Goal: Task Accomplishment & Management: Manage account settings

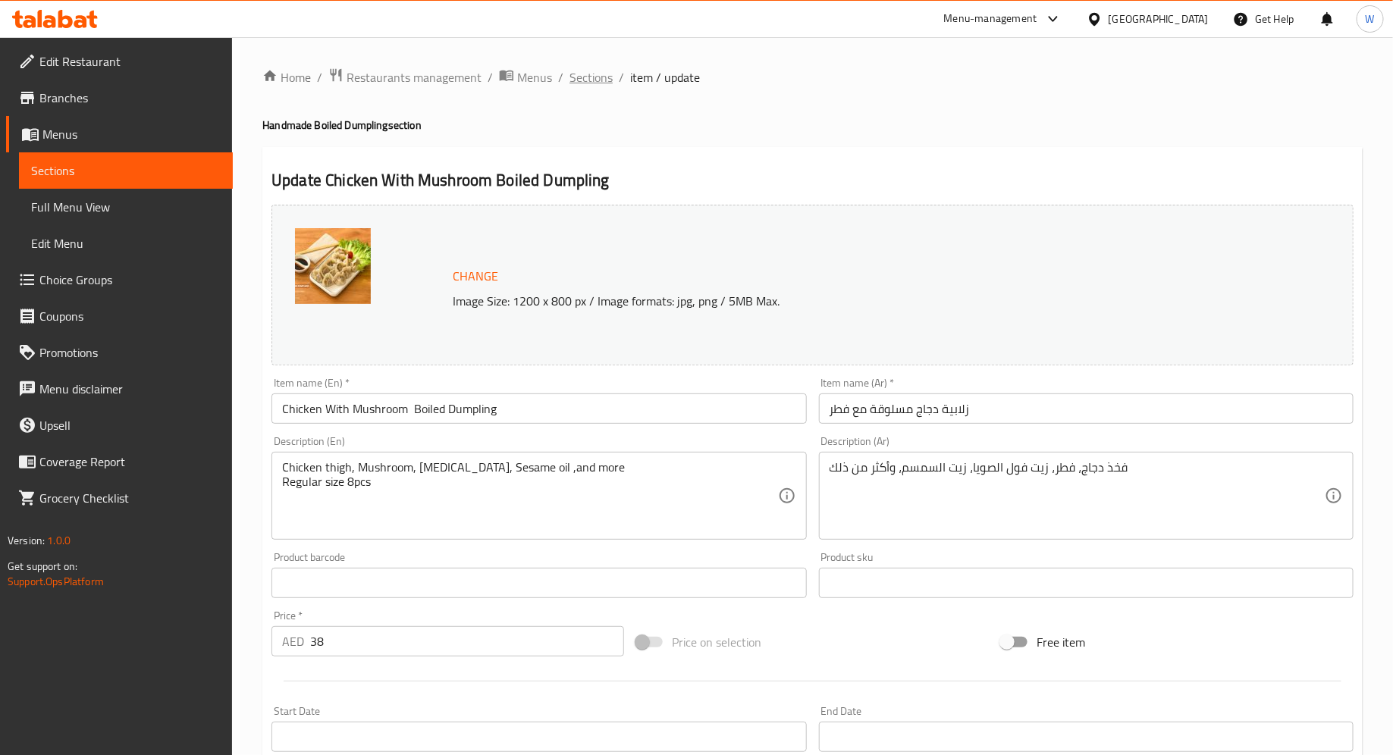
click at [594, 76] on span "Sections" at bounding box center [590, 77] width 43 height 18
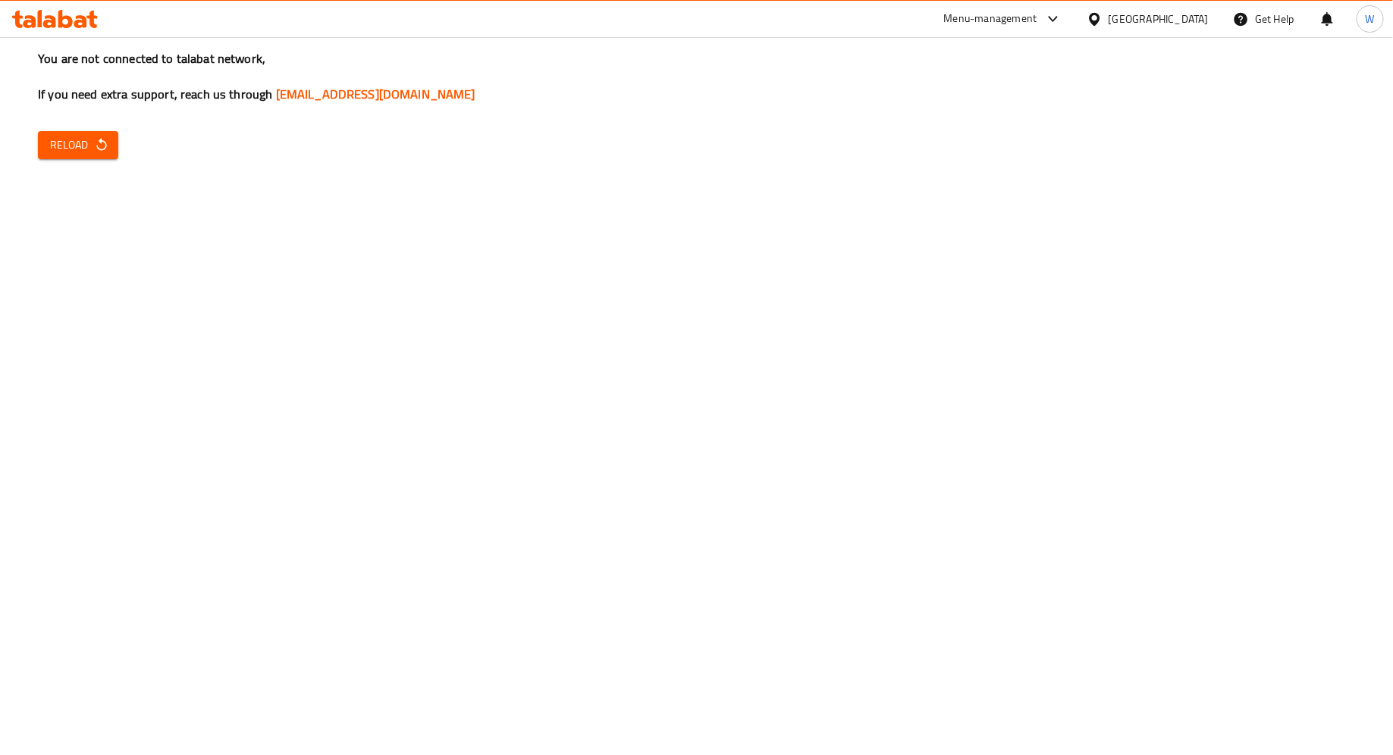
click at [94, 137] on icon "button" at bounding box center [101, 144] width 15 height 15
click at [95, 127] on div "You are not connected to talabat network, If you need extra support, reach us t…" at bounding box center [696, 377] width 1393 height 755
click at [92, 146] on span "Reload" at bounding box center [78, 145] width 56 height 19
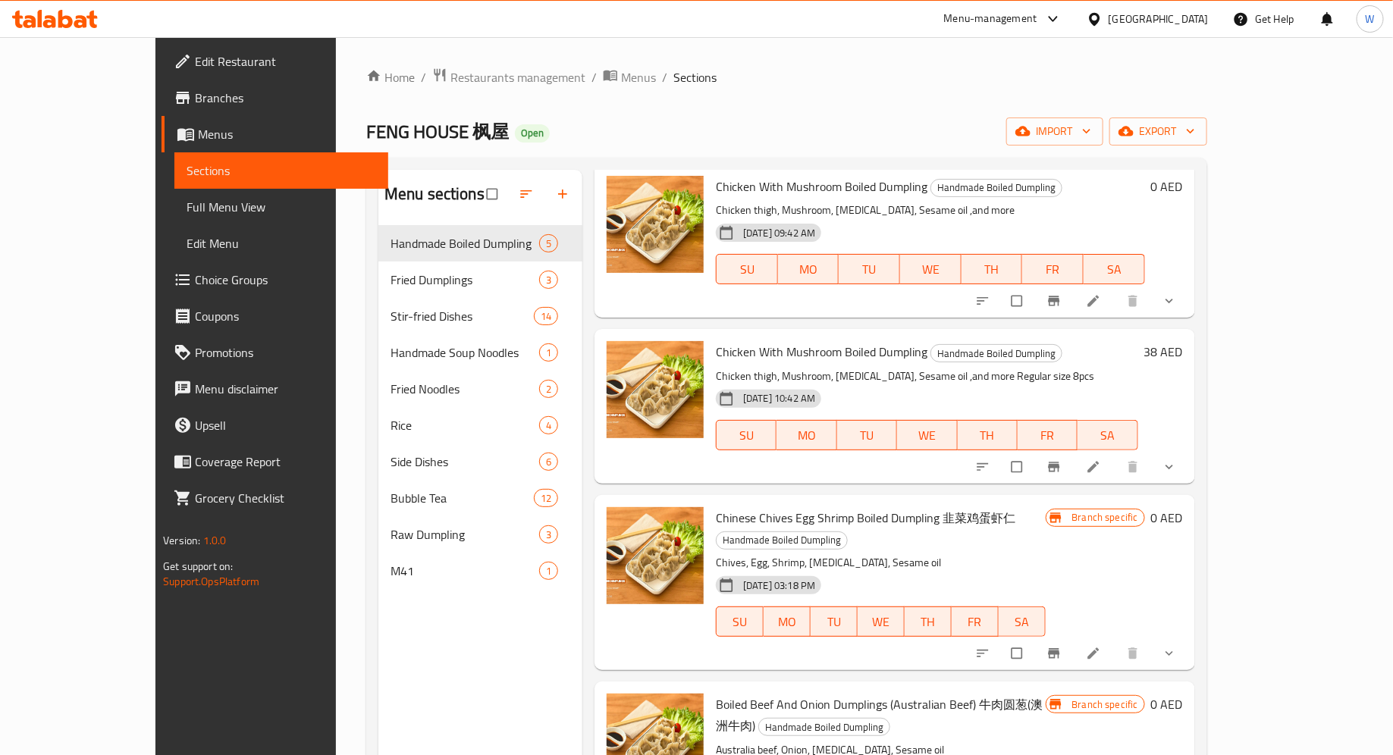
scroll to position [110, 0]
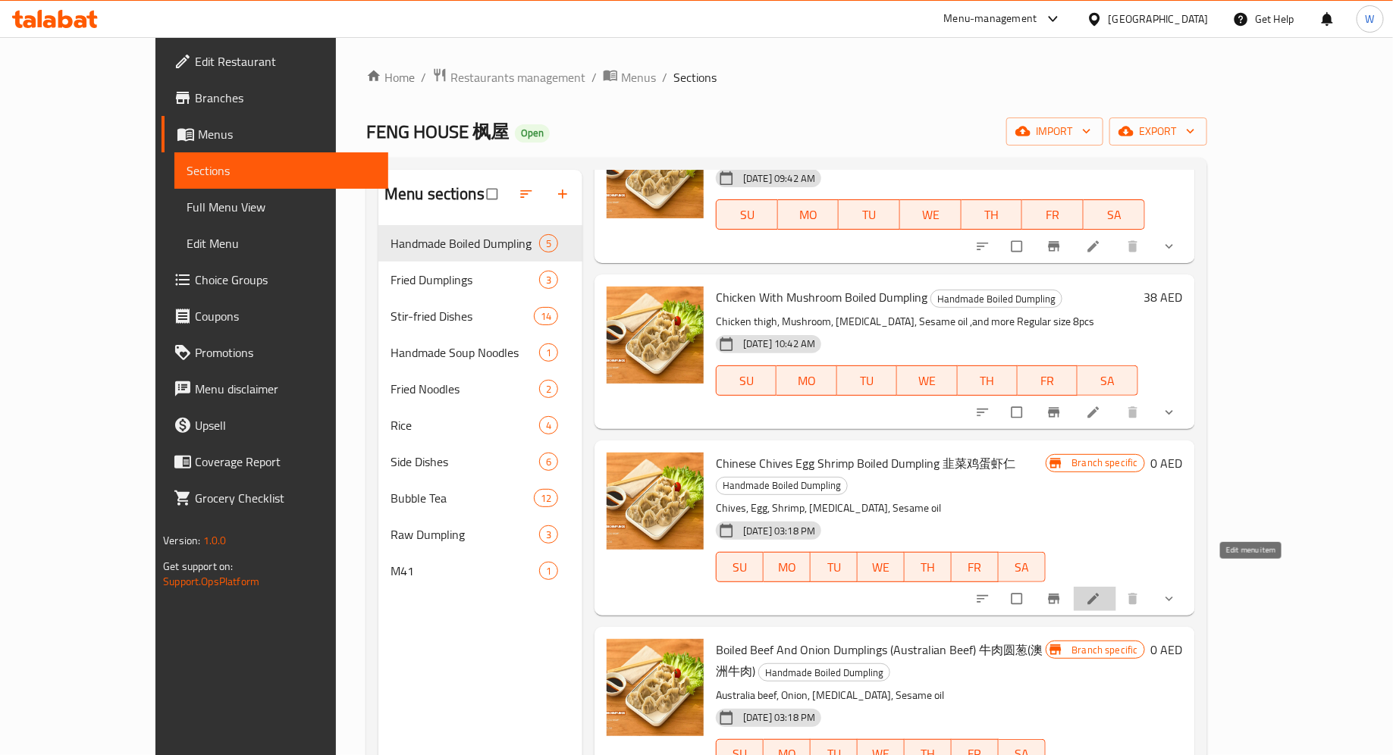
click at [1098, 594] on icon at bounding box center [1092, 599] width 11 height 11
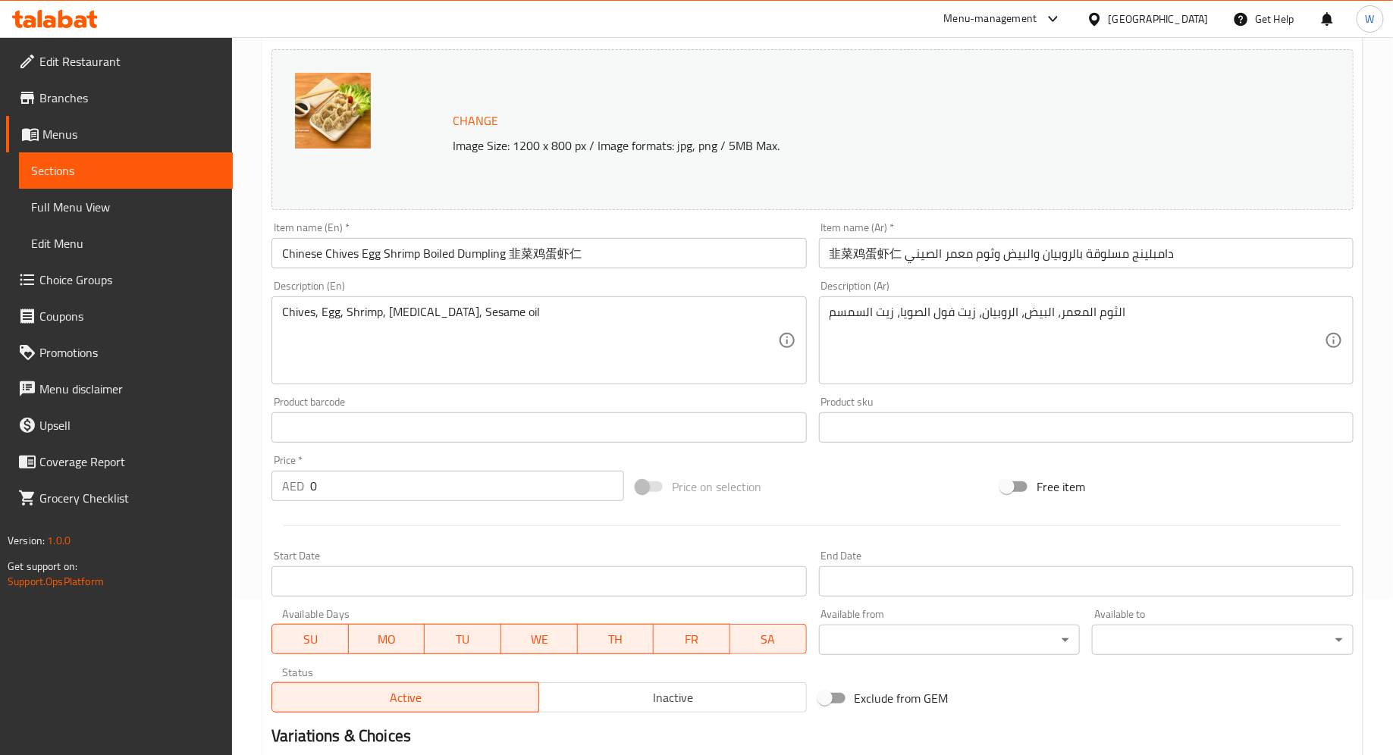
scroll to position [387, 0]
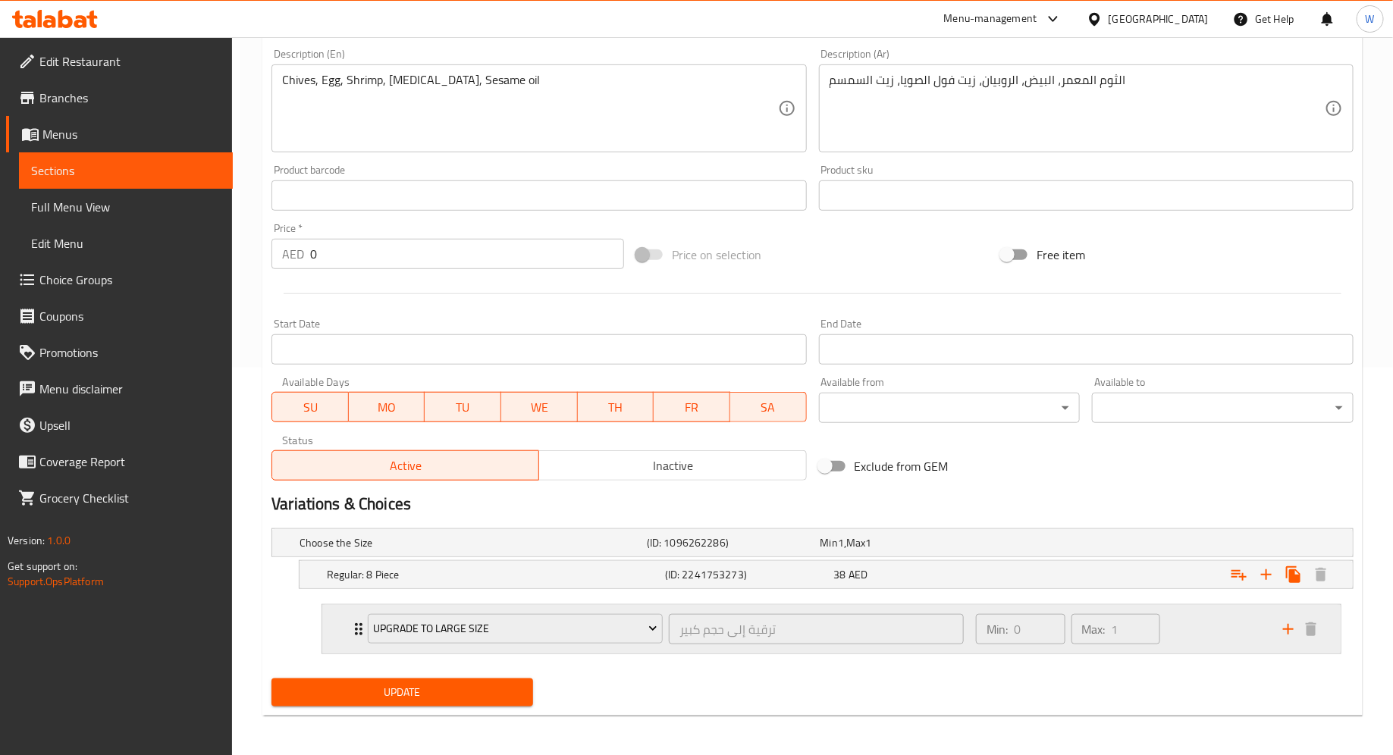
click at [356, 624] on icon "Expand" at bounding box center [358, 629] width 18 height 18
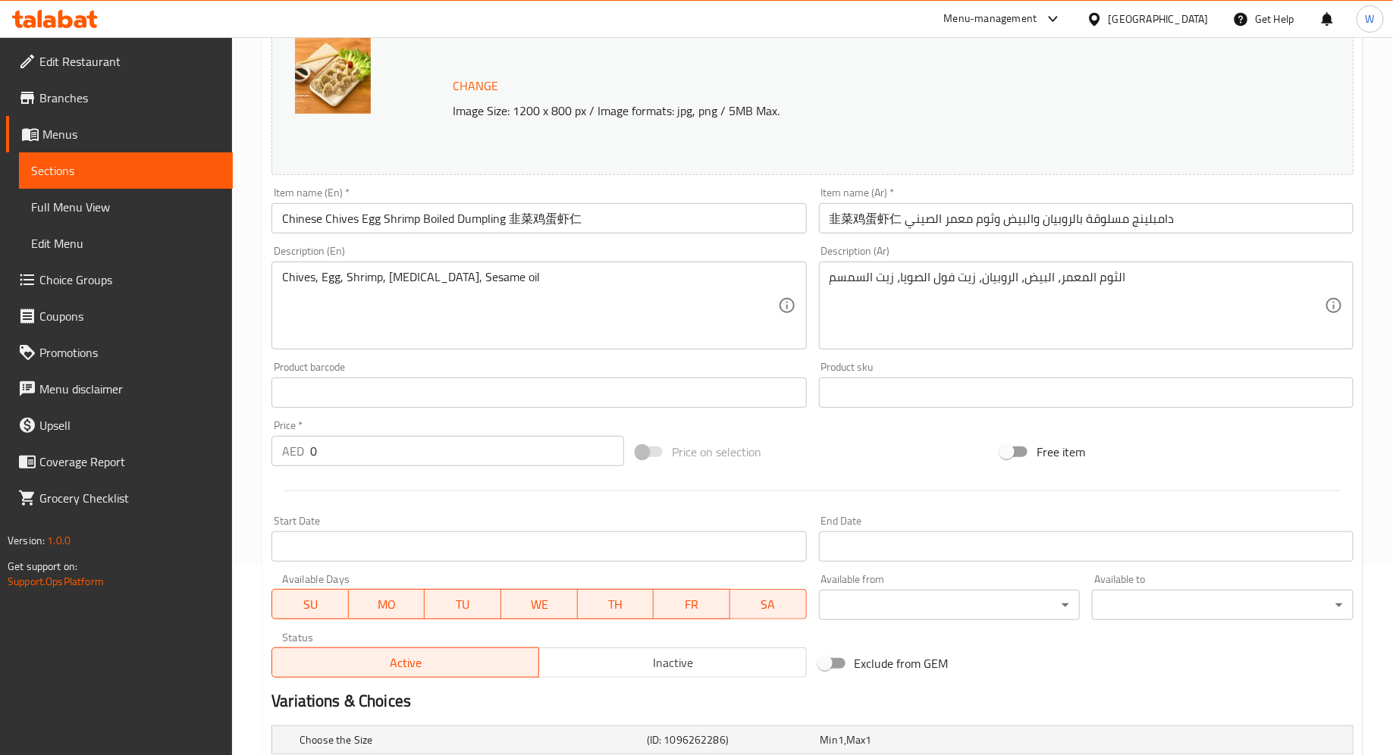
scroll to position [0, 0]
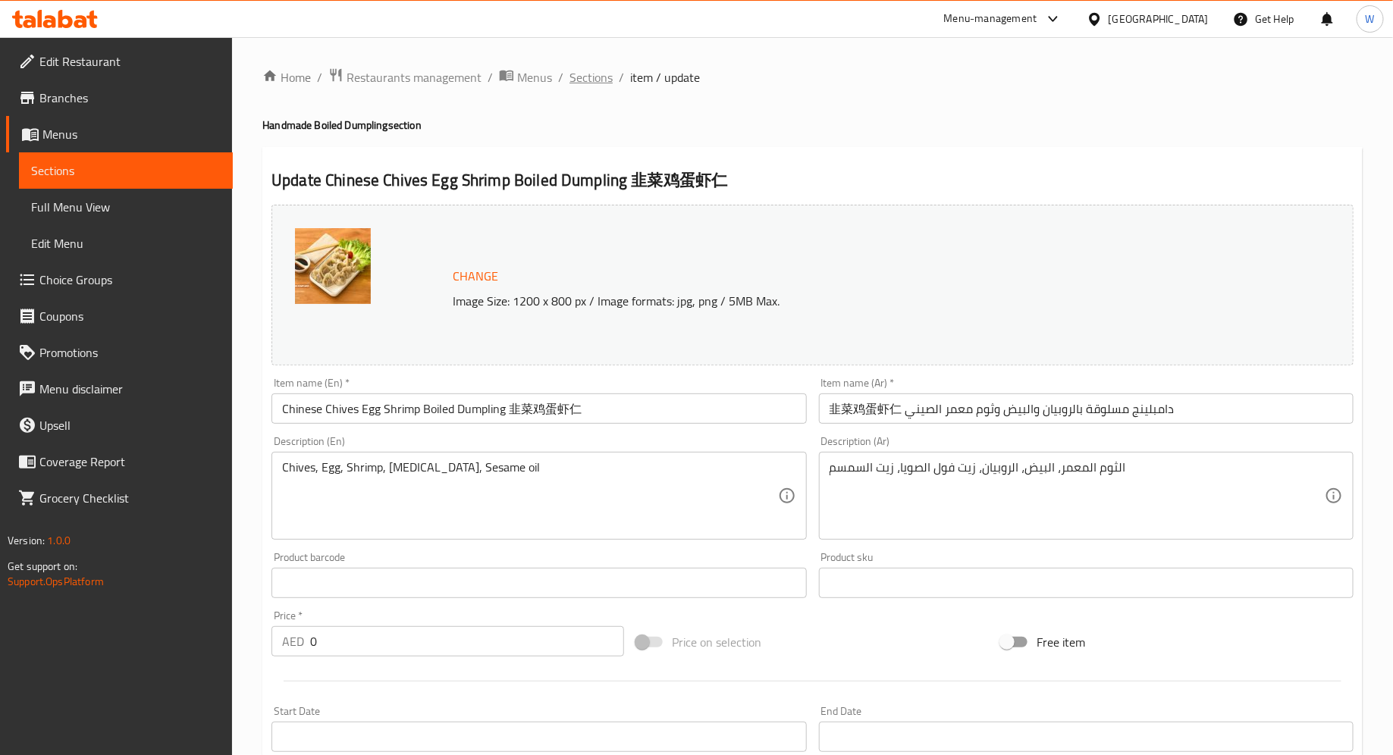
click at [590, 77] on span "Sections" at bounding box center [590, 77] width 43 height 18
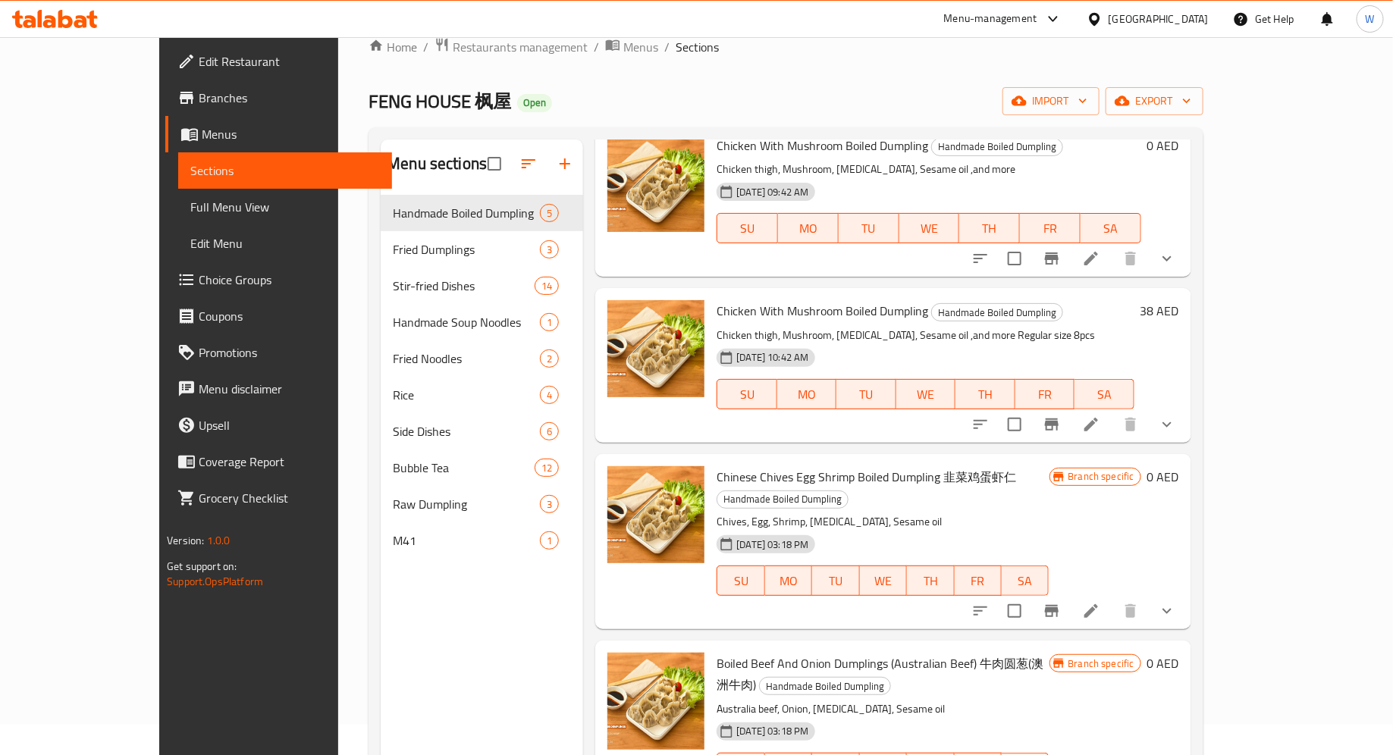
scroll to position [110, 0]
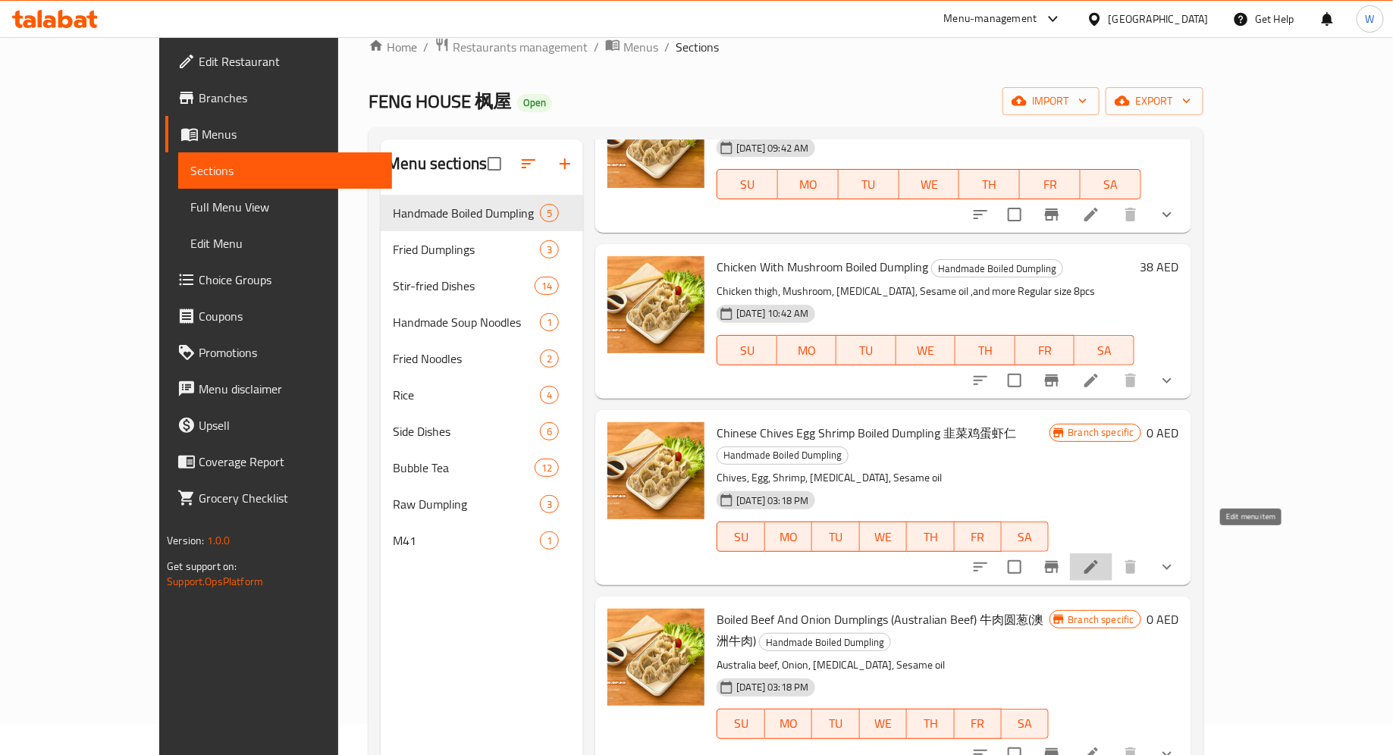
click at [1100, 558] on icon at bounding box center [1091, 567] width 18 height 18
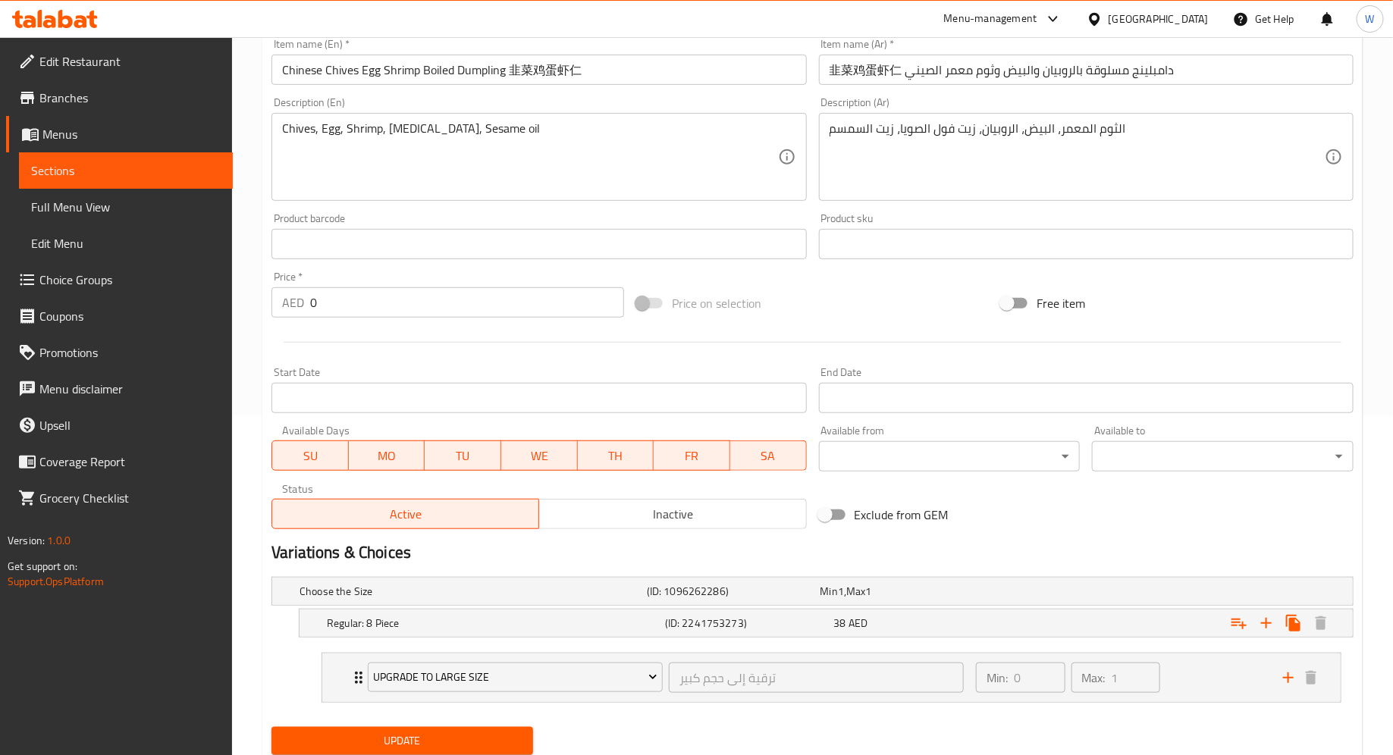
scroll to position [387, 0]
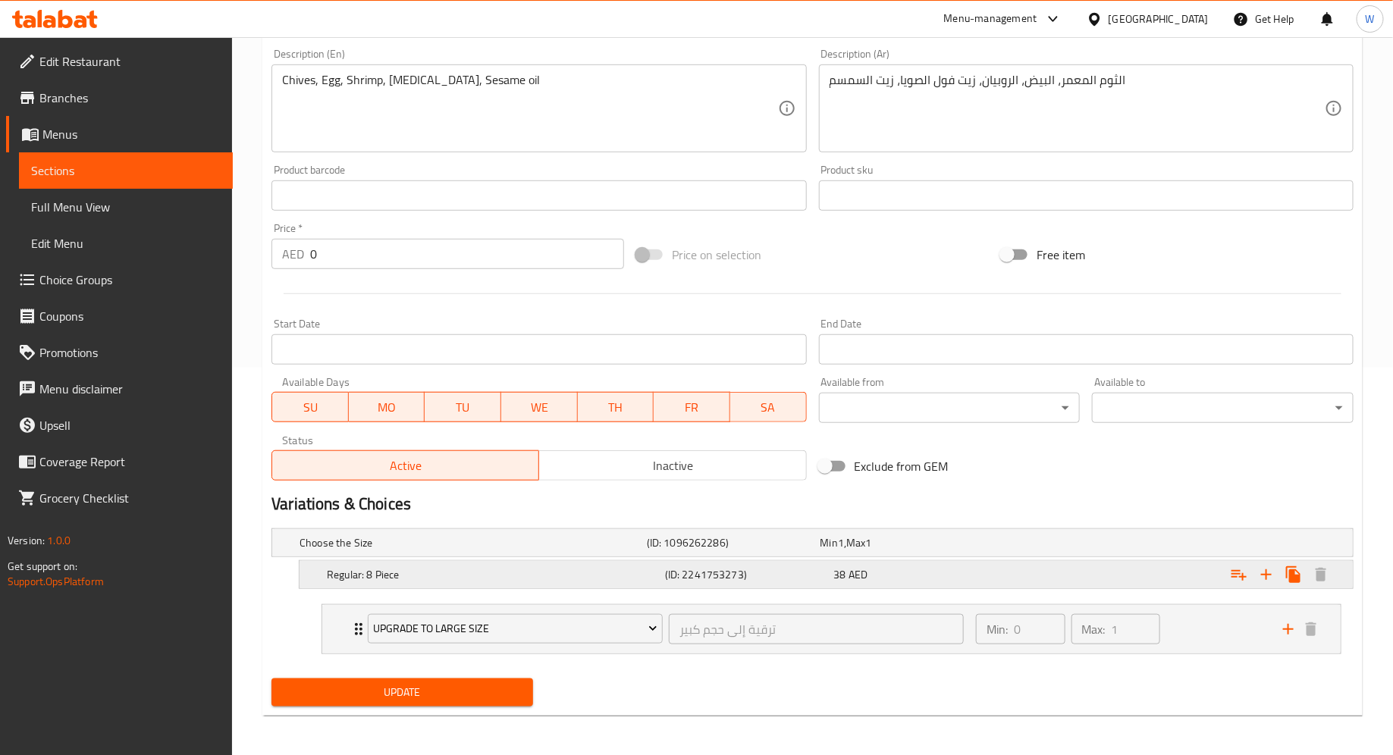
click at [907, 573] on div "38 AED" at bounding box center [915, 574] width 163 height 15
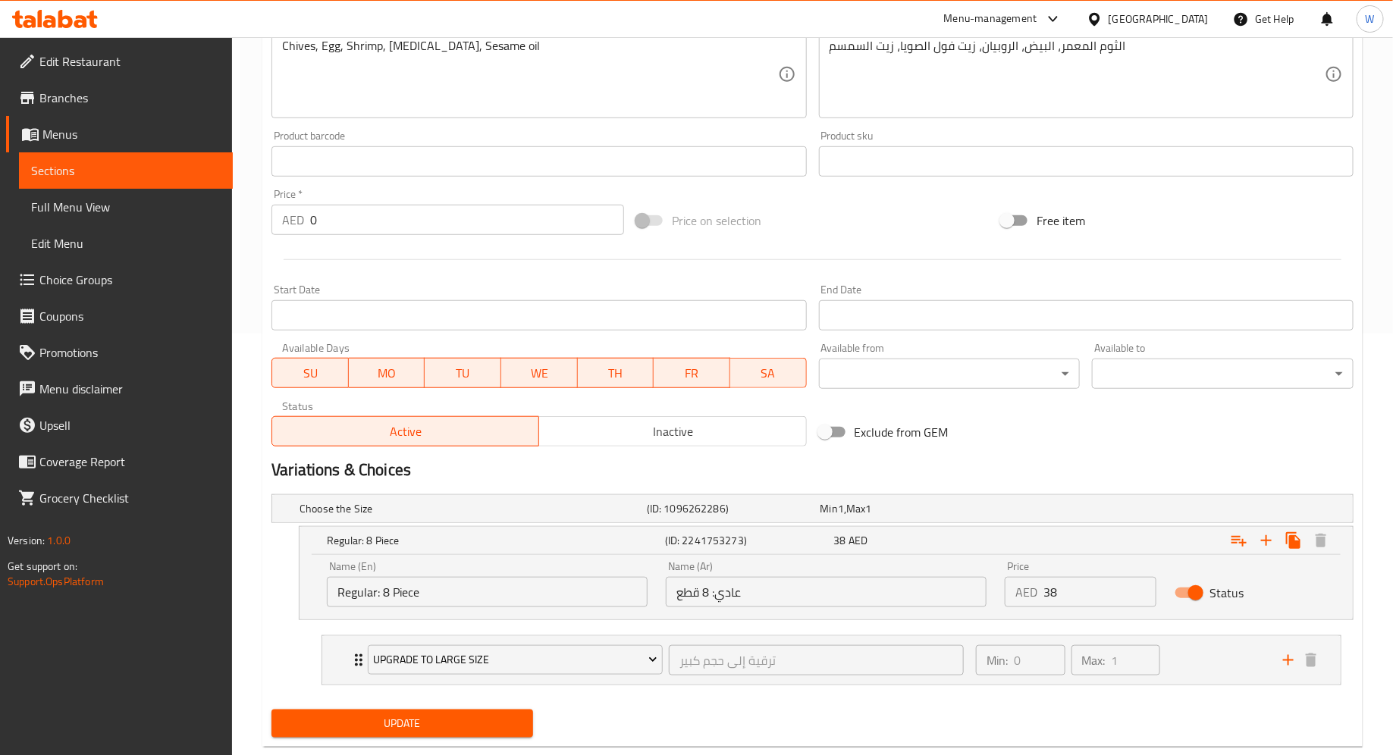
scroll to position [453, 0]
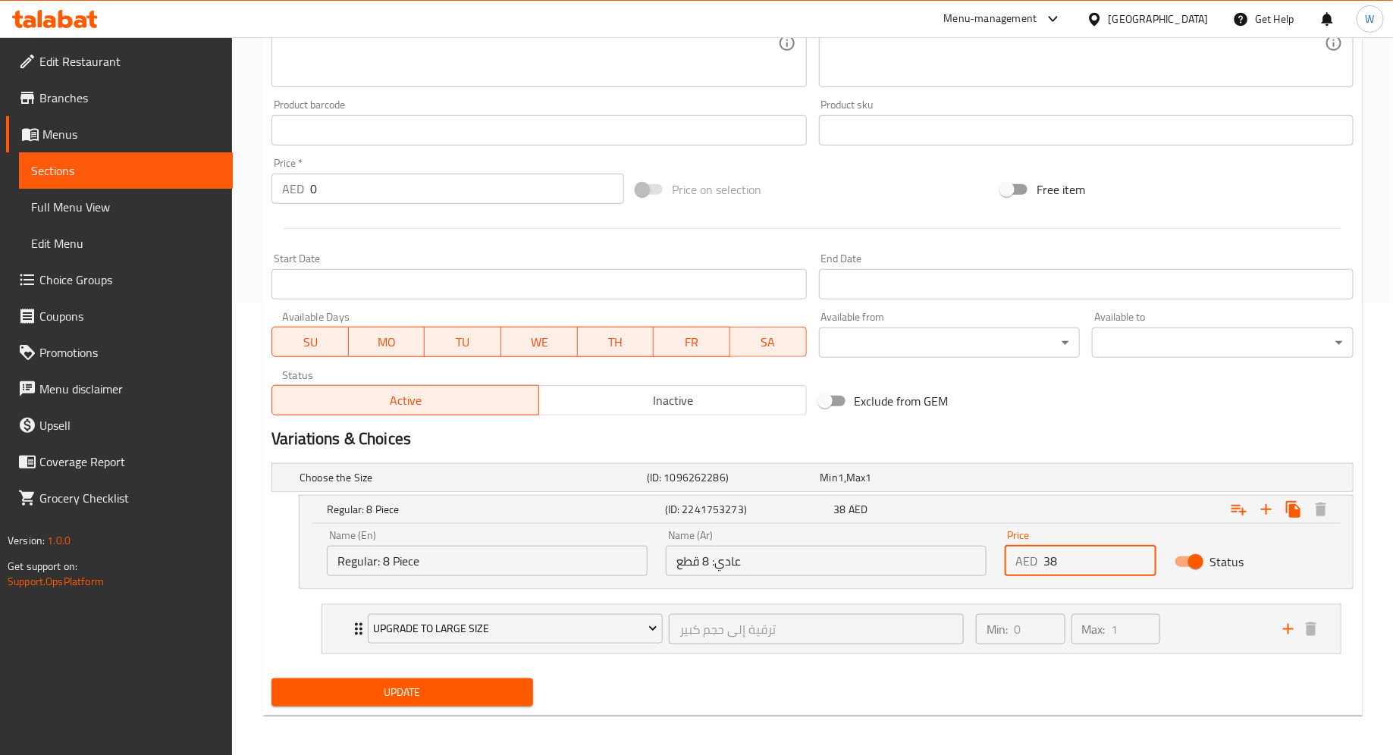
click at [1067, 564] on input "38" at bounding box center [1099, 561] width 112 height 30
type input "36"
click at [356, 625] on icon "Expand" at bounding box center [358, 629] width 18 height 18
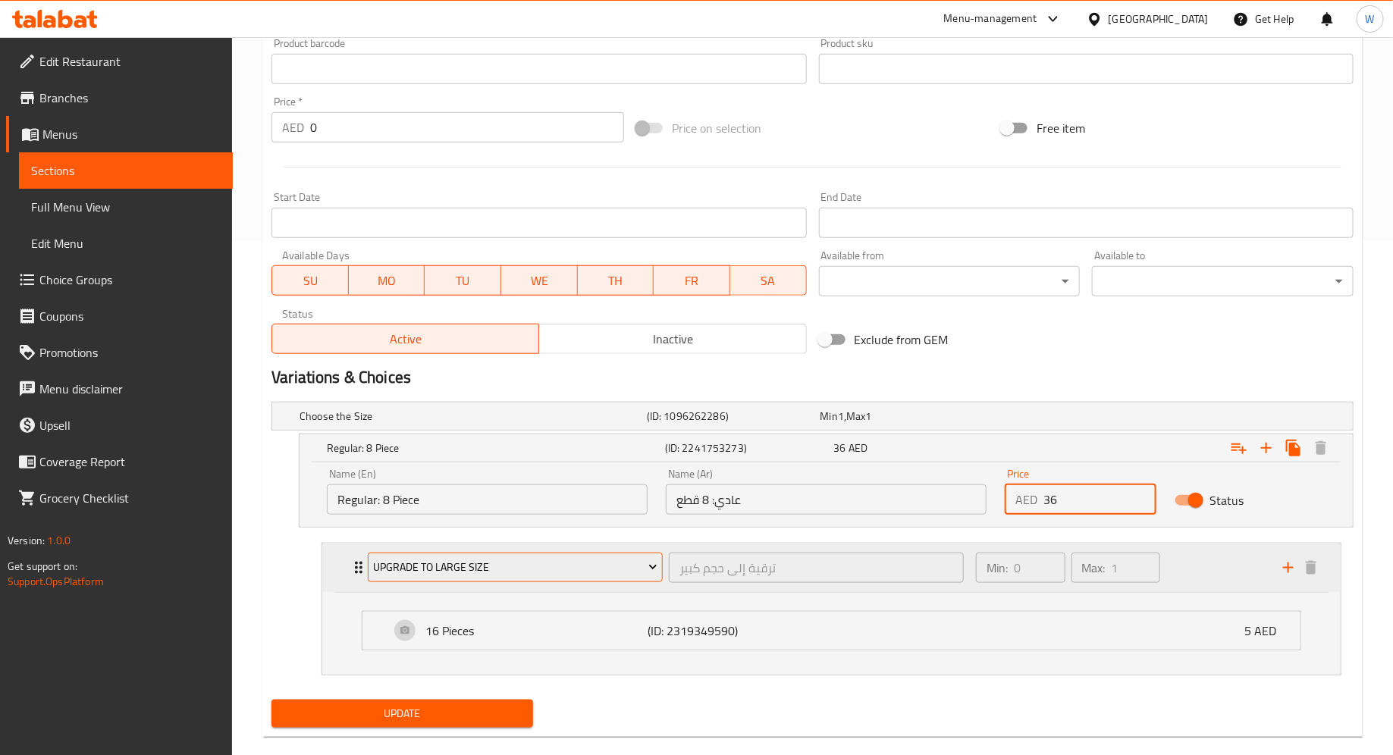
scroll to position [534, 0]
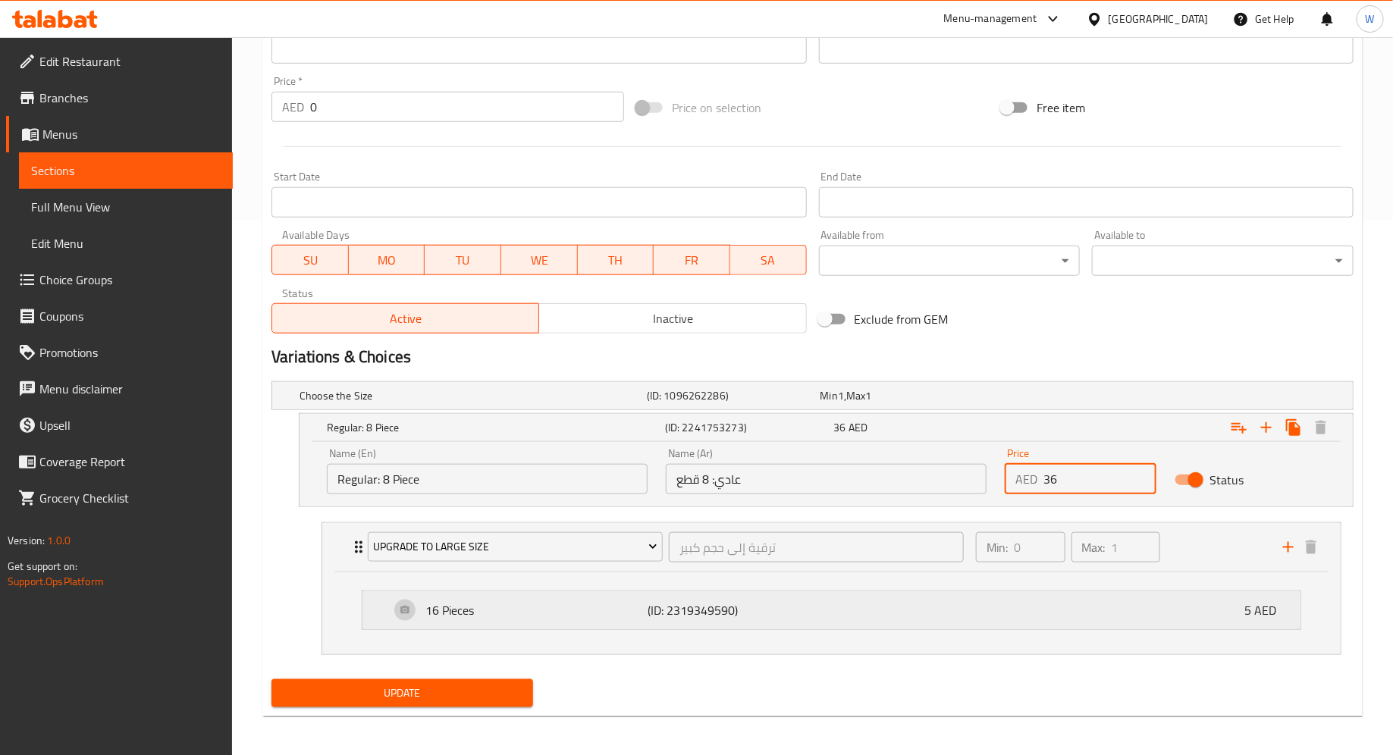
click at [663, 614] on p "(ID: 2319349590)" at bounding box center [721, 610] width 148 height 18
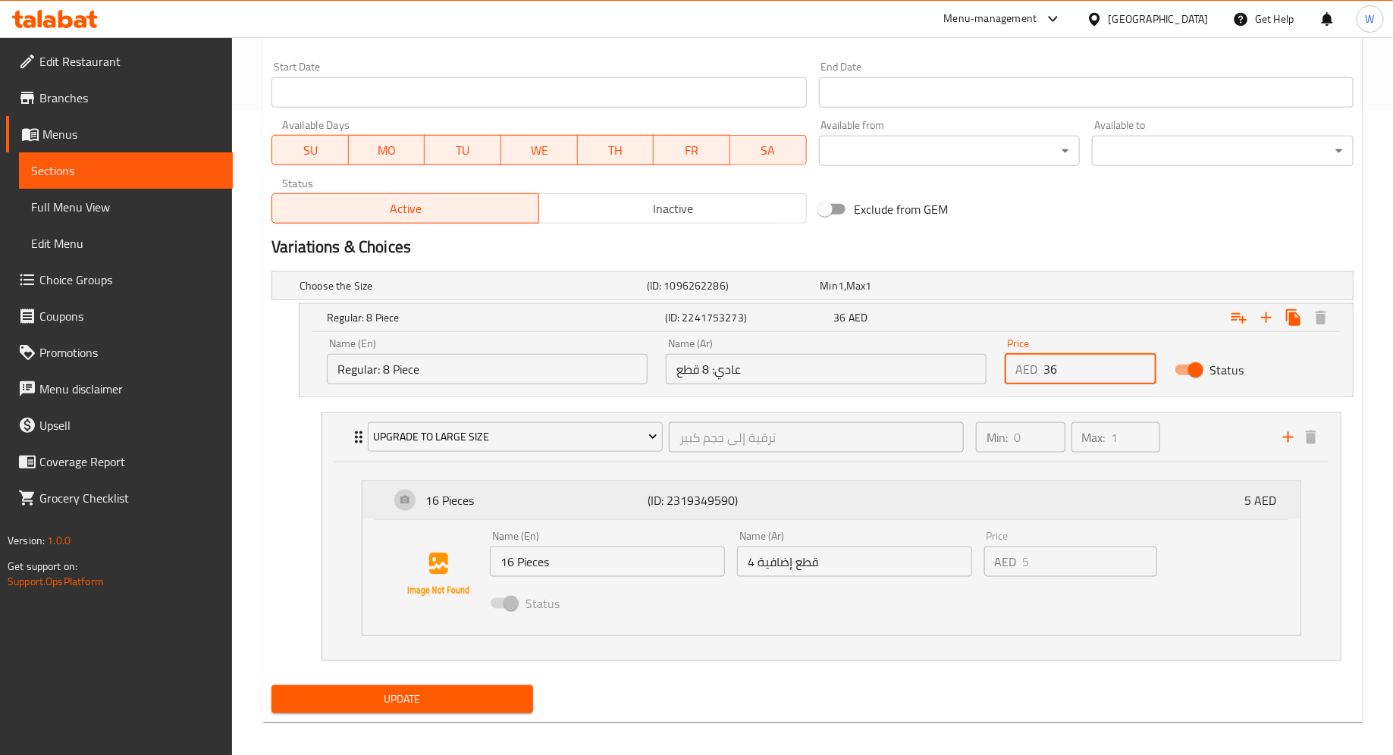
scroll to position [638, 0]
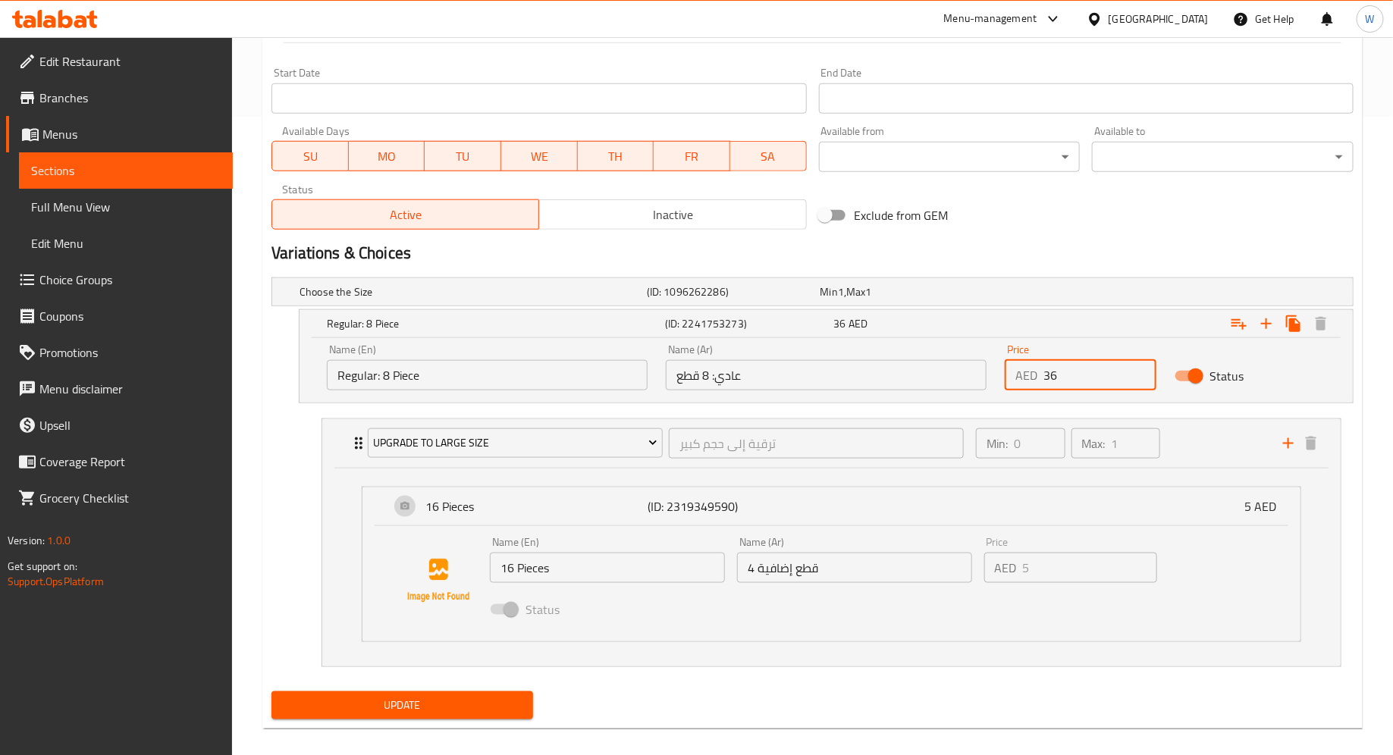
click at [1020, 566] on div "AED 5 Price" at bounding box center [1070, 568] width 173 height 30
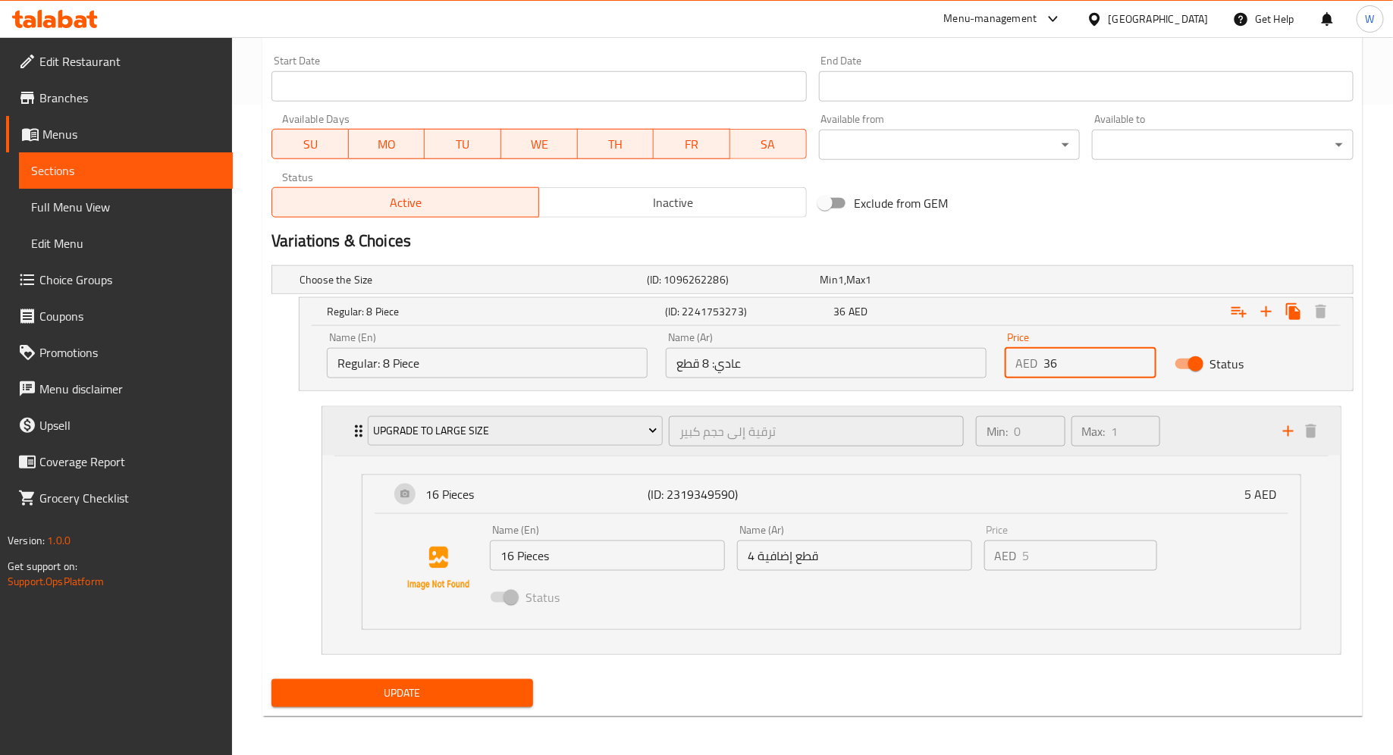
click at [355, 429] on icon "Expand" at bounding box center [359, 431] width 8 height 12
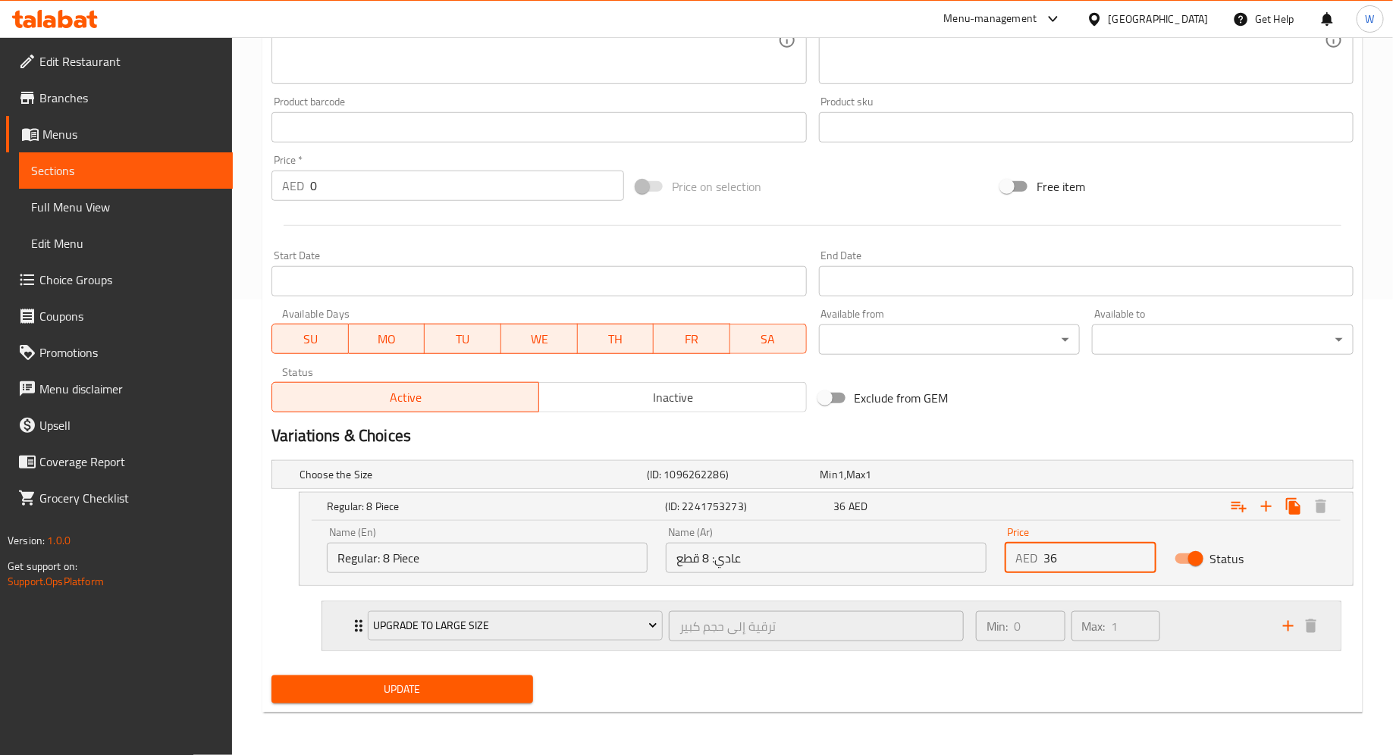
scroll to position [453, 0]
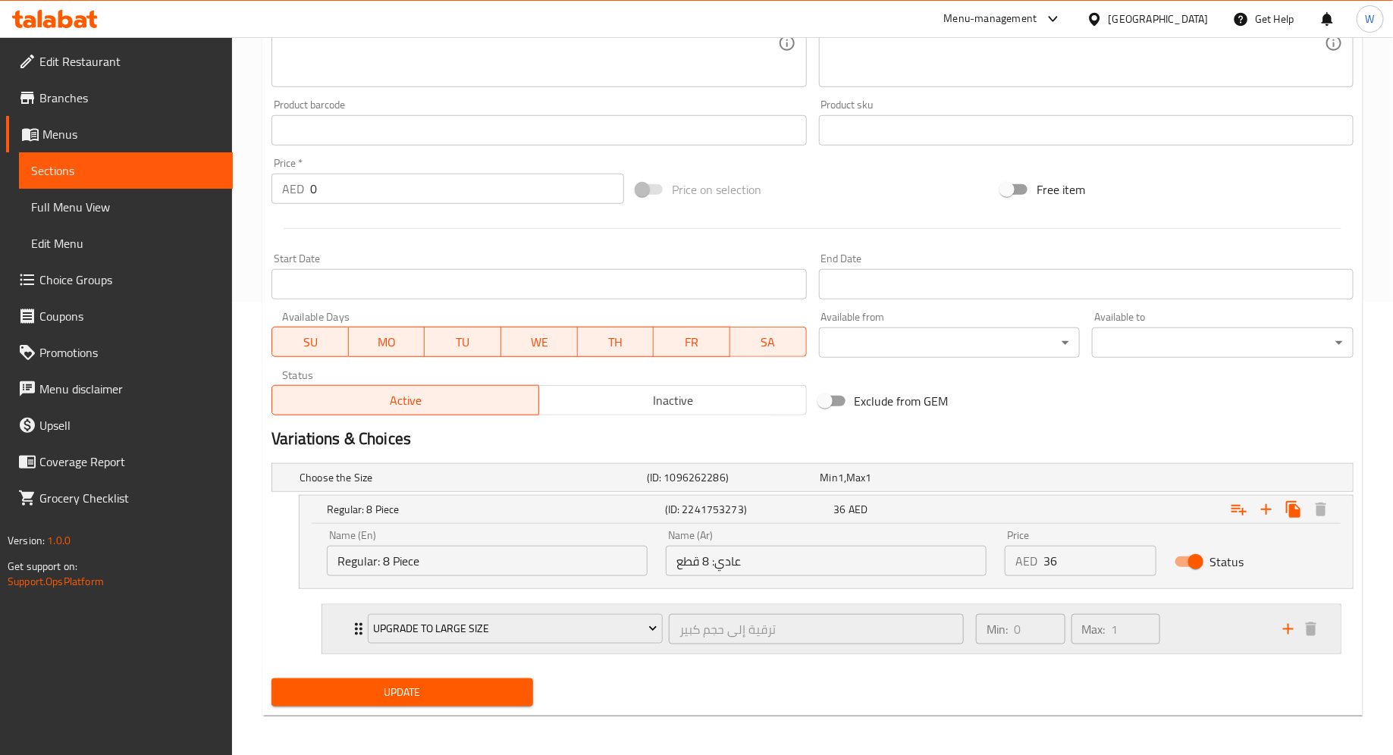
click at [352, 628] on icon "Expand" at bounding box center [358, 629] width 18 height 18
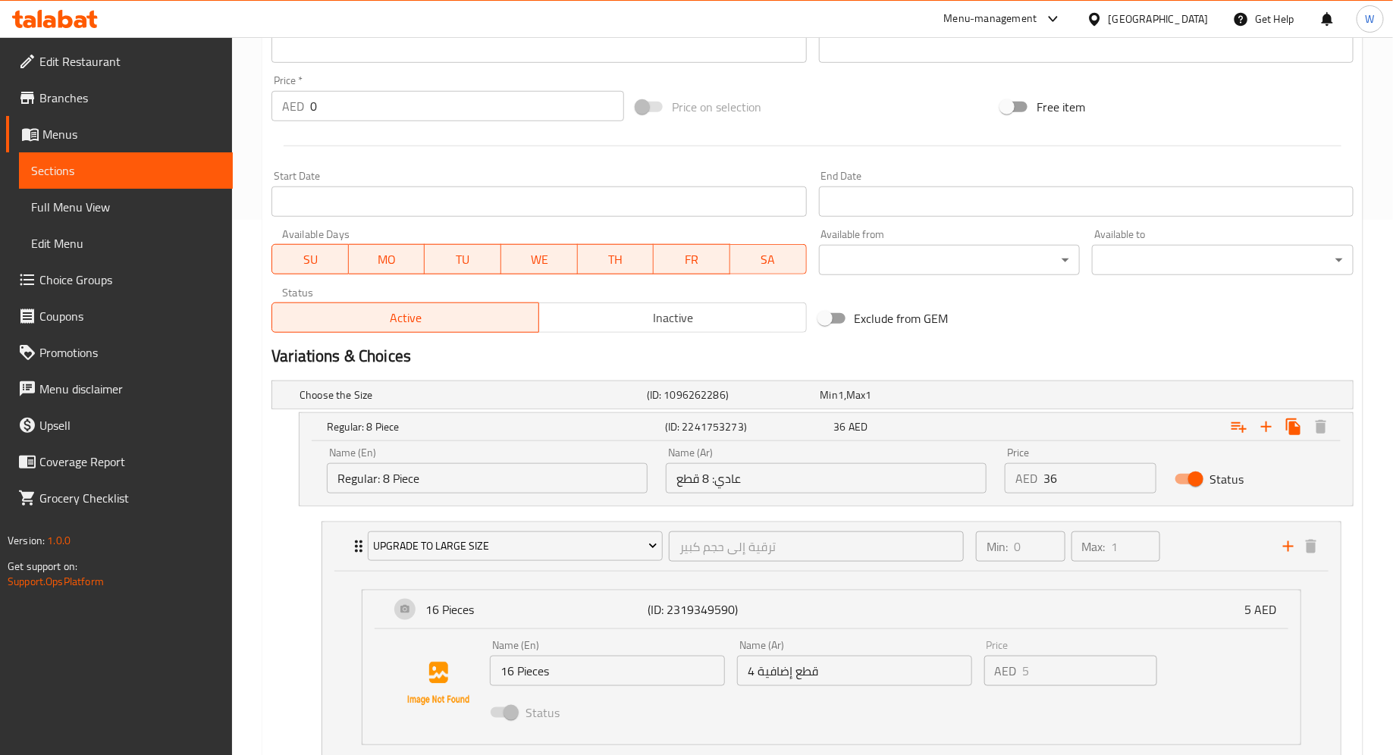
scroll to position [650, 0]
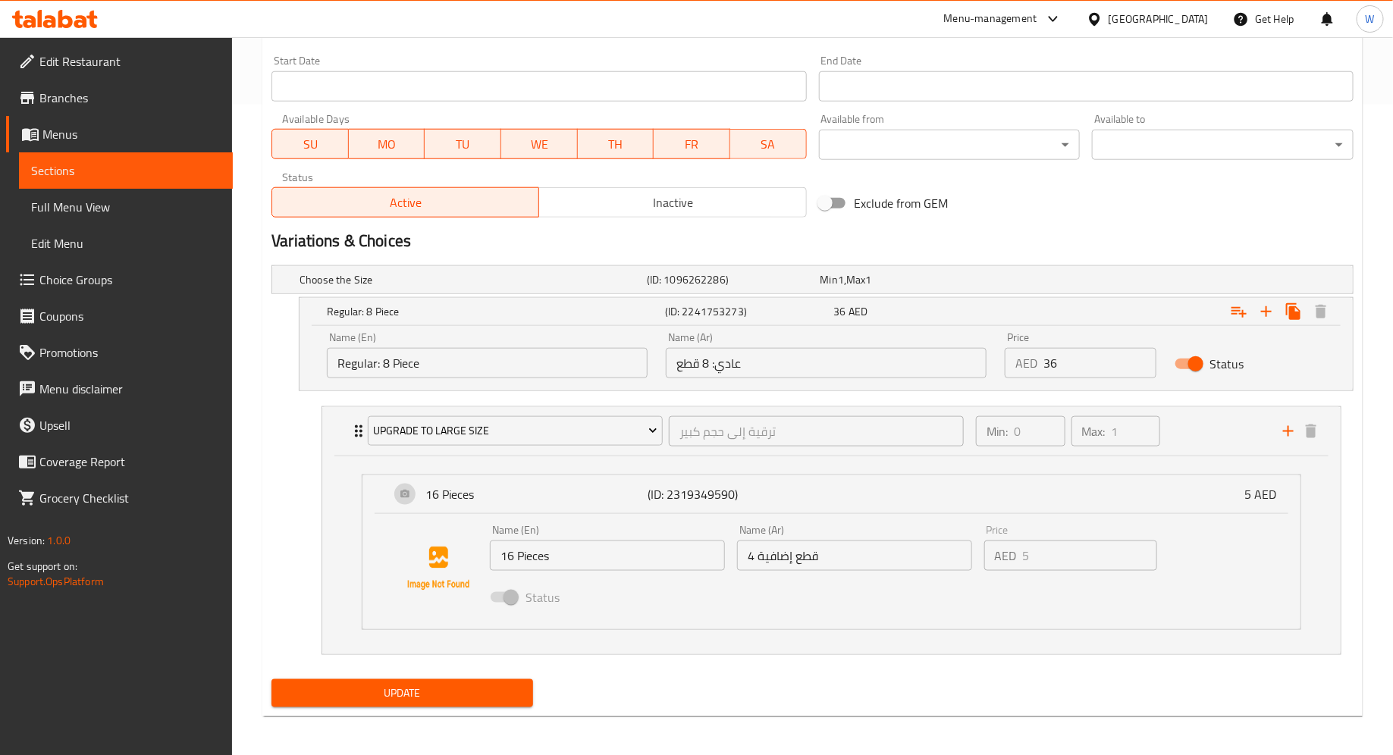
click at [471, 688] on span "Update" at bounding box center [402, 693] width 237 height 19
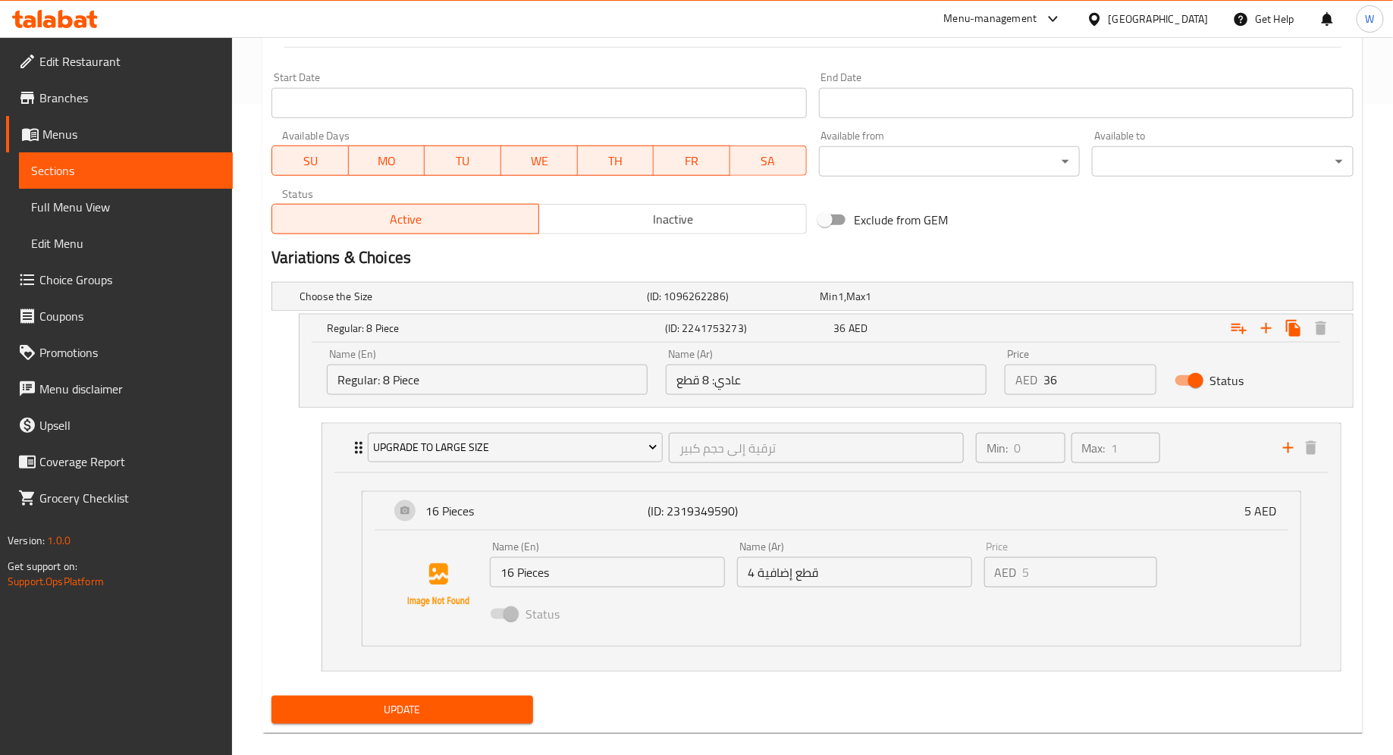
scroll to position [31, 0]
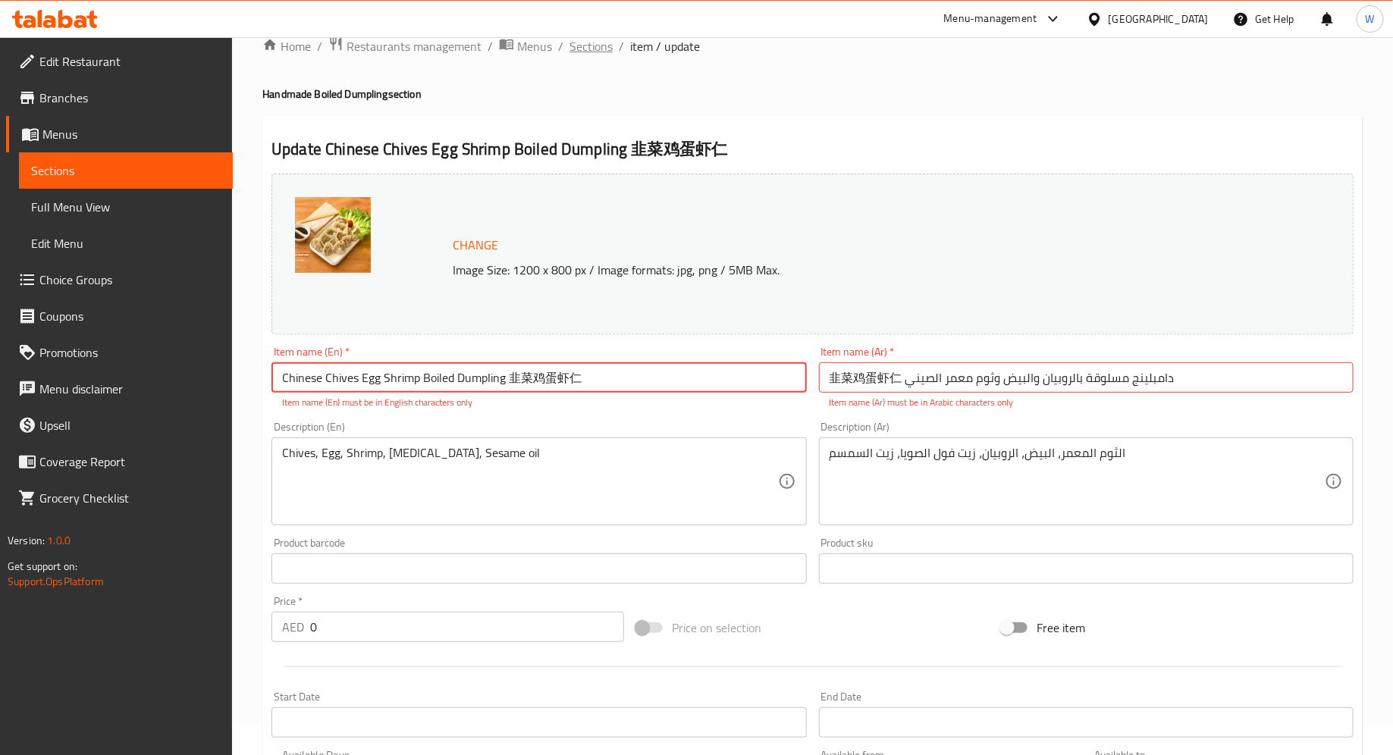
click at [585, 52] on span "Sections" at bounding box center [590, 46] width 43 height 18
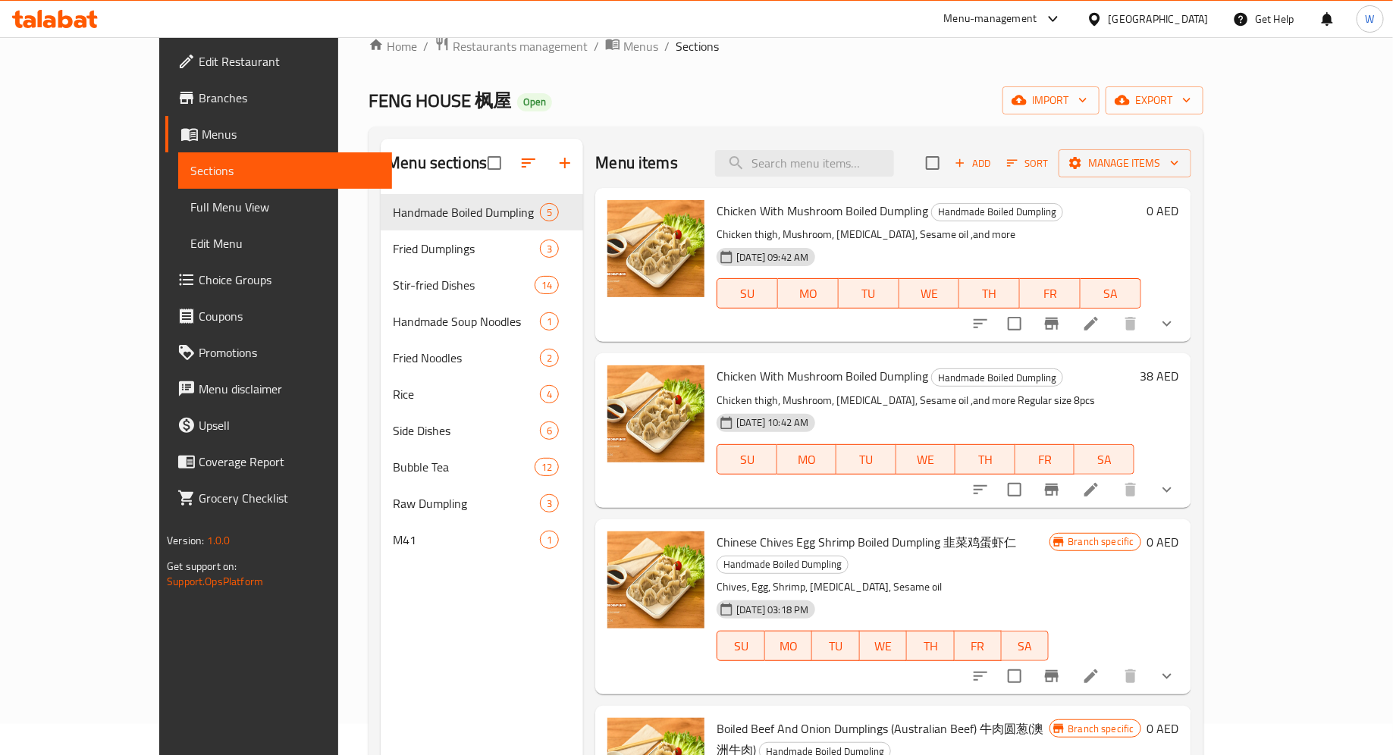
click at [199, 280] on span "Choice Groups" at bounding box center [289, 280] width 181 height 18
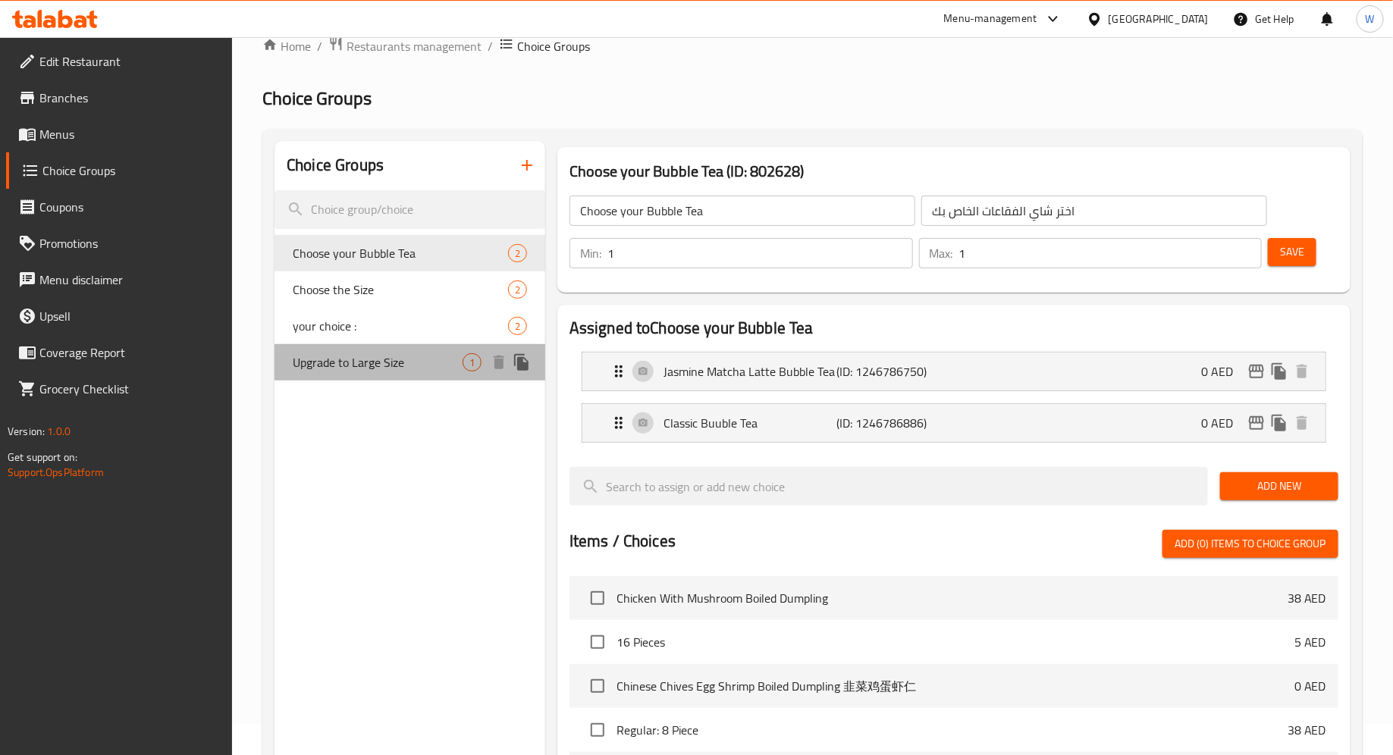
click at [387, 367] on span "Upgrade to Large Size" at bounding box center [378, 362] width 170 height 18
type input "Upgrade to Large Size"
type input "ترقية إلى حجم كبير"
type input "0"
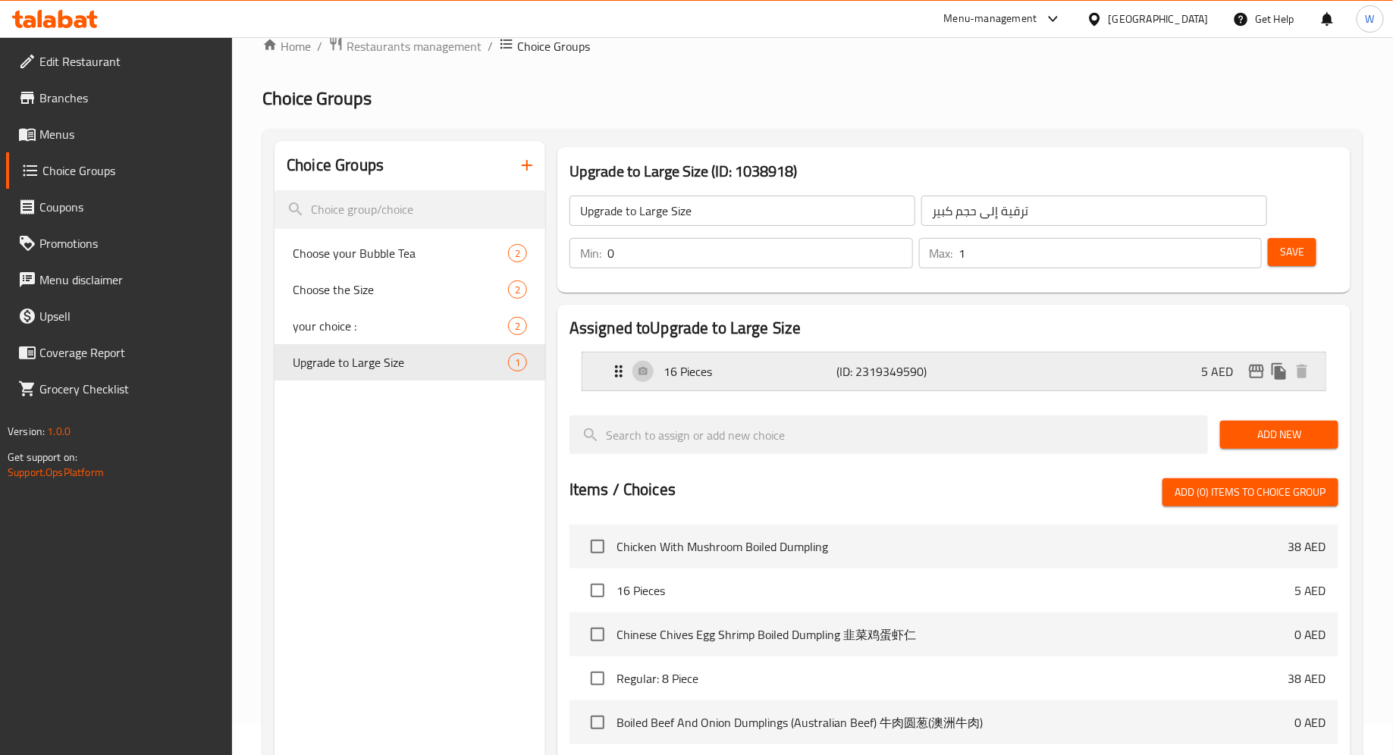
click at [700, 376] on p "16 Pieces" at bounding box center [750, 371] width 174 height 18
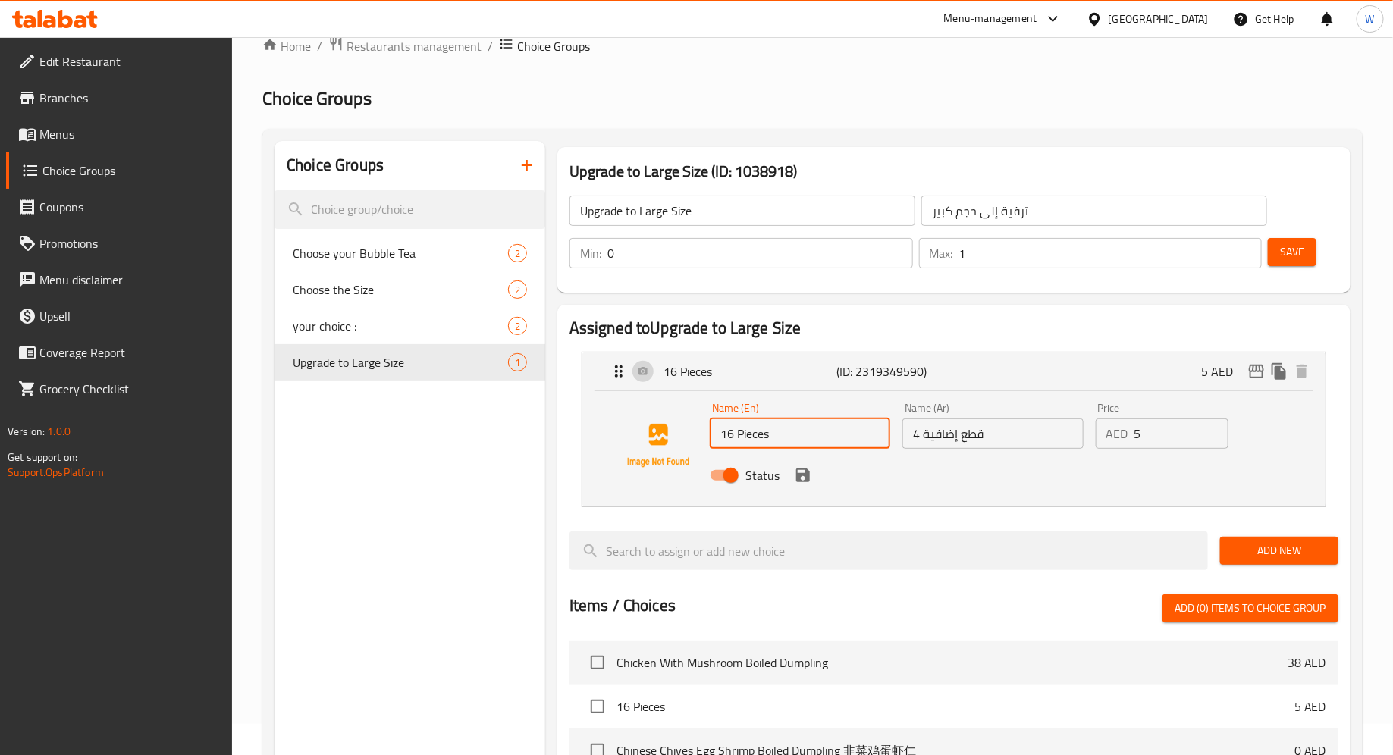
click at [735, 438] on input "16 Pieces" at bounding box center [800, 433] width 180 height 30
click at [799, 478] on icon "save" at bounding box center [803, 475] width 14 height 14
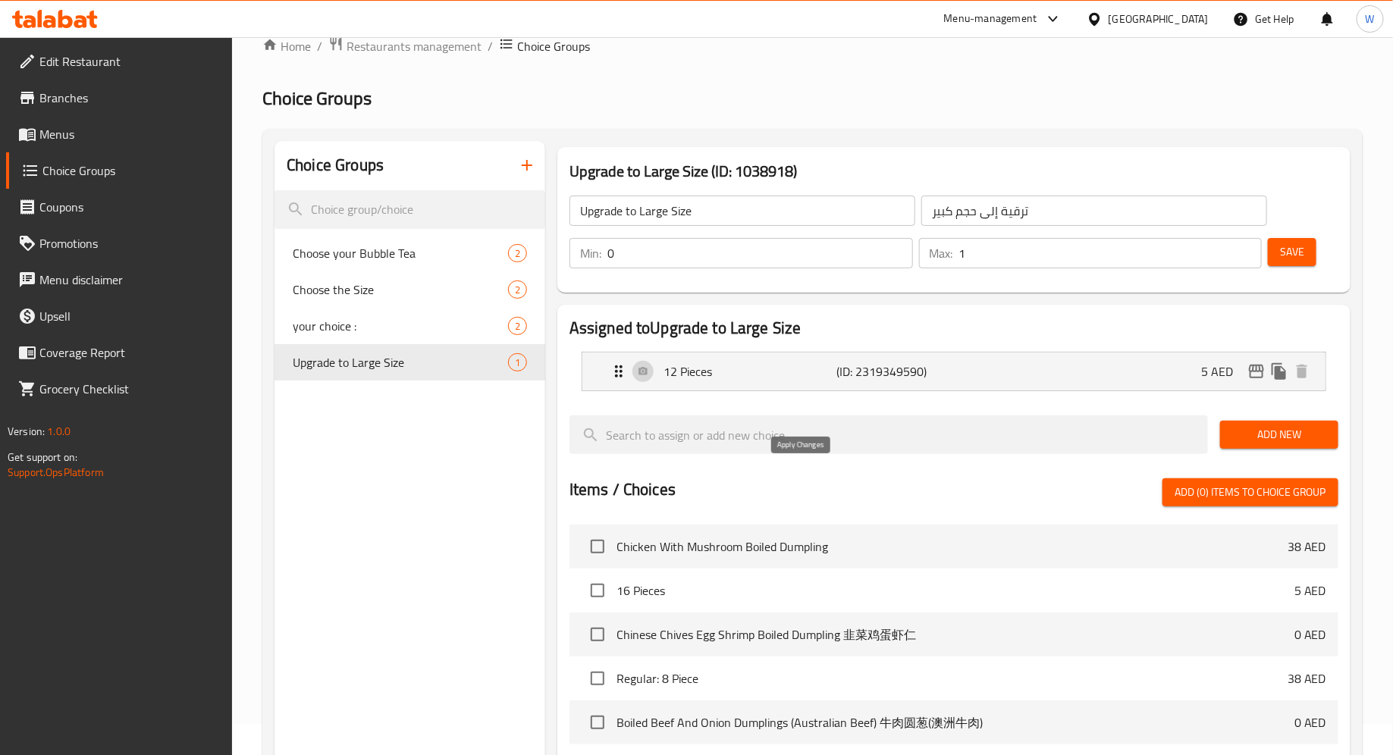
type input "12 Pieces"
click at [1296, 260] on span "Save" at bounding box center [1292, 252] width 24 height 19
click at [369, 367] on span "Upgrade to Large Size" at bounding box center [378, 362] width 170 height 18
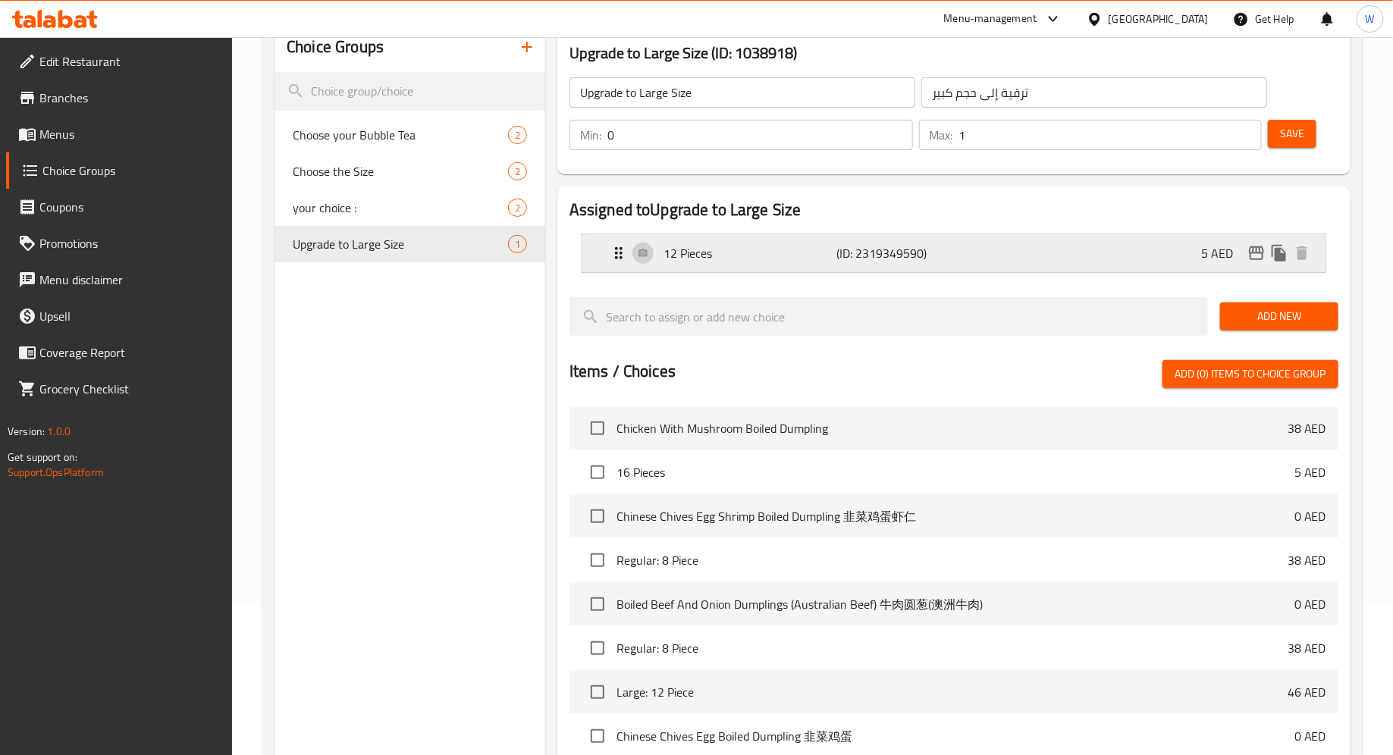
click at [871, 255] on p "(ID: 2319349590)" at bounding box center [895, 253] width 116 height 18
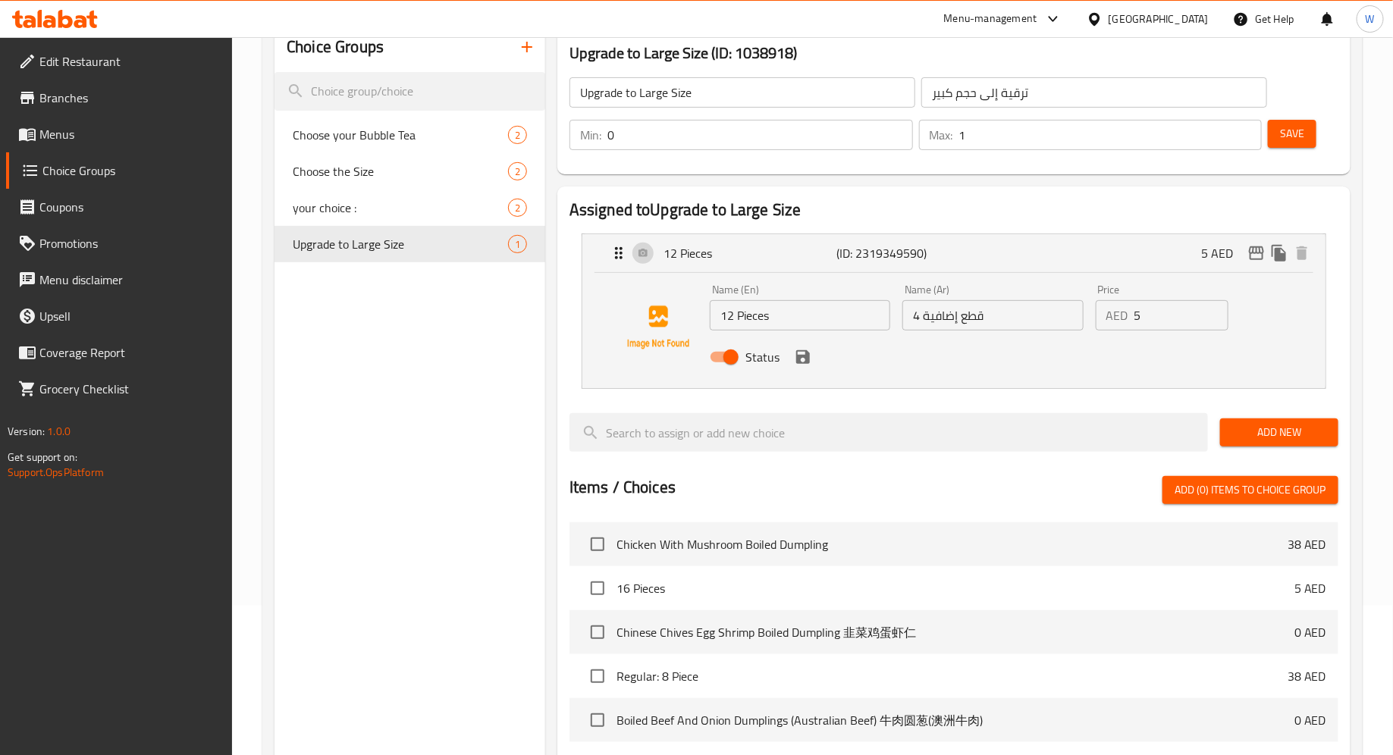
click at [465, 470] on div "Choice Groups Choose your Bubble Tea 2 Choose the Size 2 your choice : 2 Upgrad…" at bounding box center [409, 558] width 271 height 1071
click at [1305, 137] on button "Save" at bounding box center [1291, 134] width 49 height 28
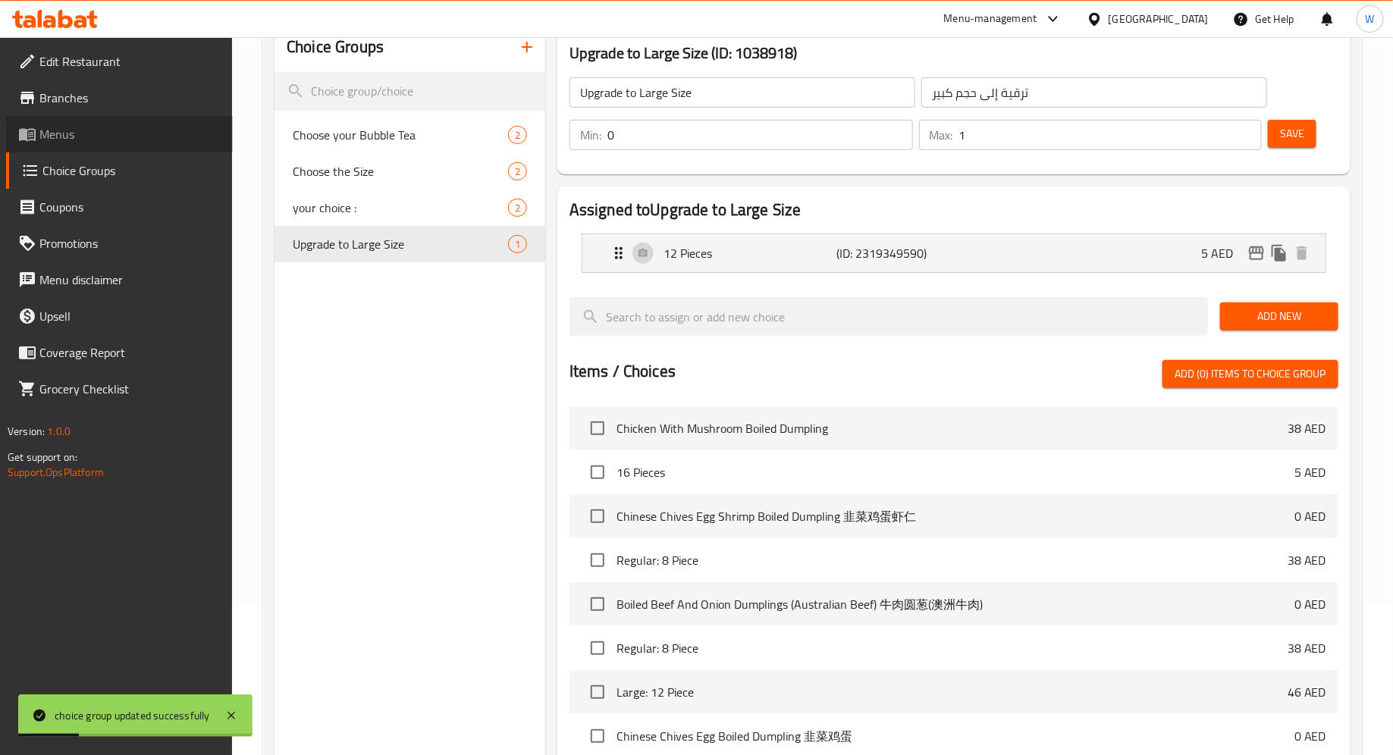
click at [94, 130] on span "Menus" at bounding box center [129, 134] width 181 height 18
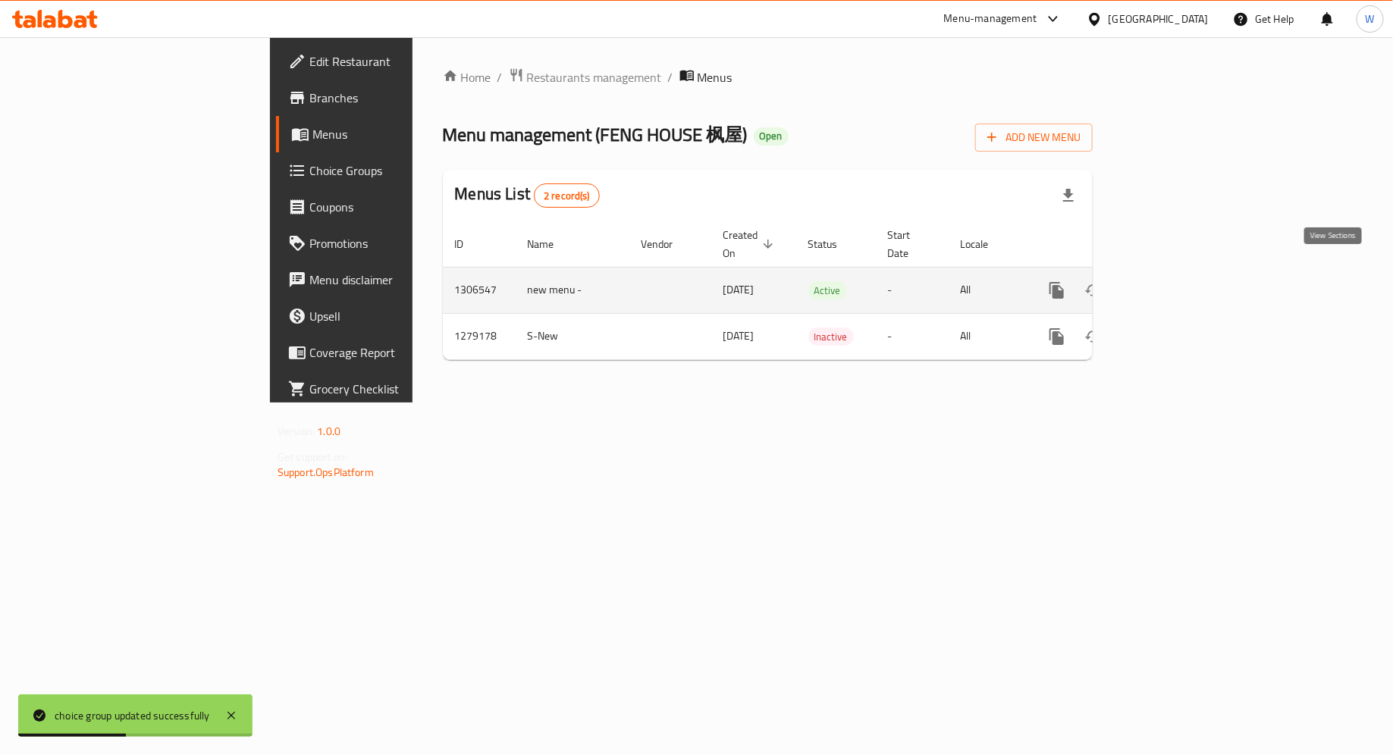
click at [1175, 281] on icon "enhanced table" at bounding box center [1166, 290] width 18 height 18
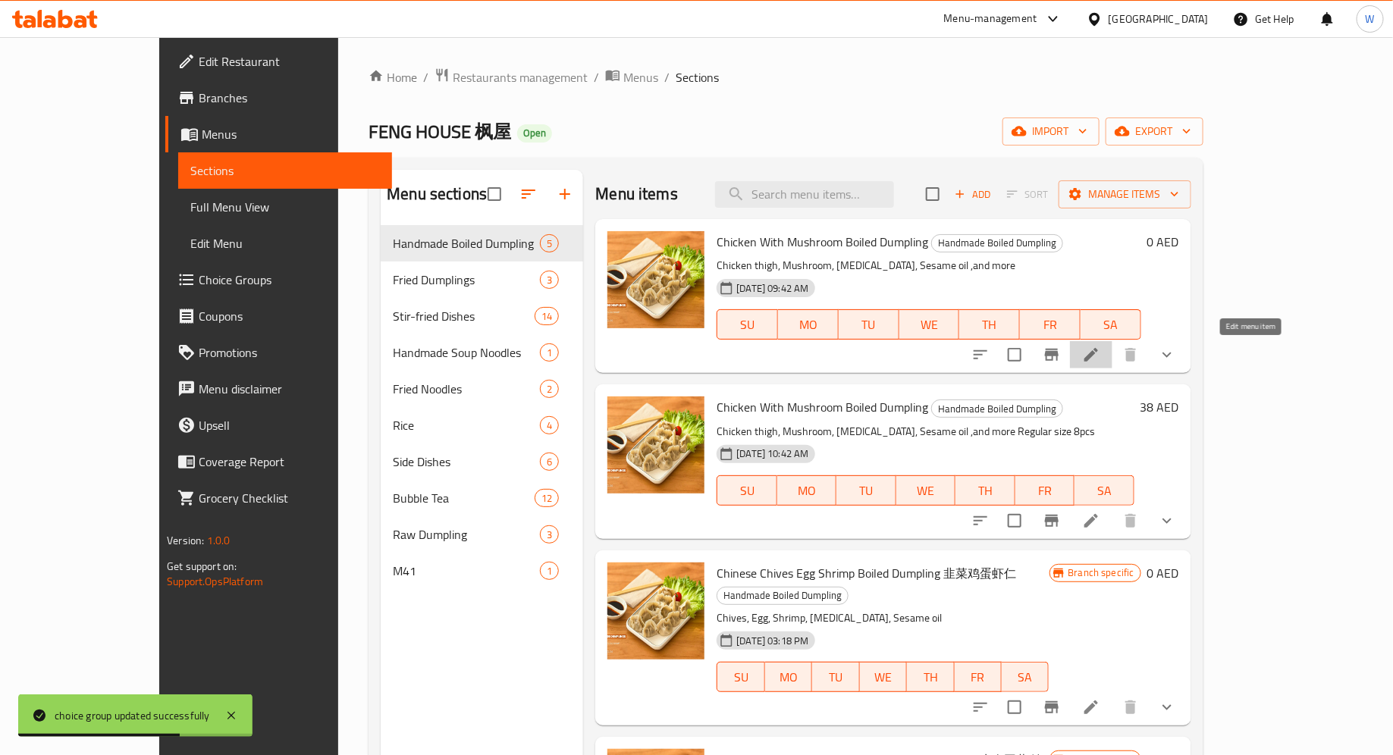
click at [1100, 357] on icon at bounding box center [1091, 355] width 18 height 18
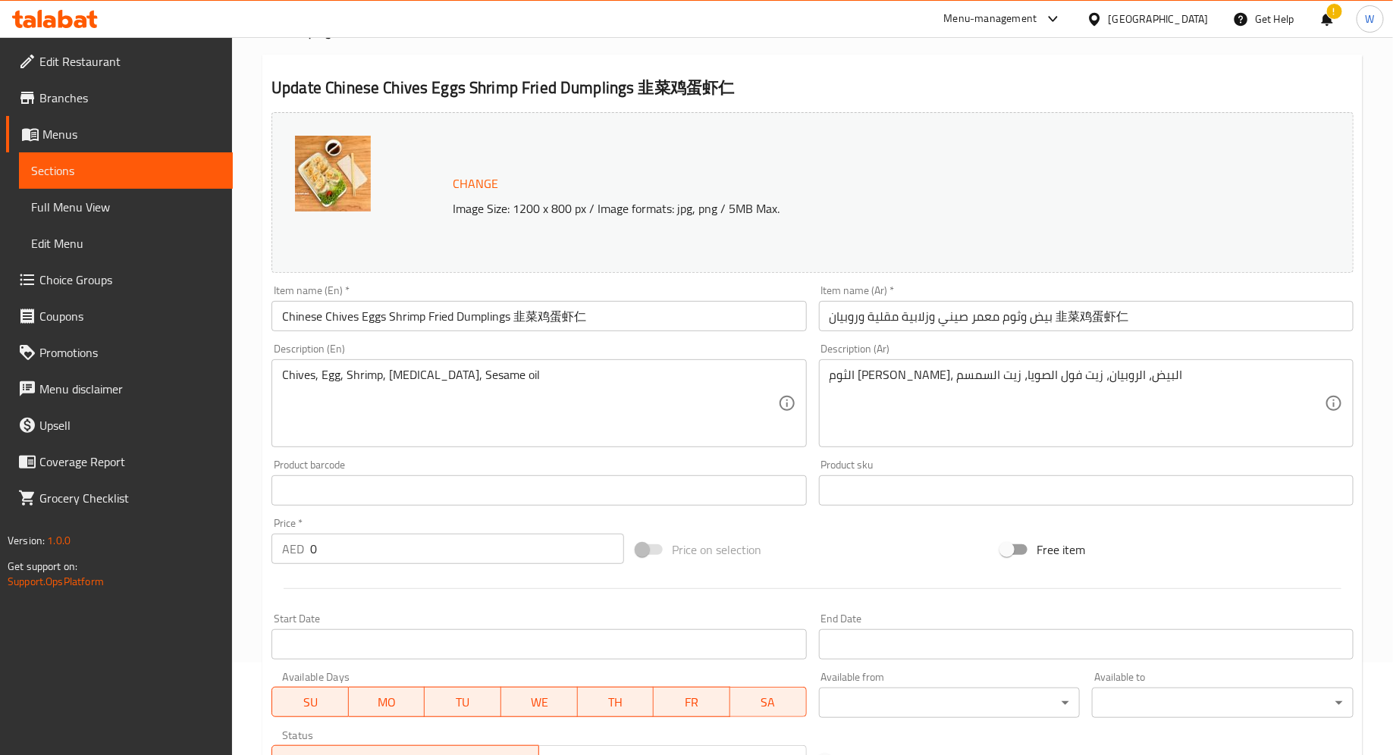
scroll to position [96, 0]
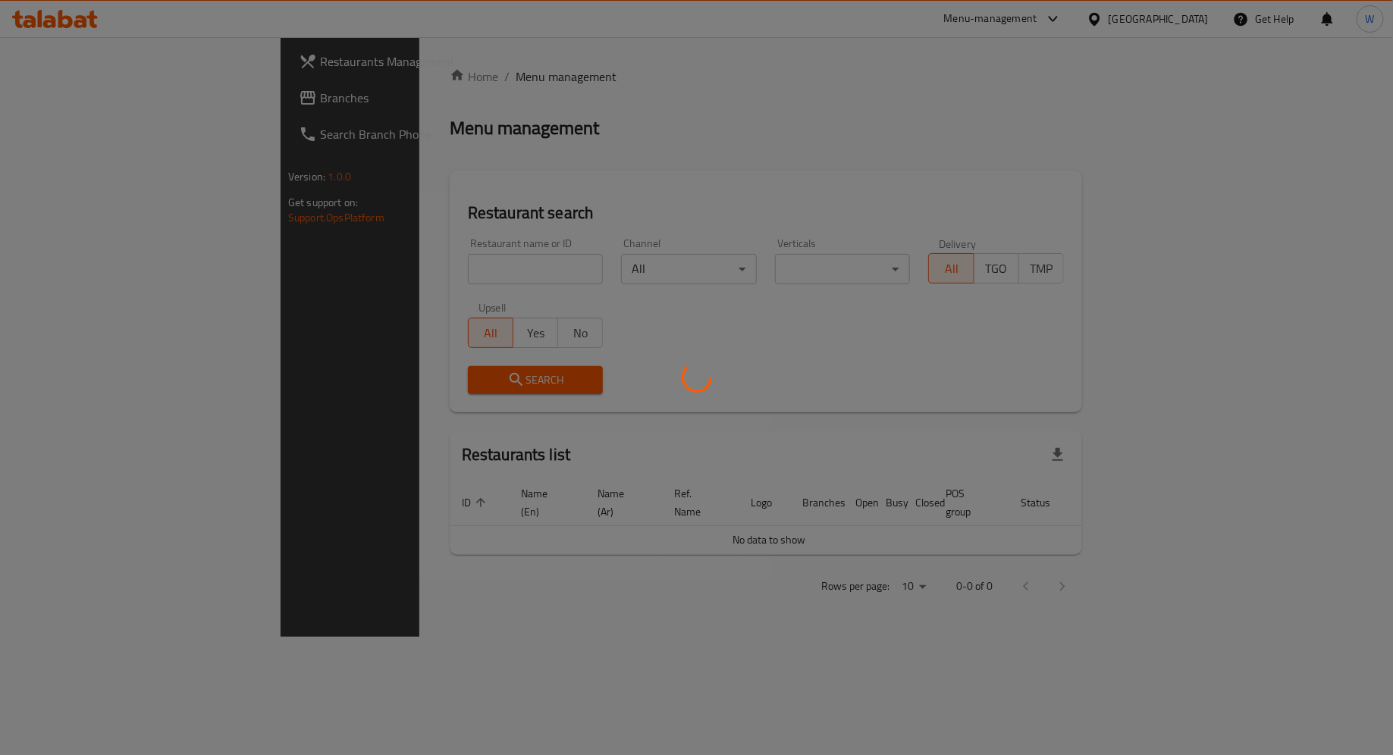
click at [390, 266] on div at bounding box center [696, 377] width 1393 height 755
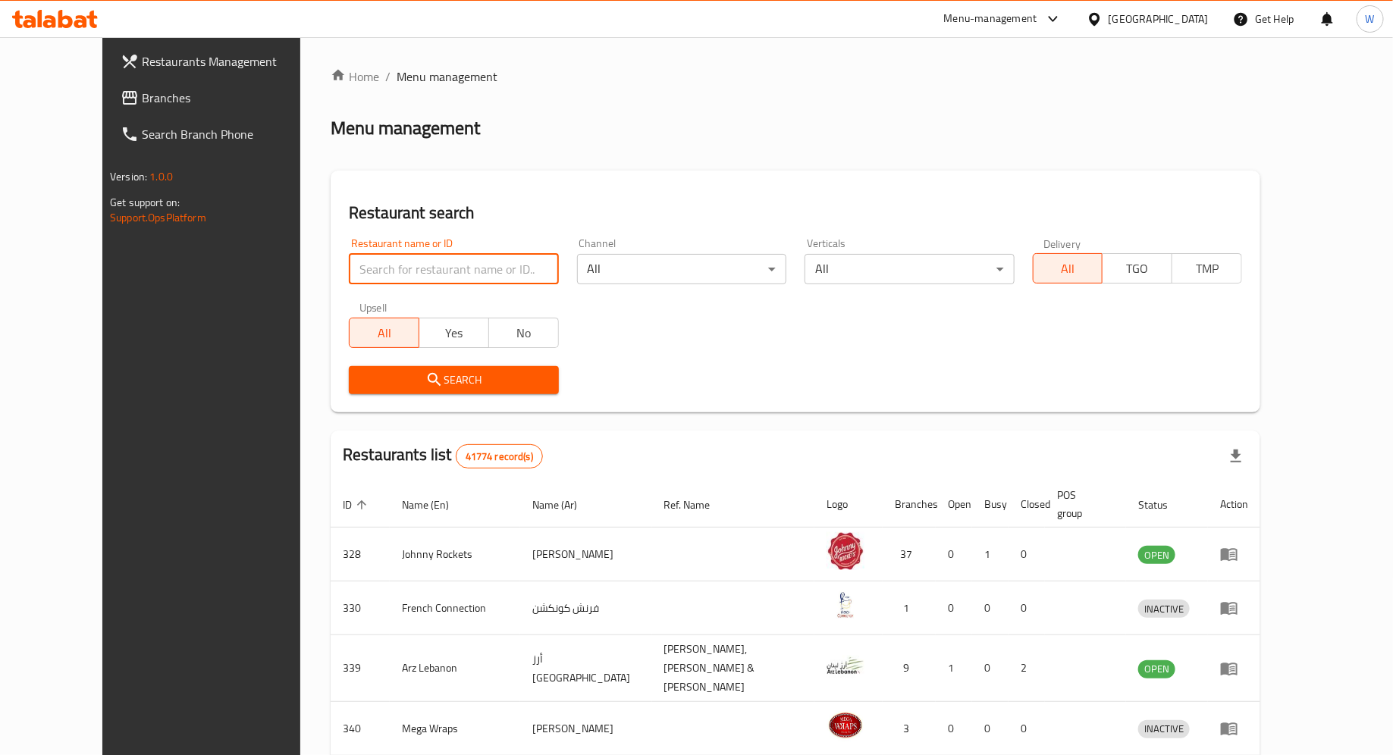
click at [411, 261] on input "search" at bounding box center [453, 269] width 209 height 30
type input "Feng House"
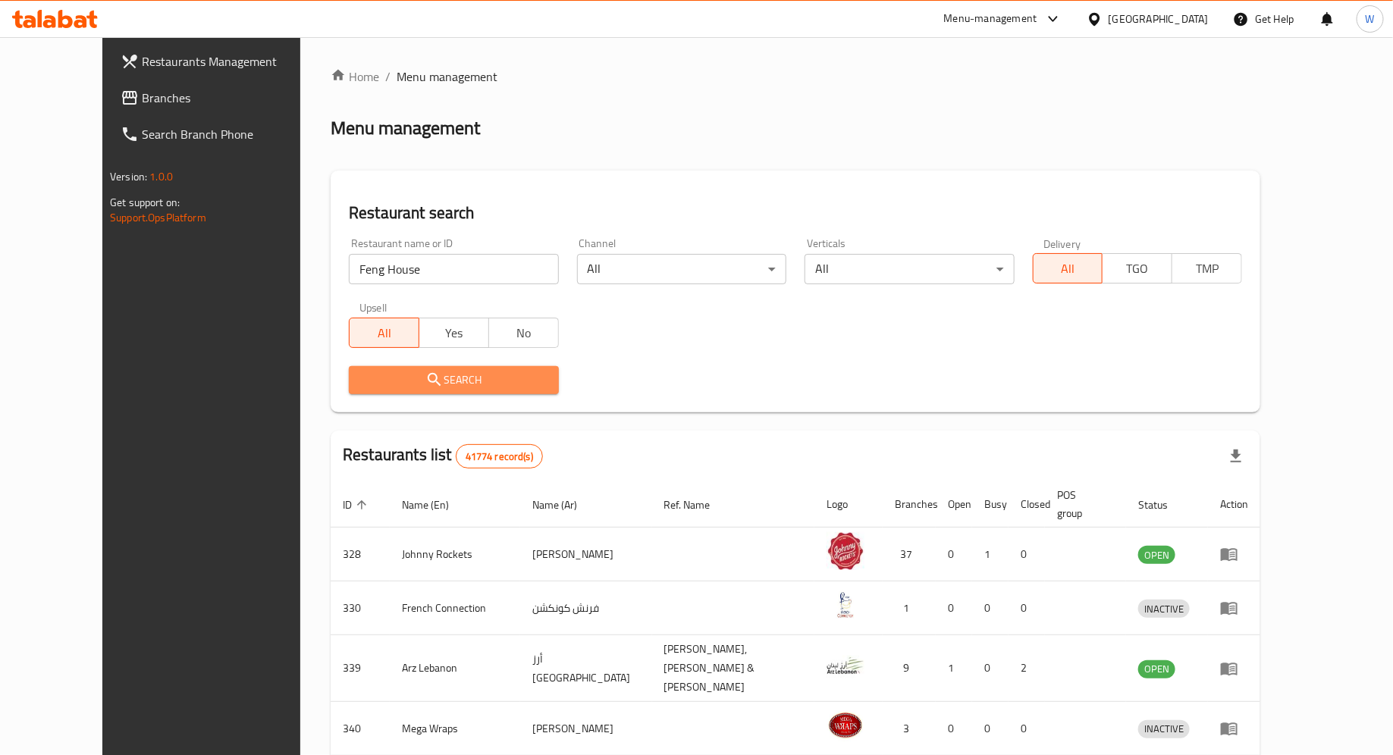
click at [349, 391] on button "Search" at bounding box center [453, 380] width 209 height 28
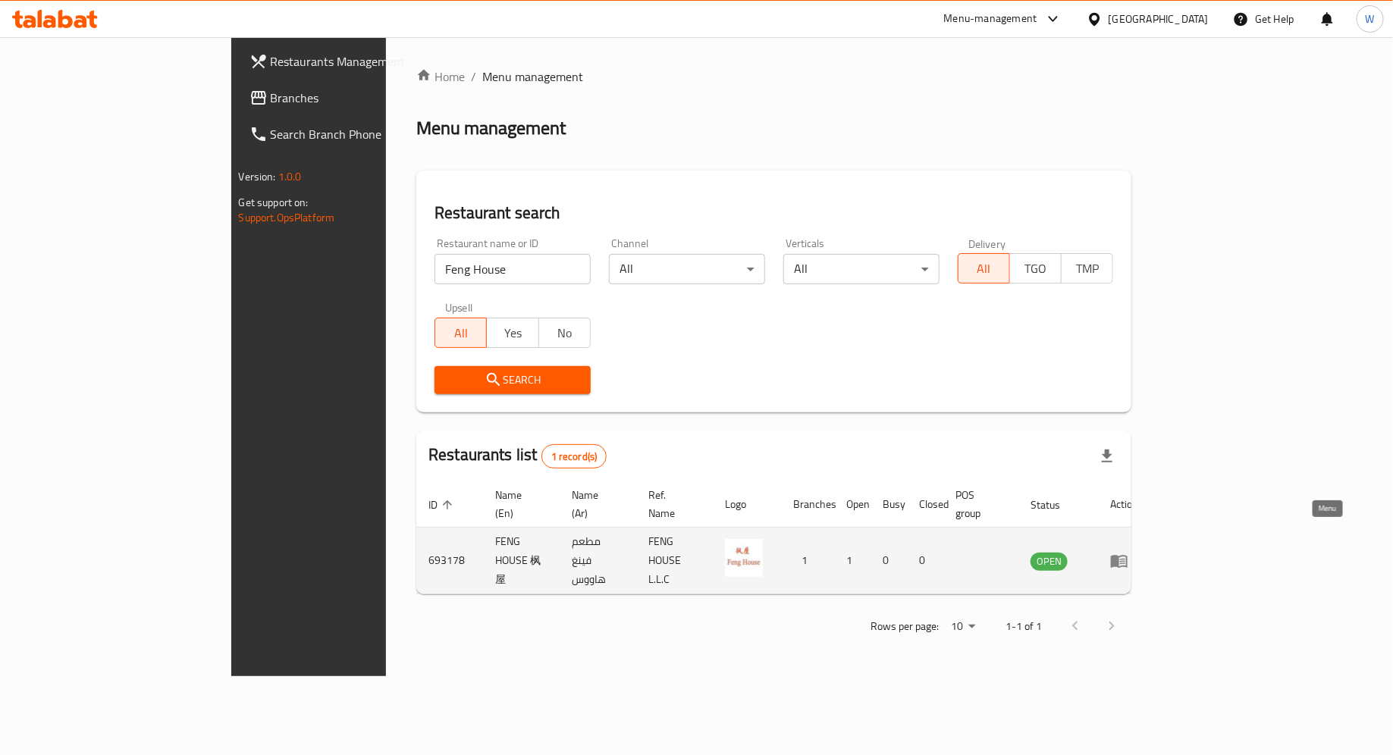
click at [1125, 559] on icon "enhanced table" at bounding box center [1122, 562] width 5 height 6
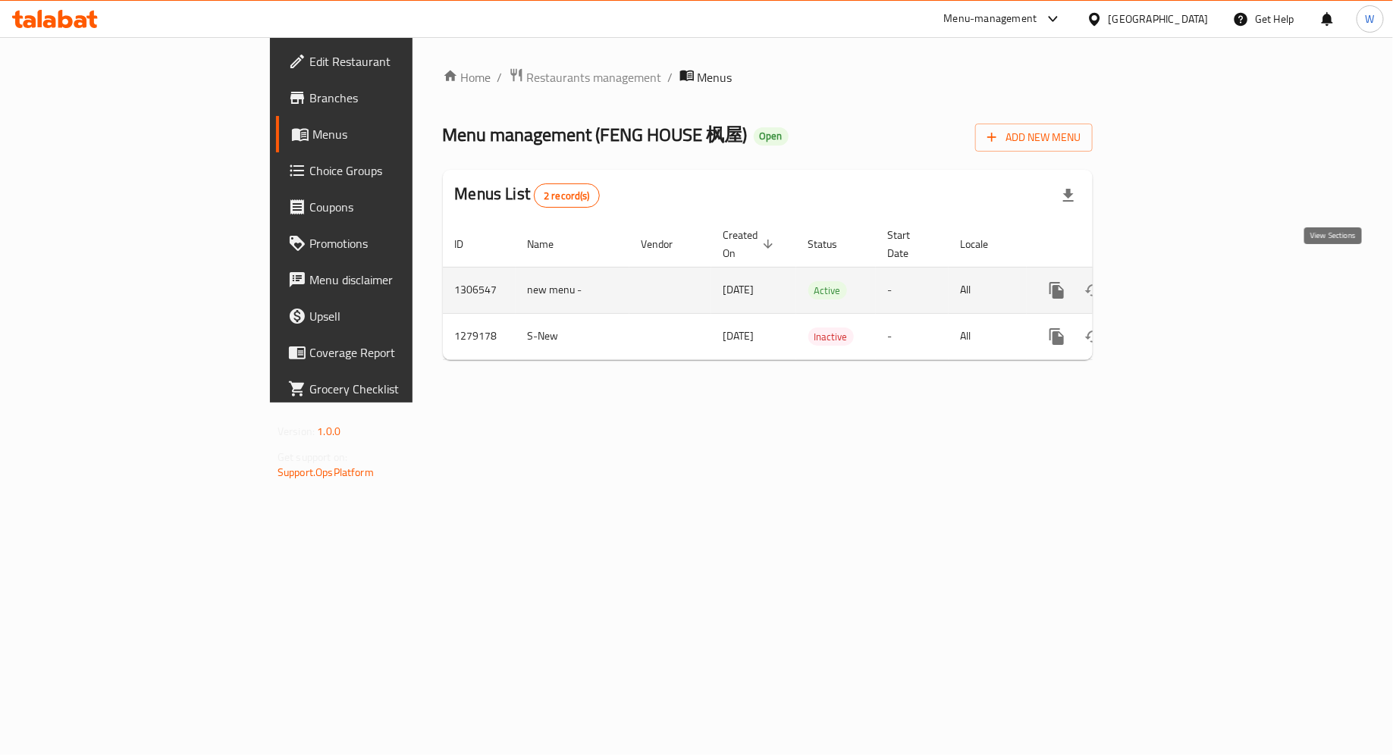
click at [1175, 281] on icon "enhanced table" at bounding box center [1166, 290] width 18 height 18
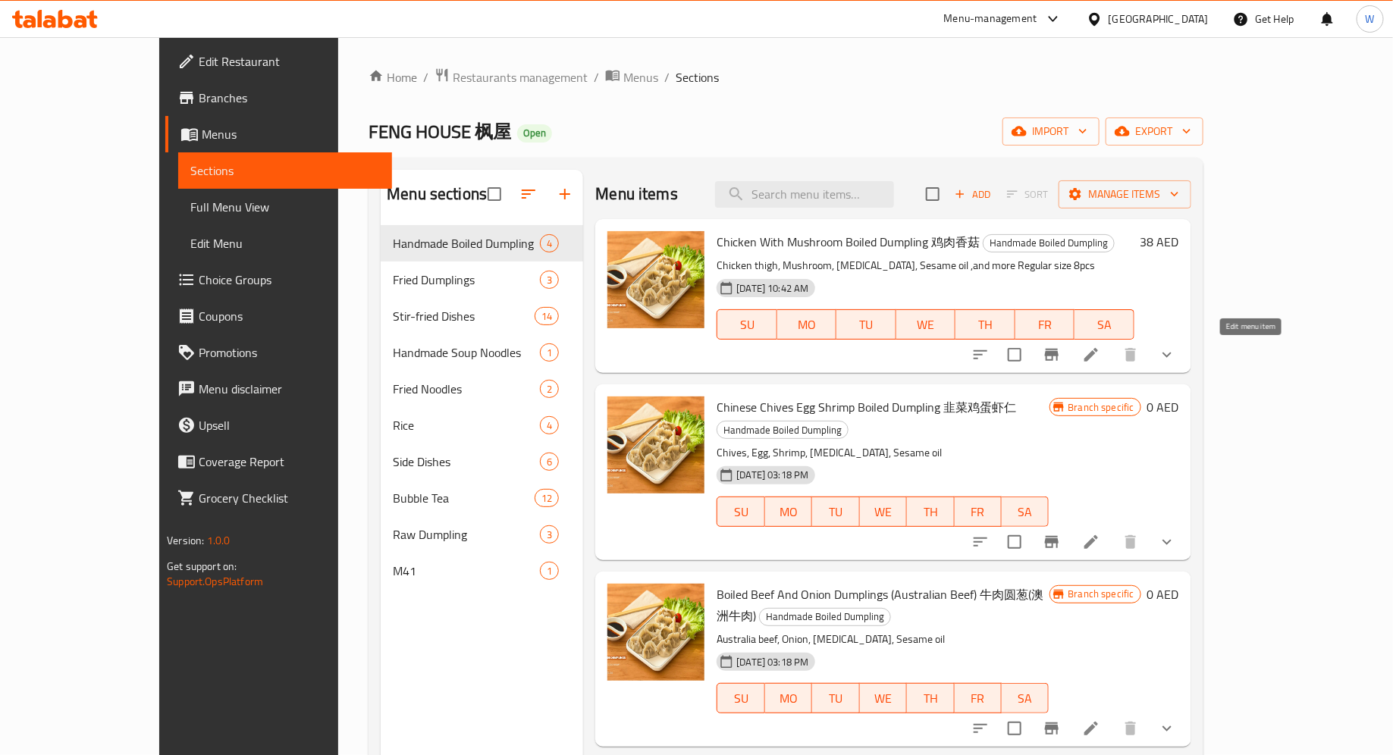
click at [1100, 358] on icon at bounding box center [1091, 355] width 18 height 18
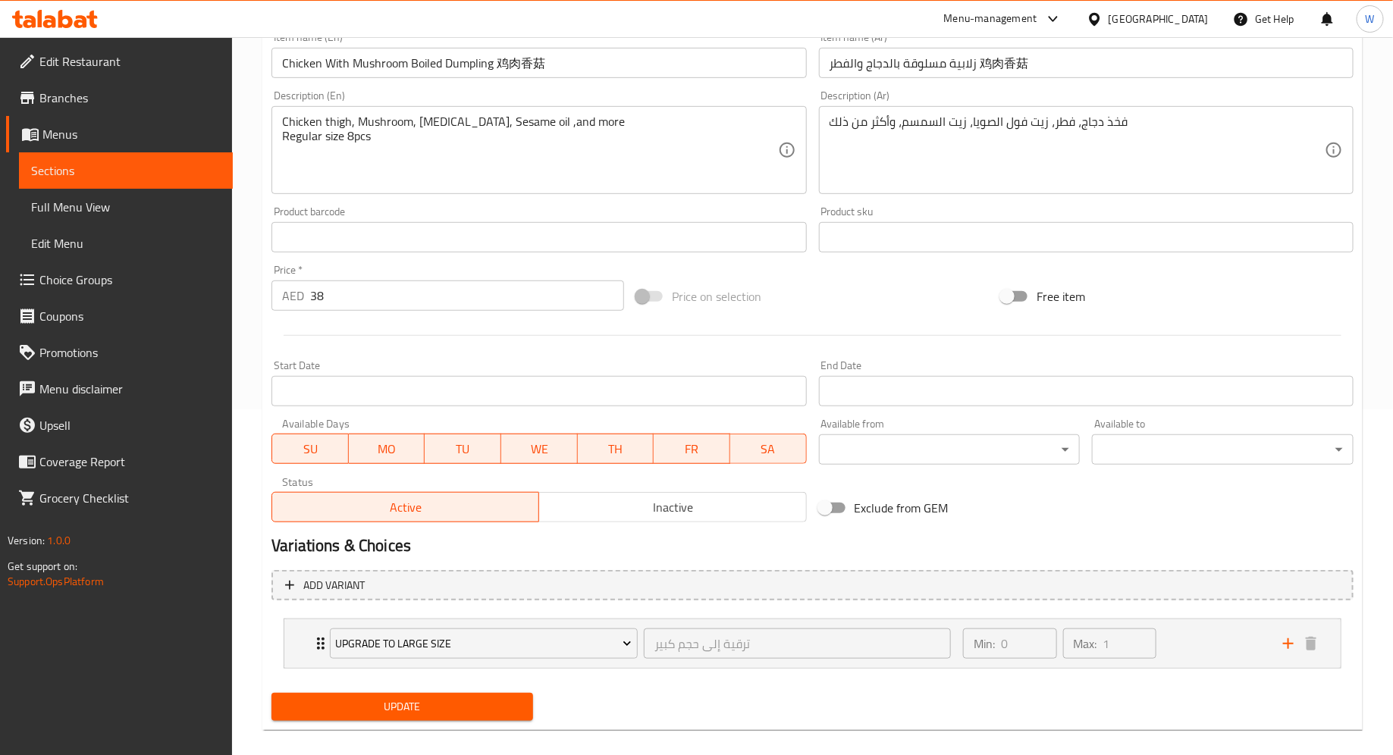
scroll to position [362, 0]
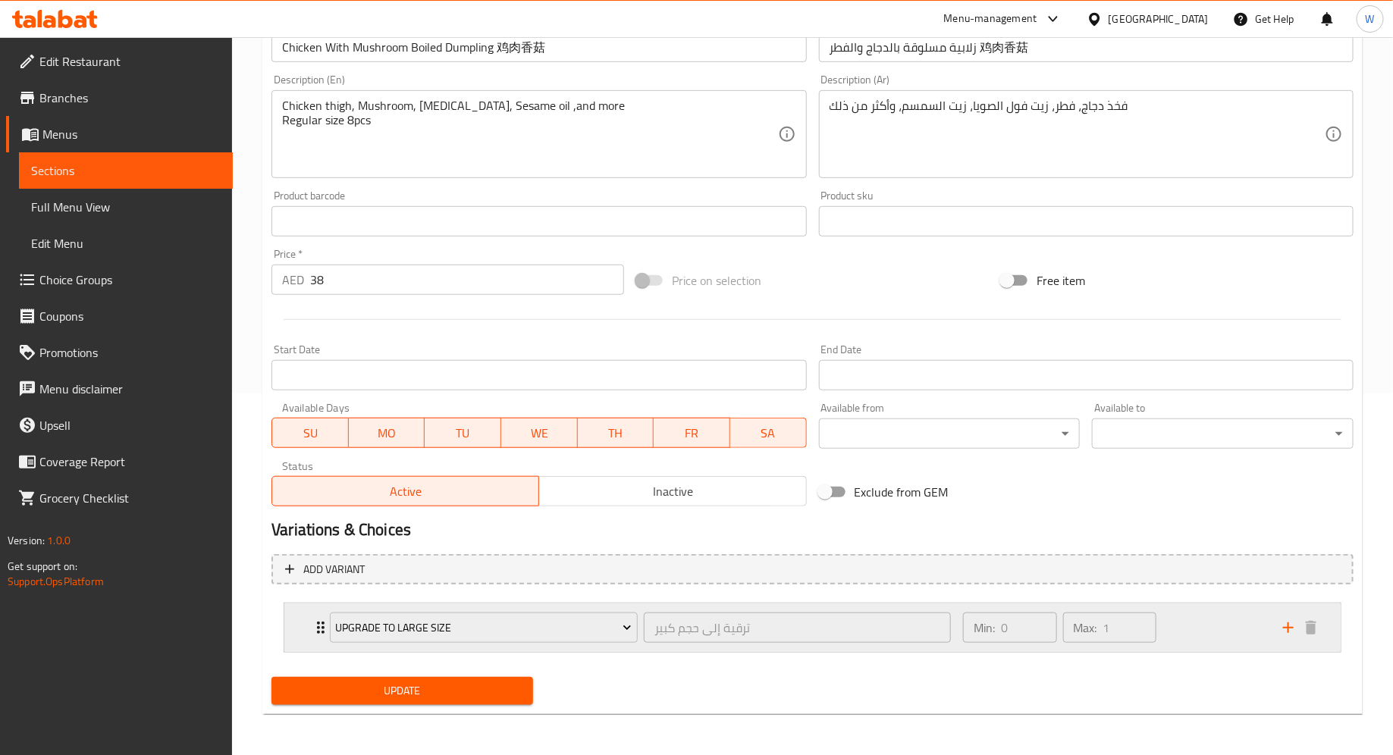
click at [318, 637] on div "Upgrade to Large Size ترقية إلى حجم كبير ​ Min: 0 ​ Max: 1 ​" at bounding box center [817, 627] width 1010 height 49
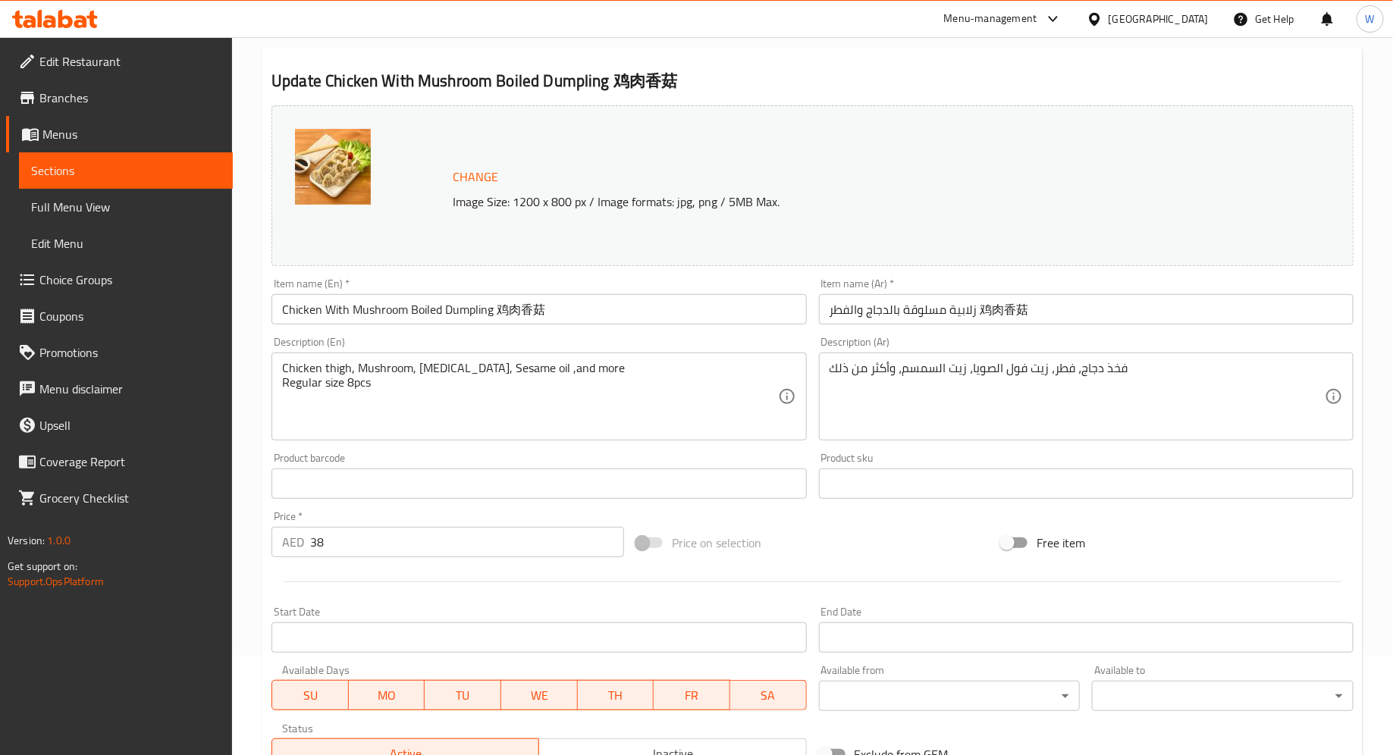
scroll to position [0, 0]
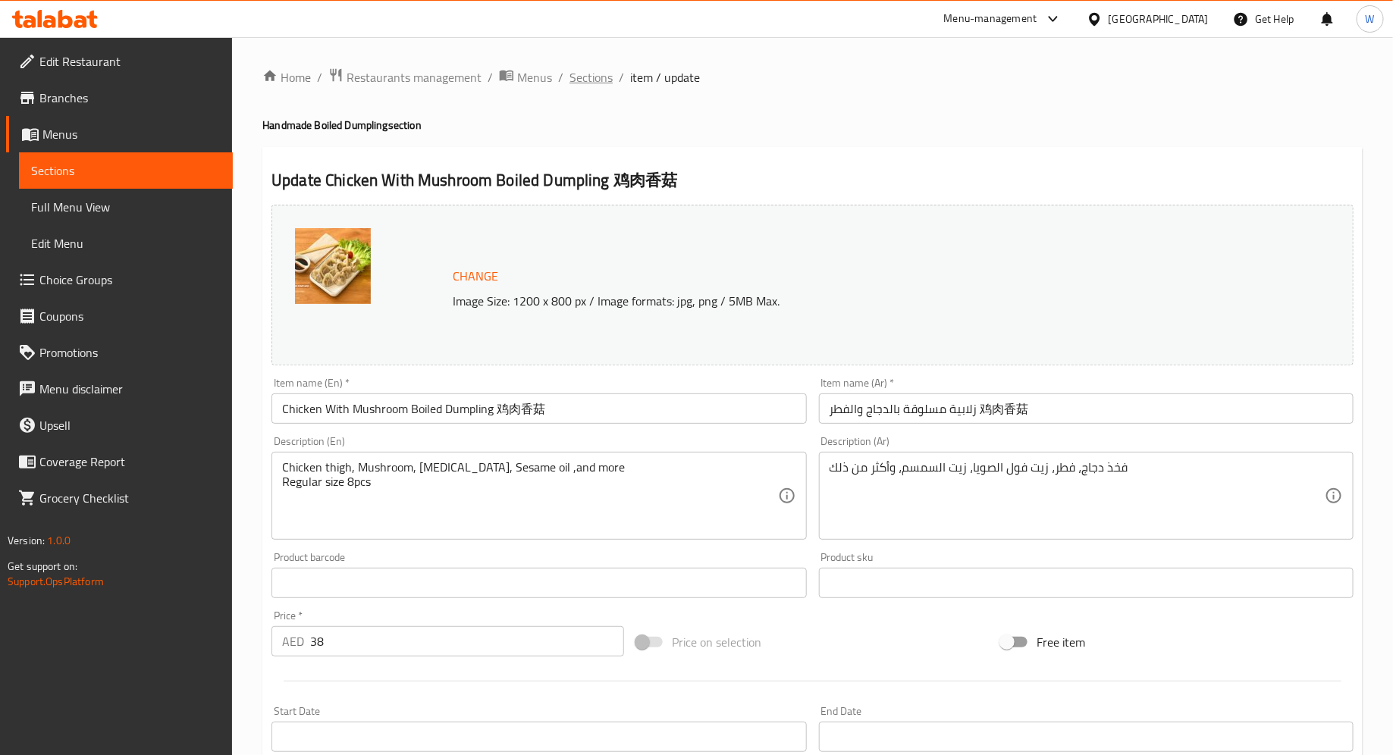
click at [597, 77] on span "Sections" at bounding box center [590, 77] width 43 height 18
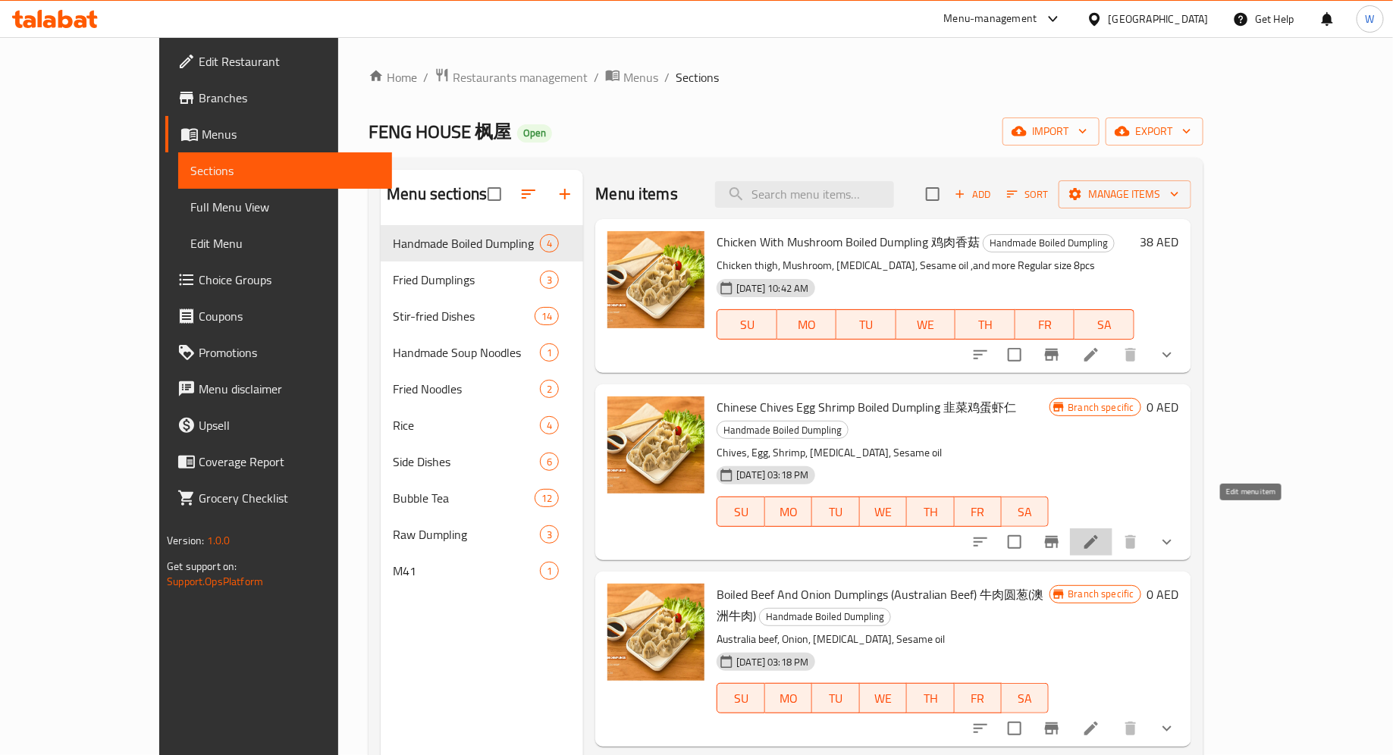
click at [1098, 535] on icon at bounding box center [1091, 542] width 14 height 14
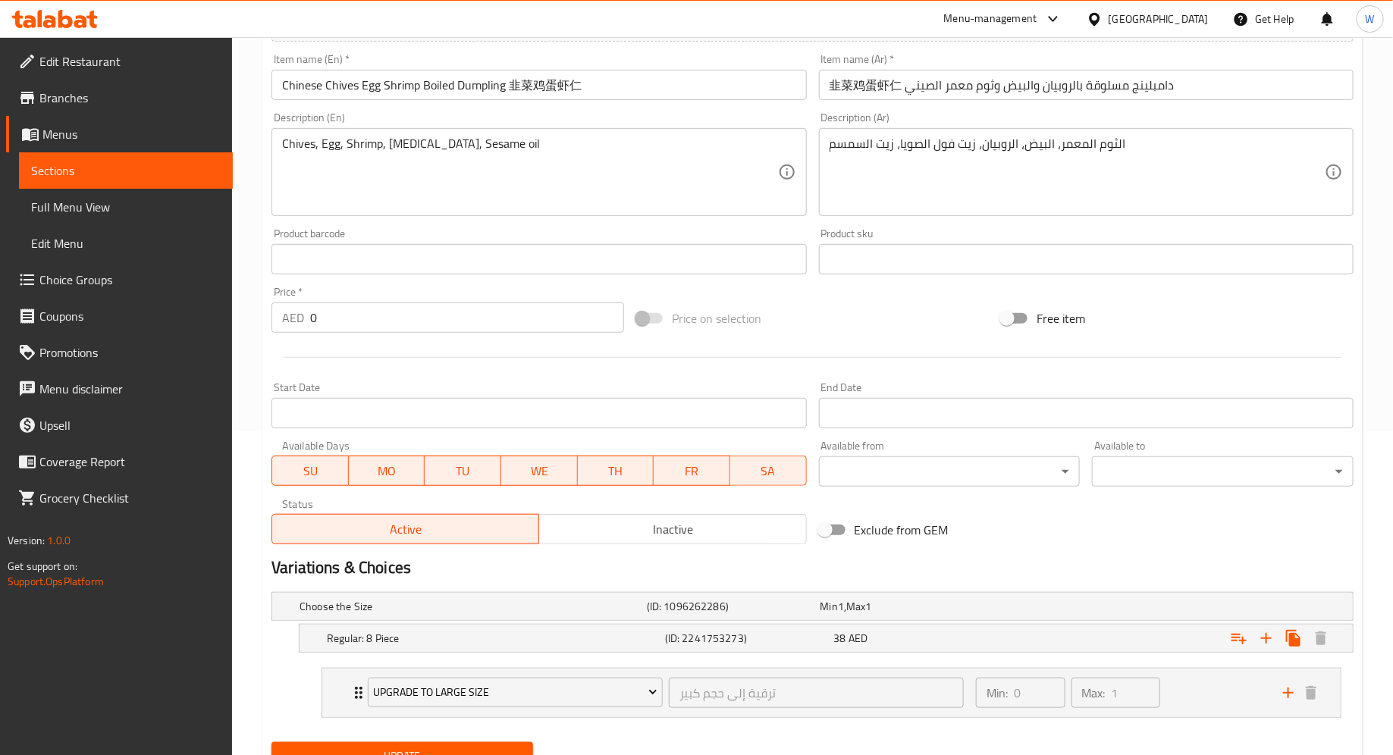
scroll to position [353, 0]
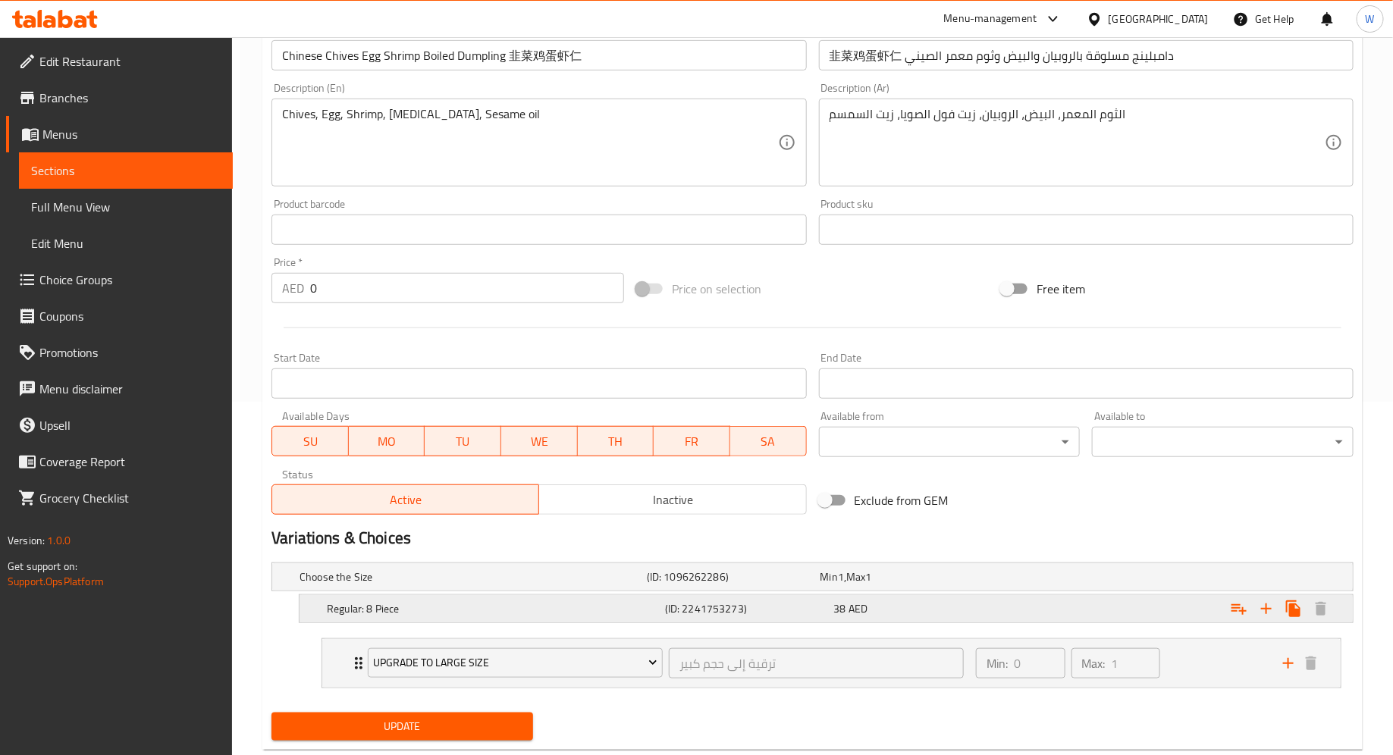
click at [1004, 607] on div "Expand" at bounding box center [1168, 608] width 338 height 33
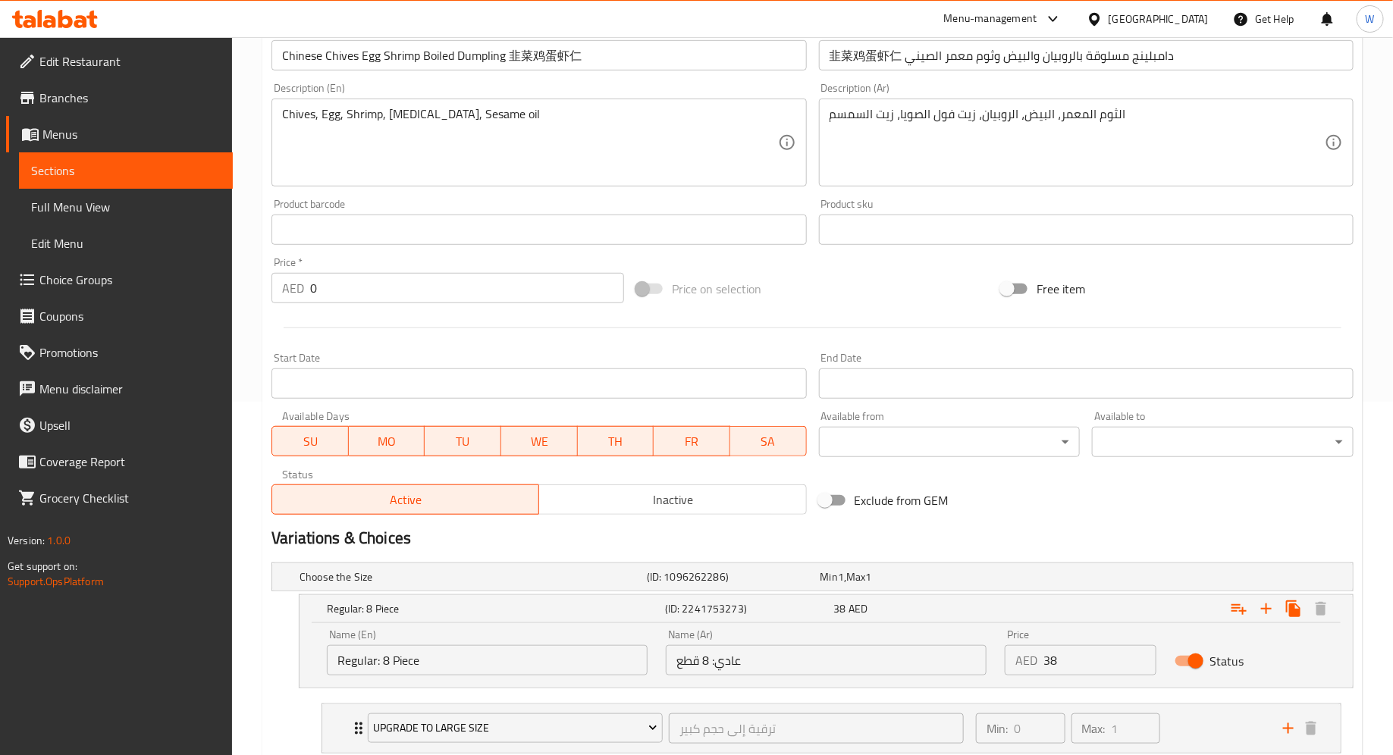
scroll to position [385, 0]
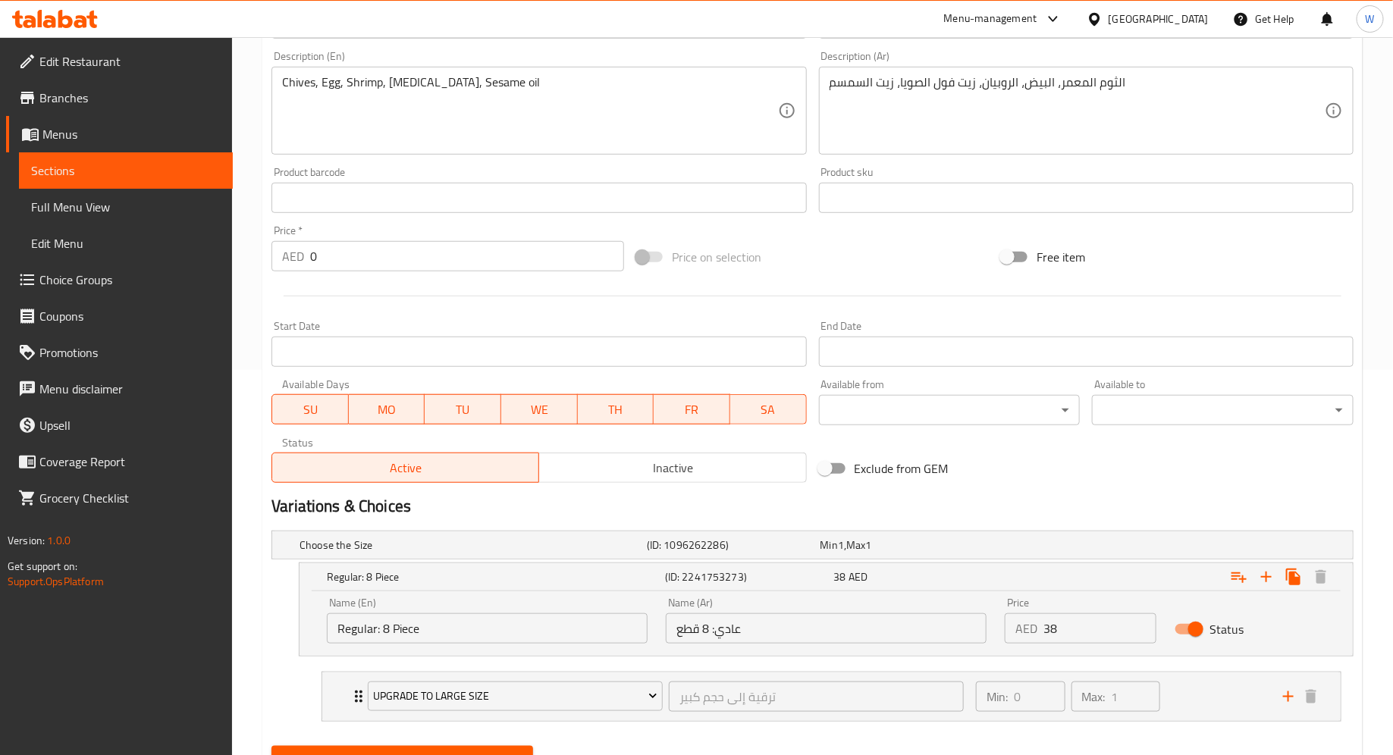
click at [1062, 617] on input "38" at bounding box center [1099, 628] width 112 height 30
type input "39"
click at [1006, 740] on div "Update" at bounding box center [812, 760] width 1094 height 40
click at [357, 696] on icon "Expand" at bounding box center [358, 697] width 18 height 18
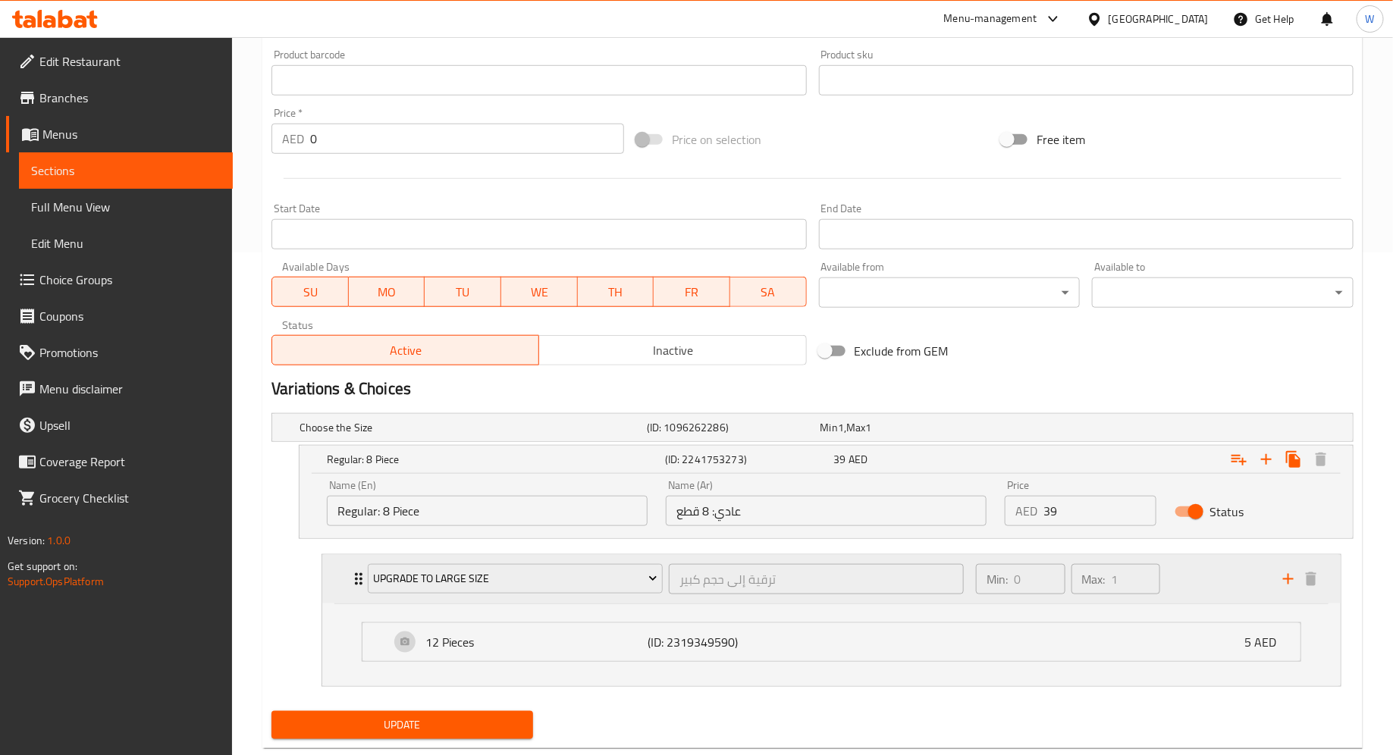
scroll to position [534, 0]
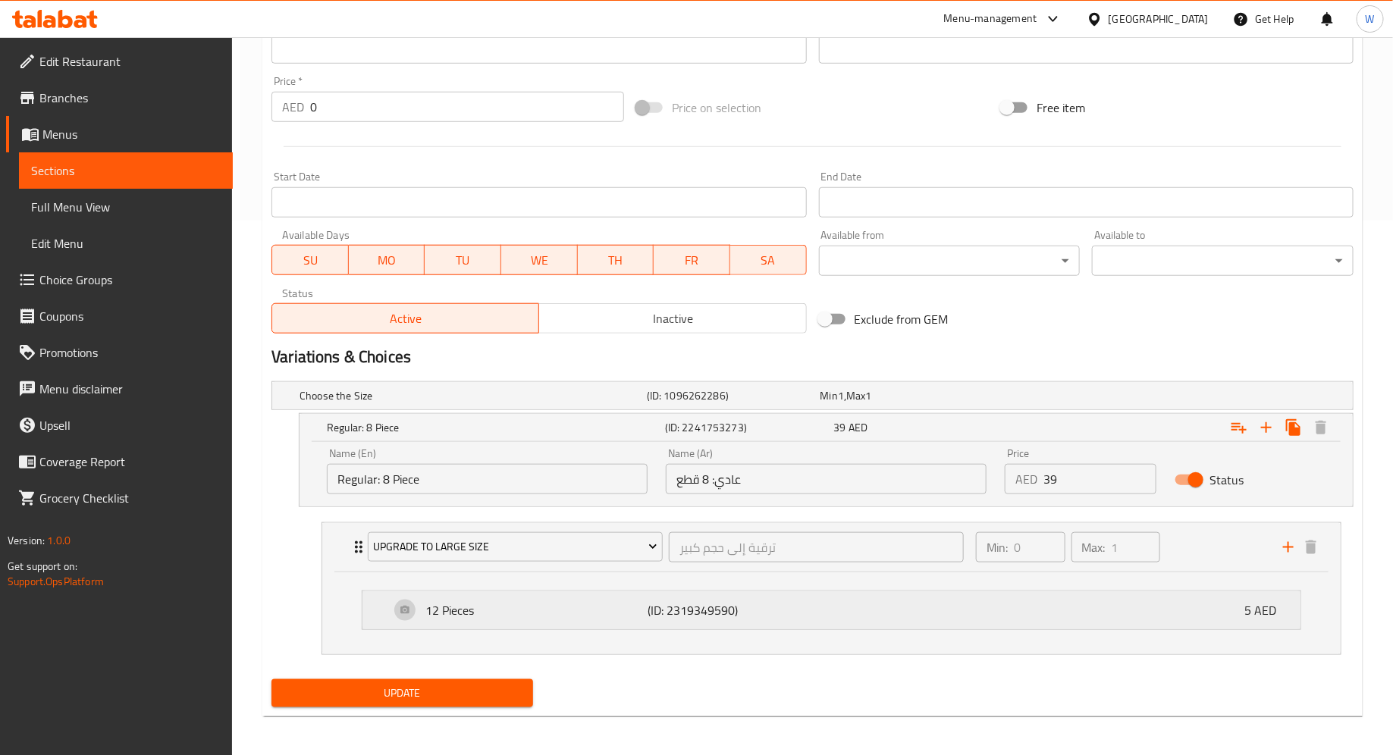
click at [415, 613] on div "12 Pieces (ID: 2319349590) 5 AED" at bounding box center [836, 610] width 892 height 38
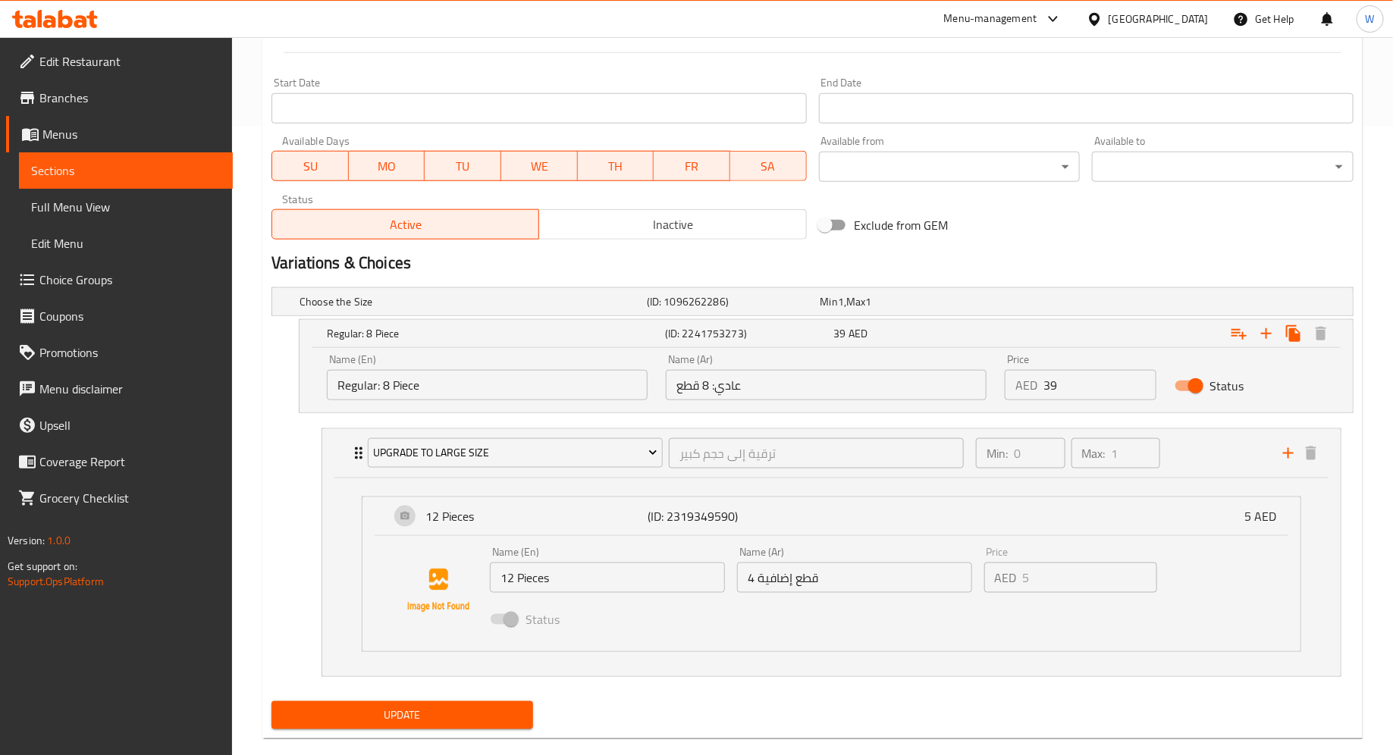
scroll to position [650, 0]
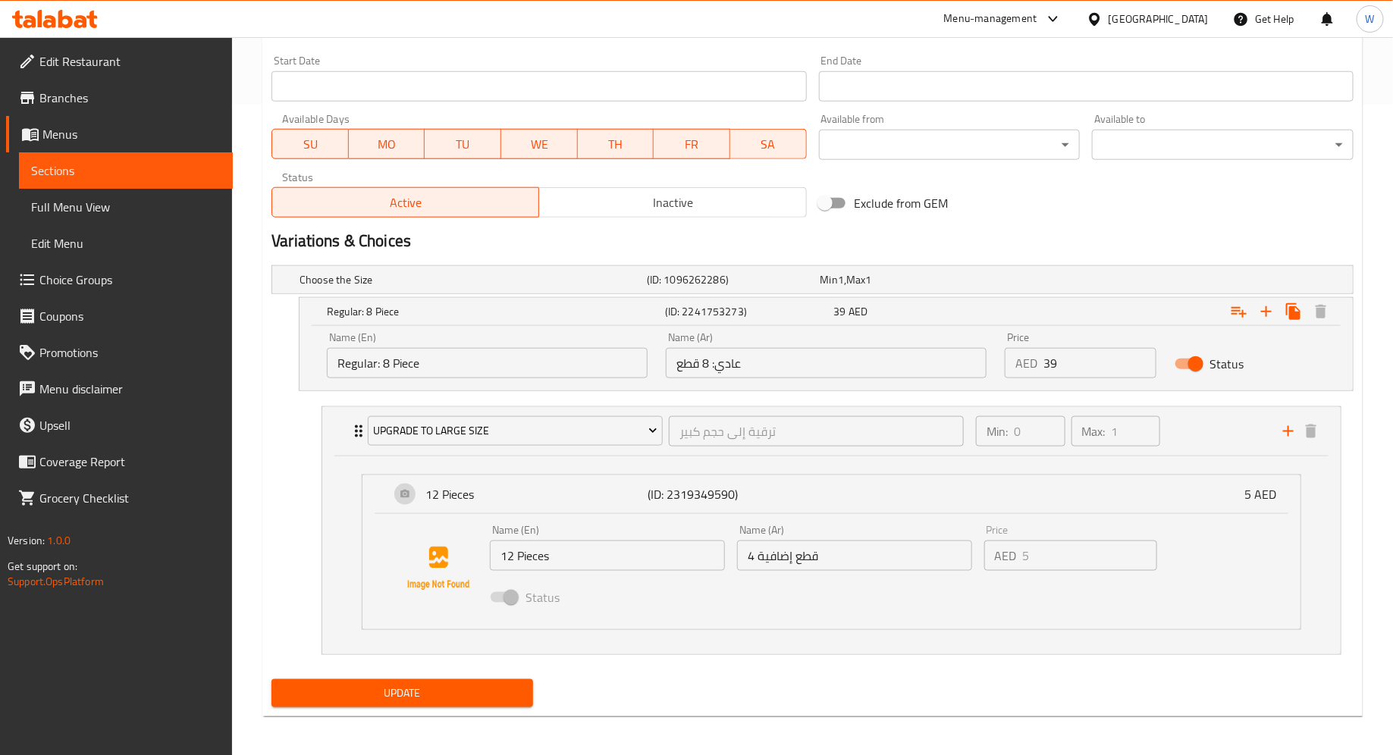
click at [813, 584] on div "Status" at bounding box center [854, 597] width 741 height 41
click at [1121, 446] on div "Max: 1 ​" at bounding box center [1116, 431] width 96 height 36
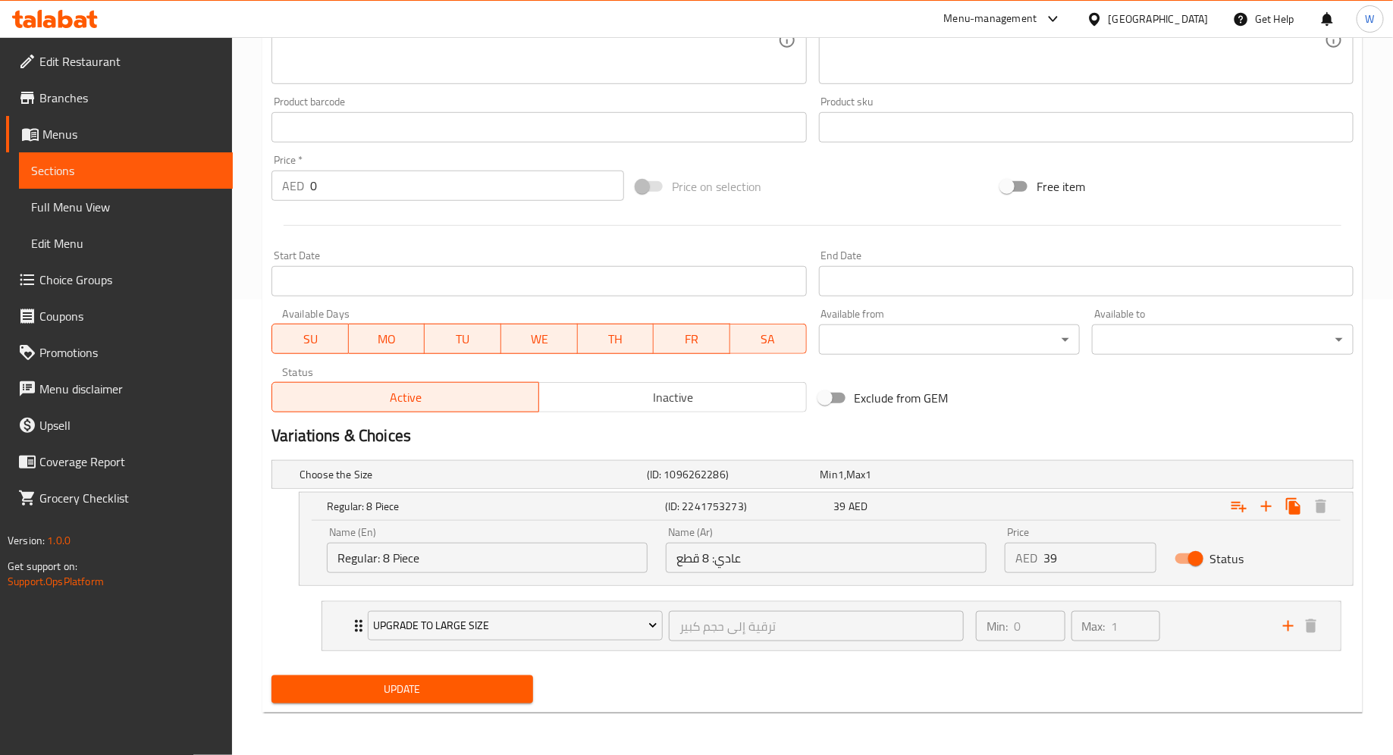
scroll to position [453, 0]
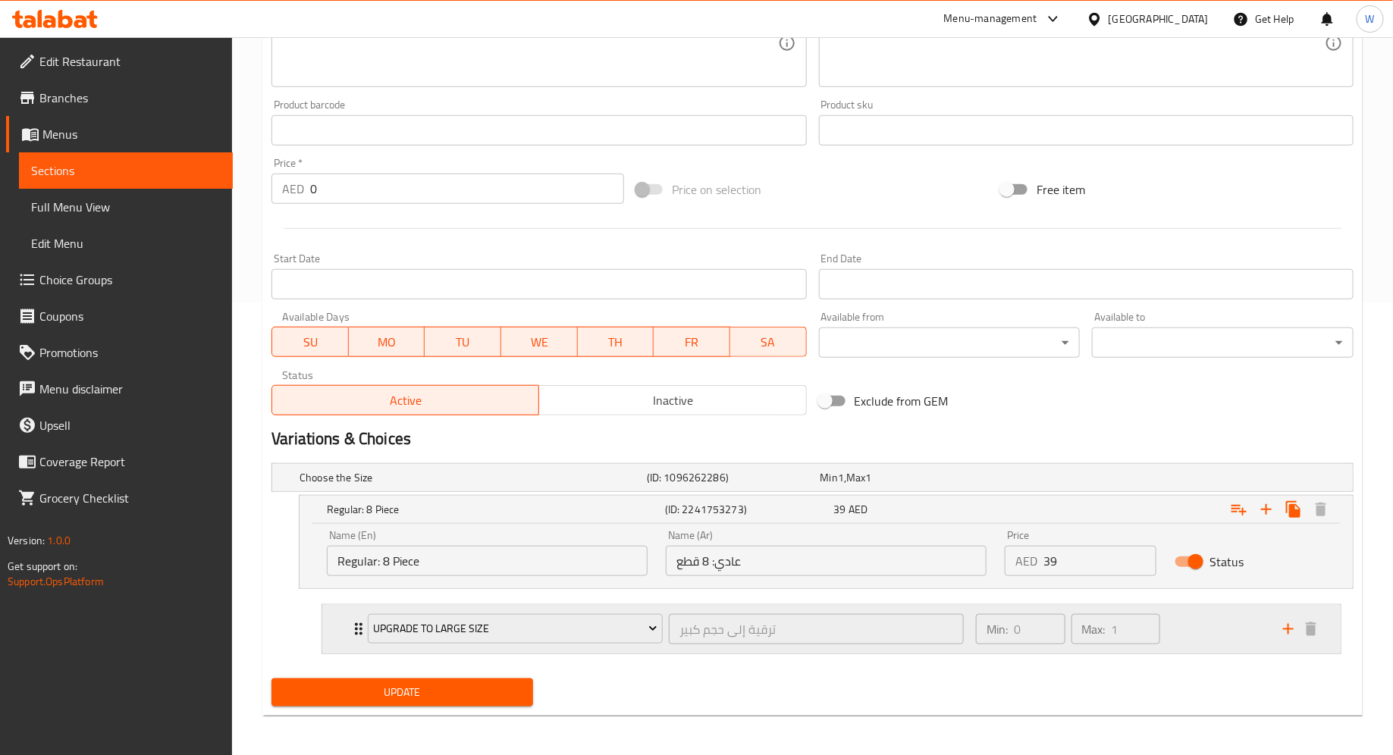
click at [360, 626] on div "Upgrade to Large Size ترقية إلى حجم كبير ​" at bounding box center [666, 629] width 614 height 49
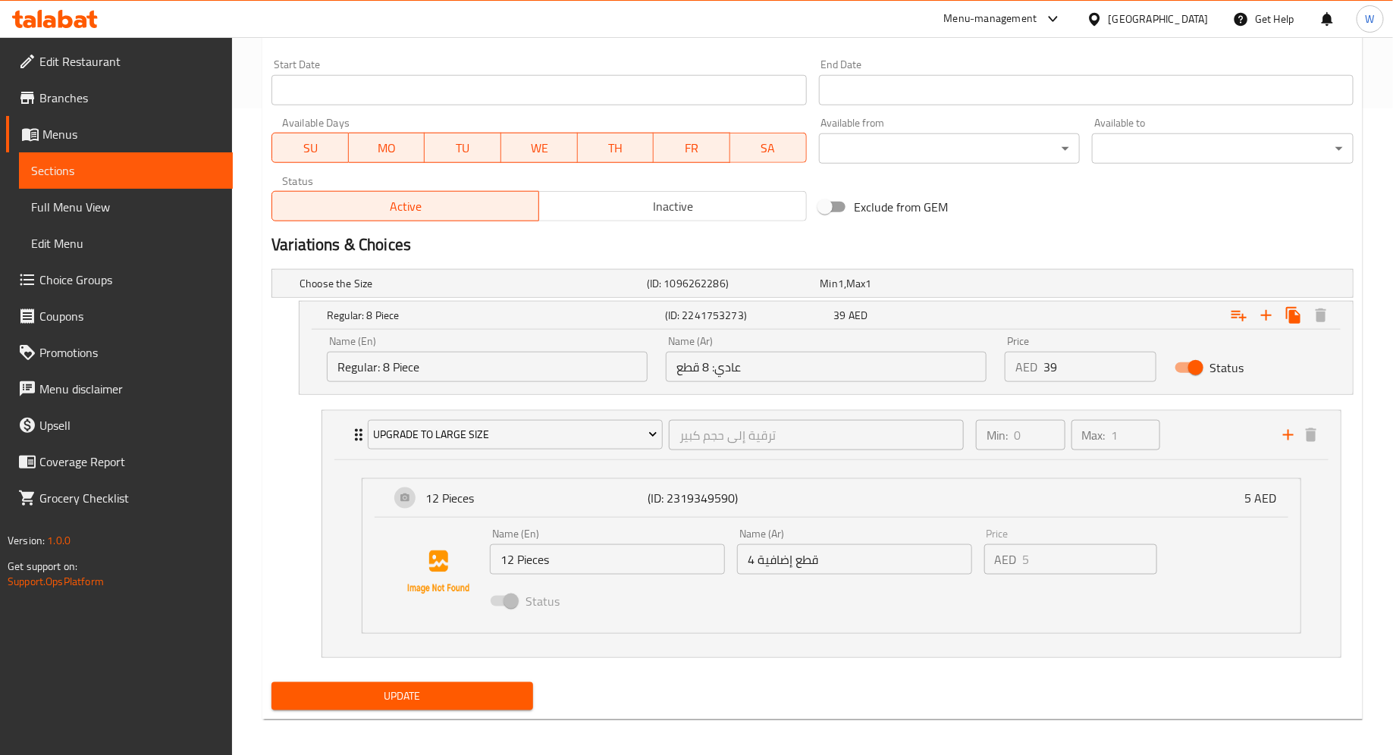
scroll to position [650, 0]
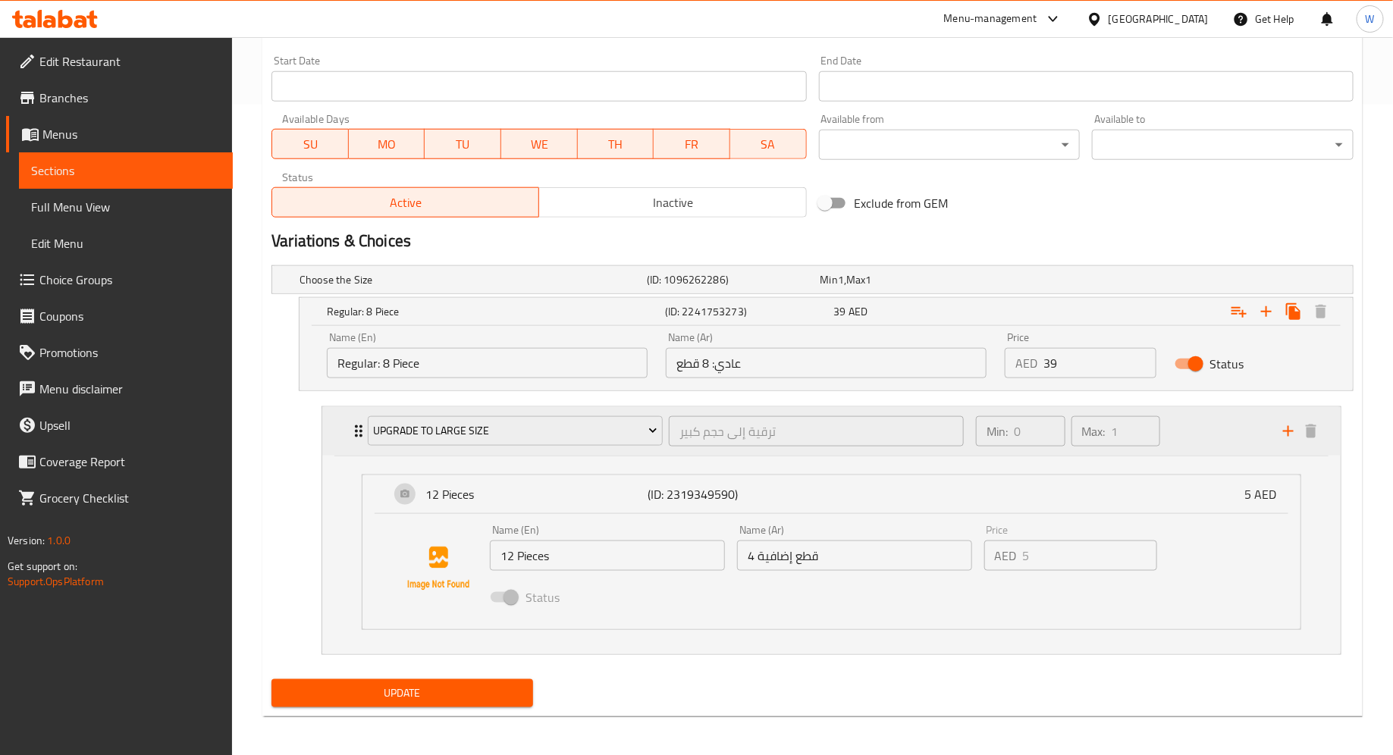
click at [356, 425] on icon "Expand" at bounding box center [359, 431] width 8 height 12
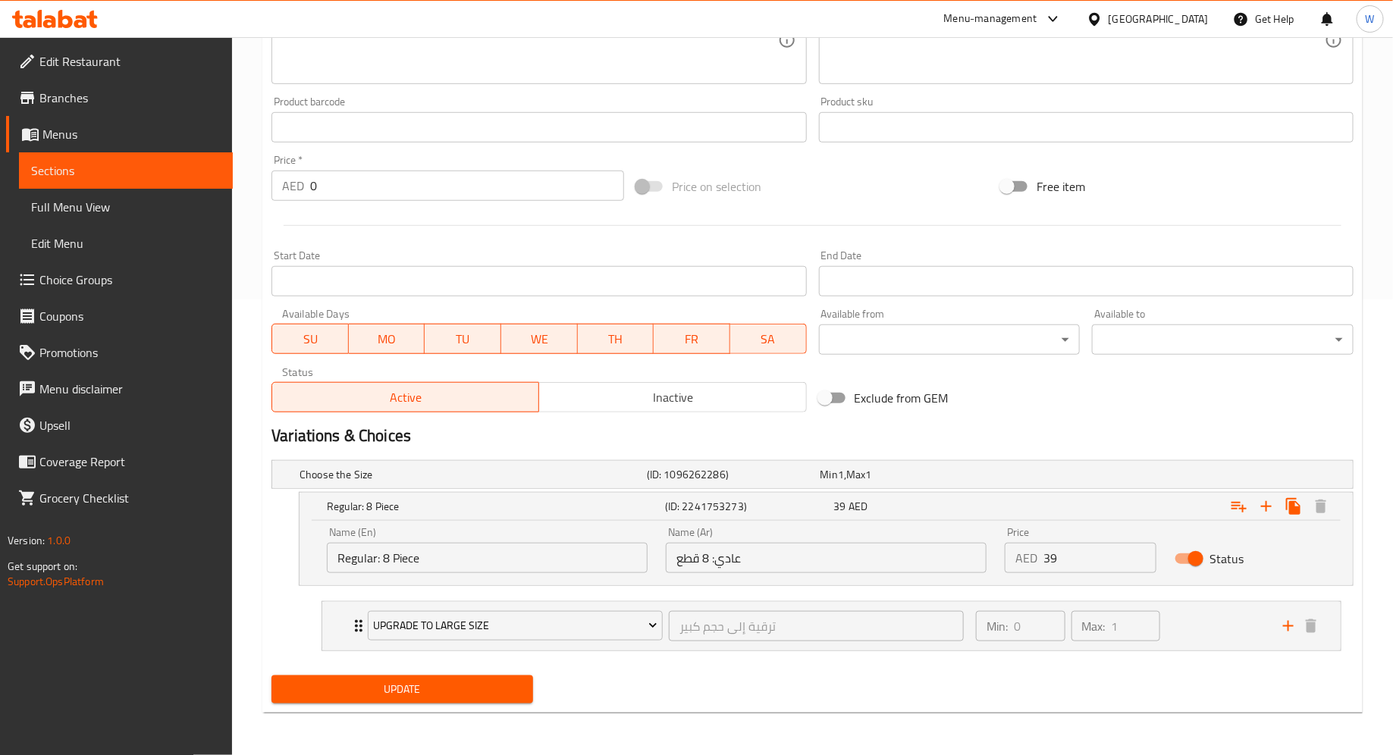
scroll to position [453, 0]
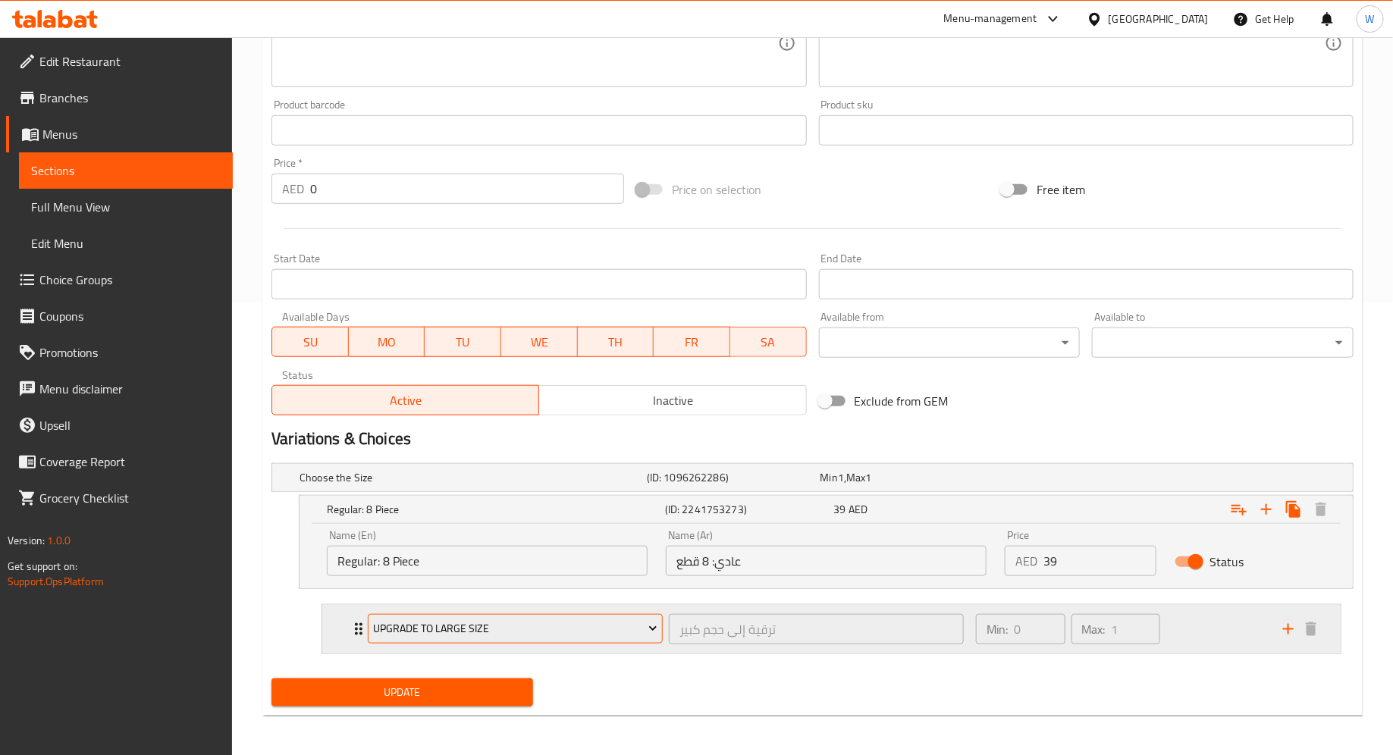
click at [540, 634] on span "Upgrade to Large Size" at bounding box center [516, 628] width 284 height 19
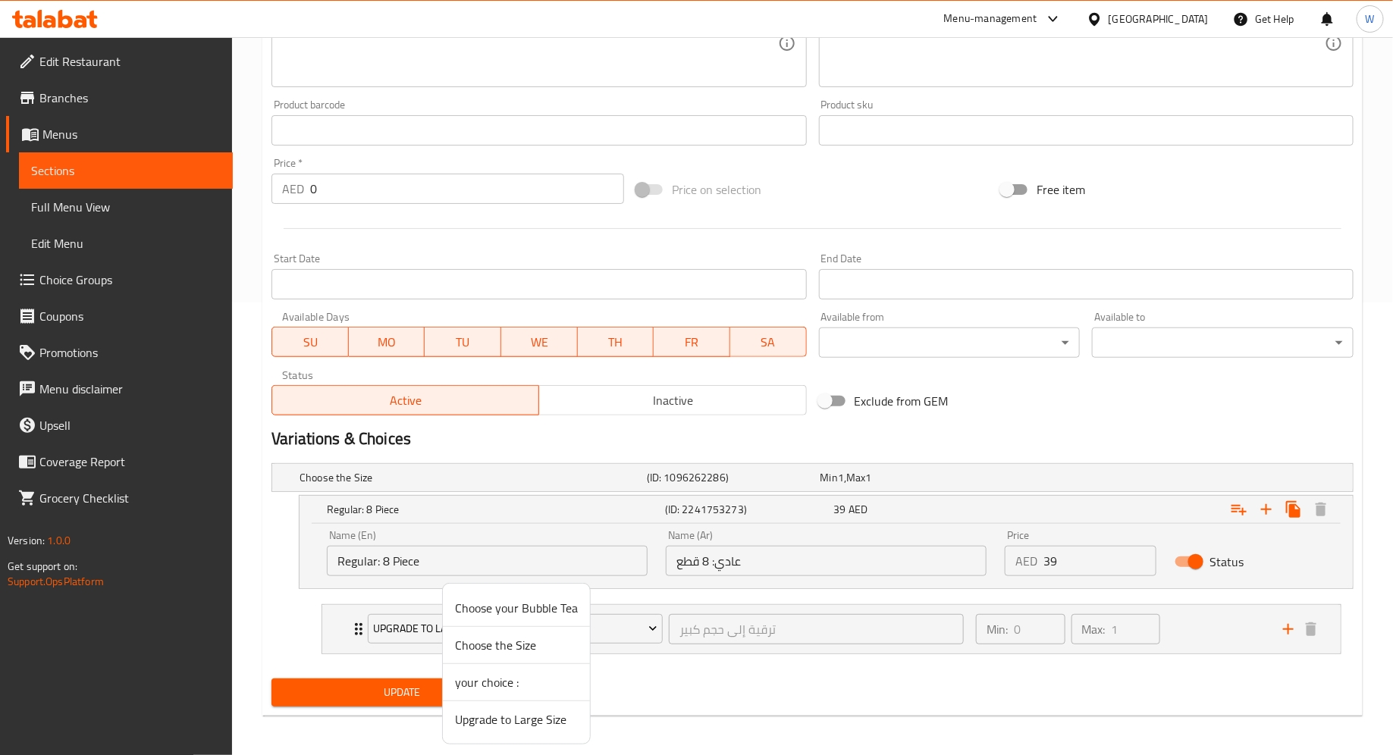
click at [737, 668] on div at bounding box center [696, 377] width 1393 height 755
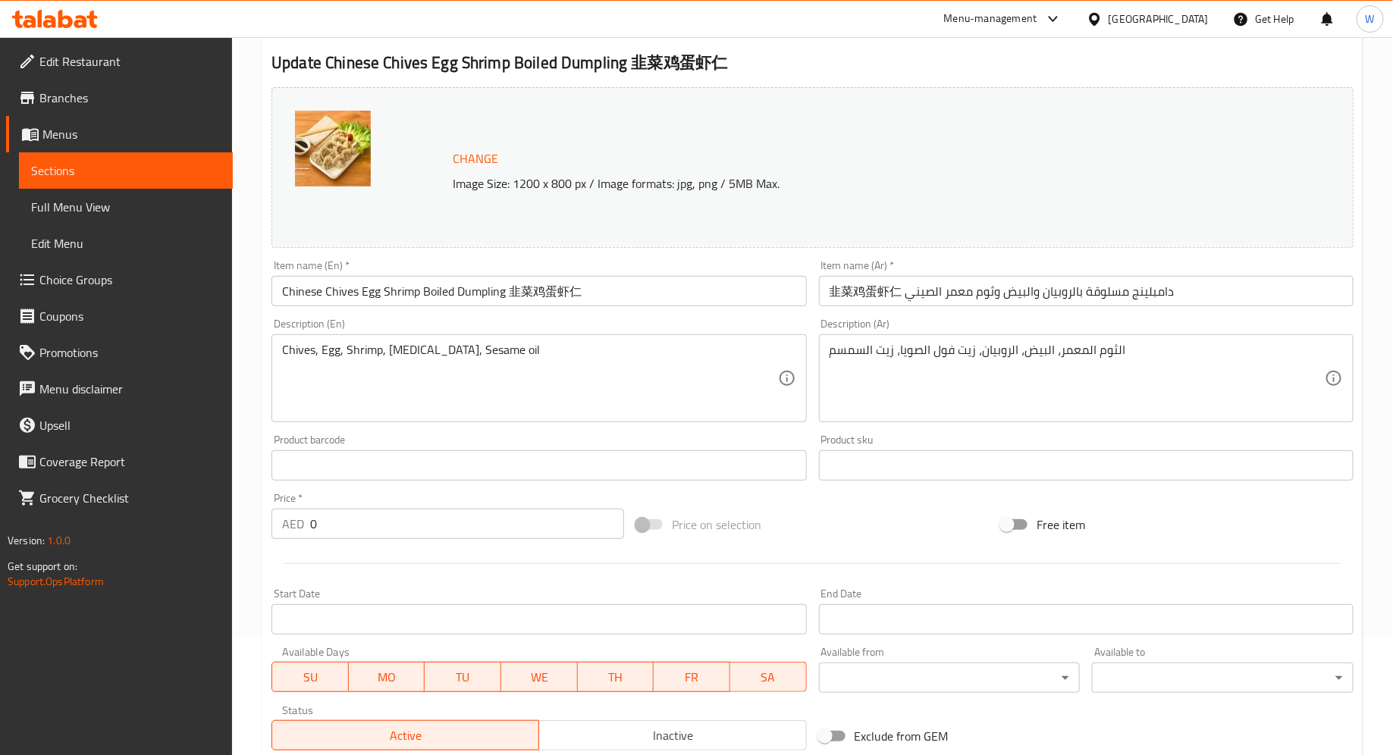
scroll to position [116, 0]
click at [102, 278] on span "Choice Groups" at bounding box center [129, 280] width 181 height 18
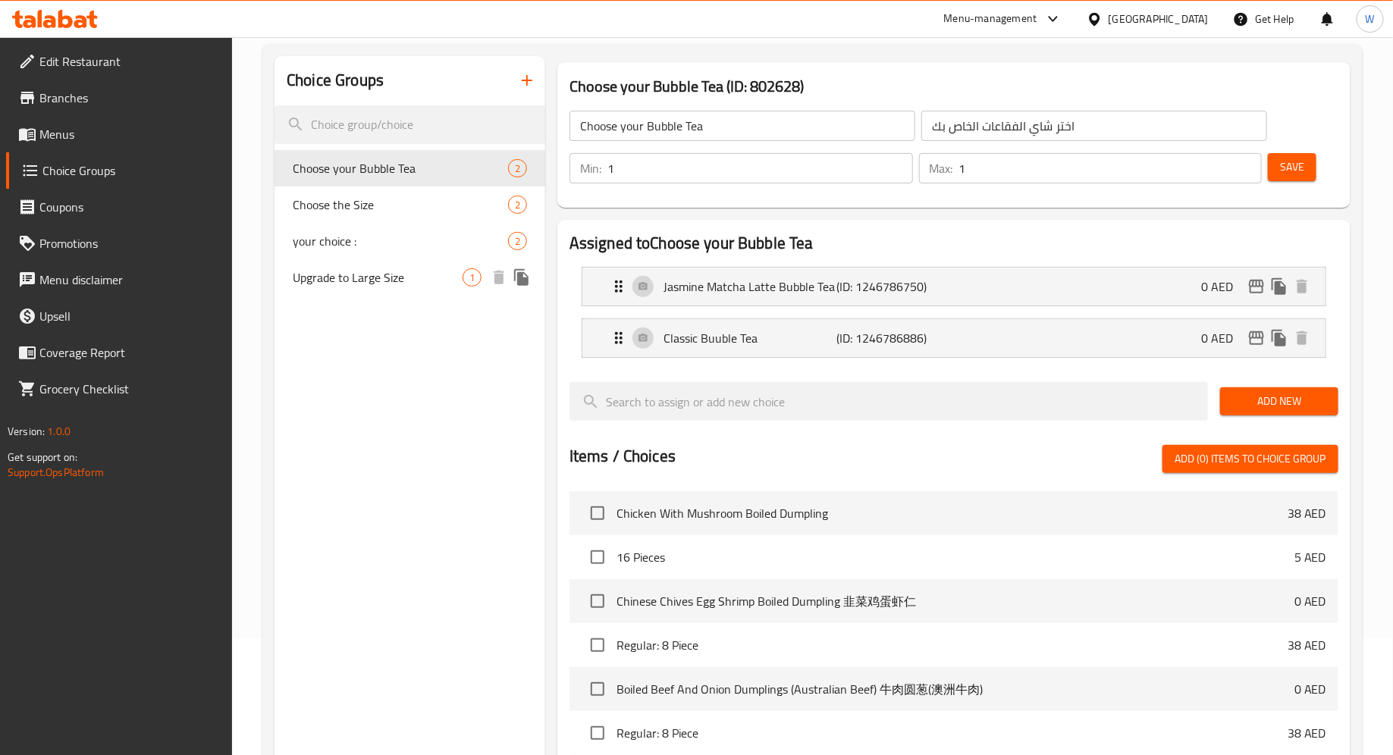
click at [408, 278] on span "Upgrade to Large Size" at bounding box center [378, 277] width 170 height 18
type input "Upgrade to Large Size"
type input "ترقية إلى حجم كبير"
type input "0"
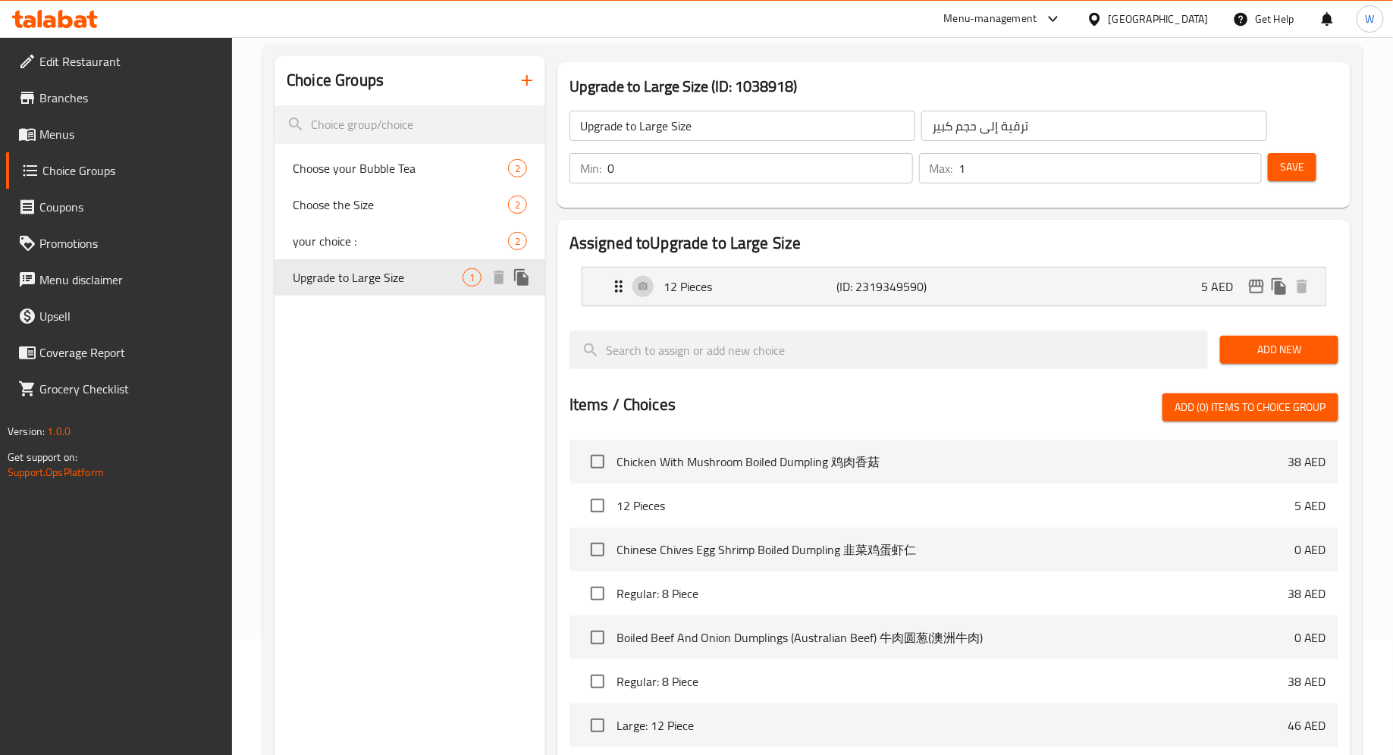
click at [517, 279] on icon "duplicate" at bounding box center [521, 277] width 14 height 17
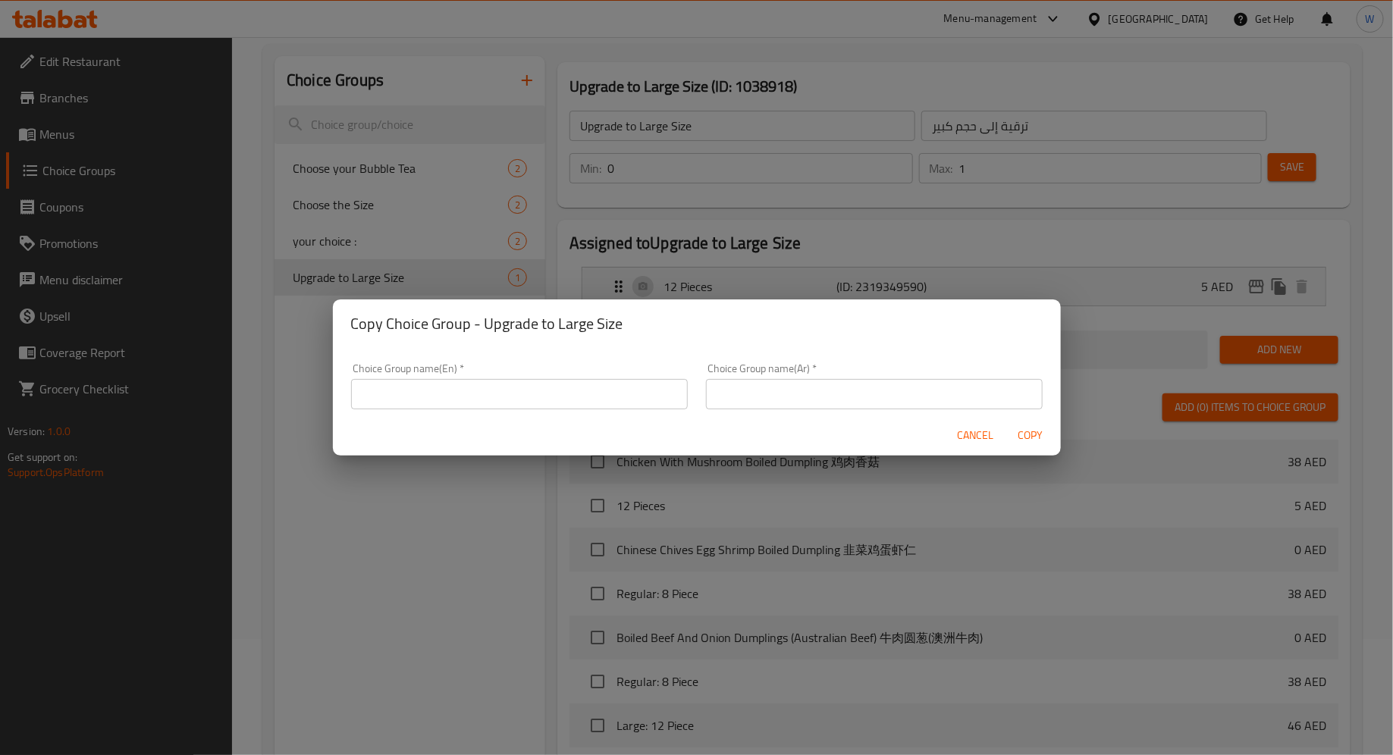
click at [515, 393] on input "text" at bounding box center [519, 394] width 337 height 30
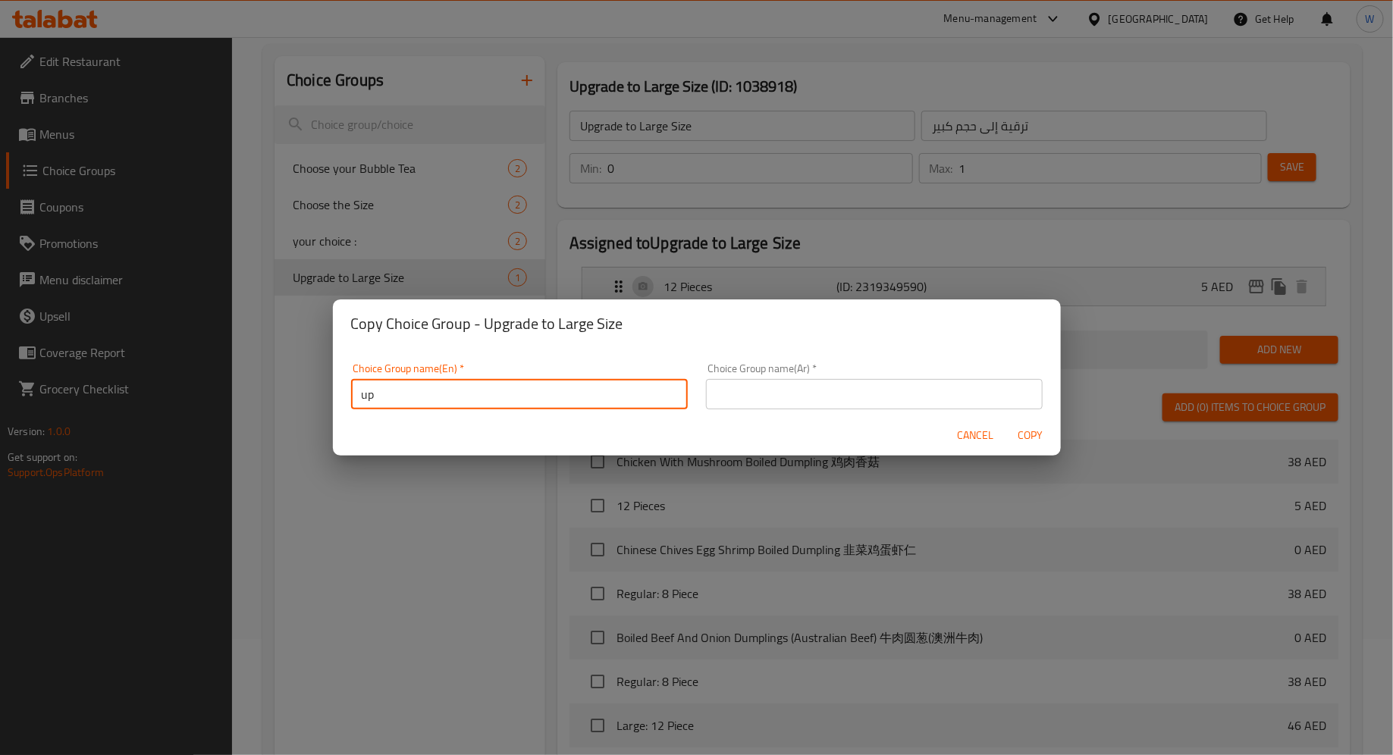
type input "Upgrade to Large Size"
click at [844, 387] on input "text" at bounding box center [874, 394] width 337 height 30
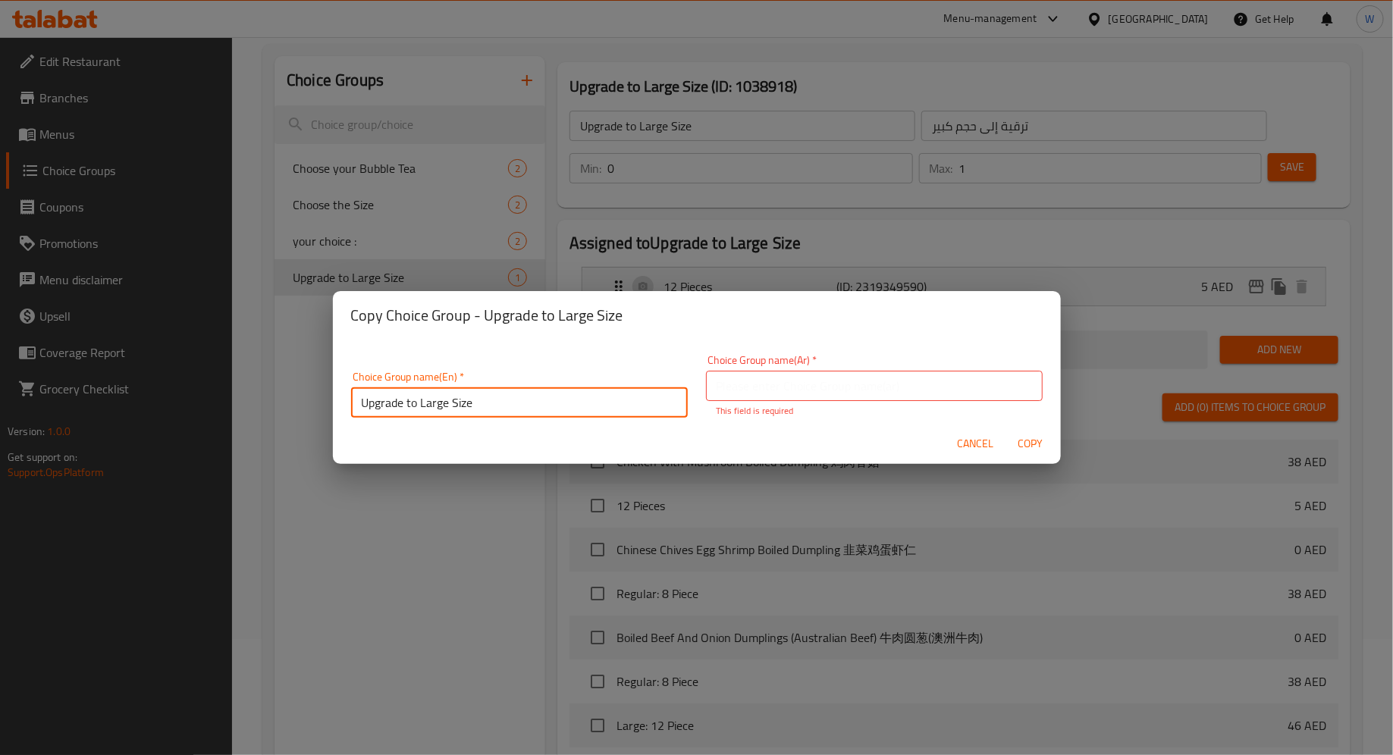
drag, startPoint x: 512, startPoint y: 396, endPoint x: 351, endPoint y: 383, distance: 161.3
click at [351, 383] on div "Choice Group name(En)   * Upgrade to Large Size Choice Group name(En) *" at bounding box center [519, 394] width 337 height 46
click at [779, 394] on input "text" at bounding box center [874, 386] width 337 height 30
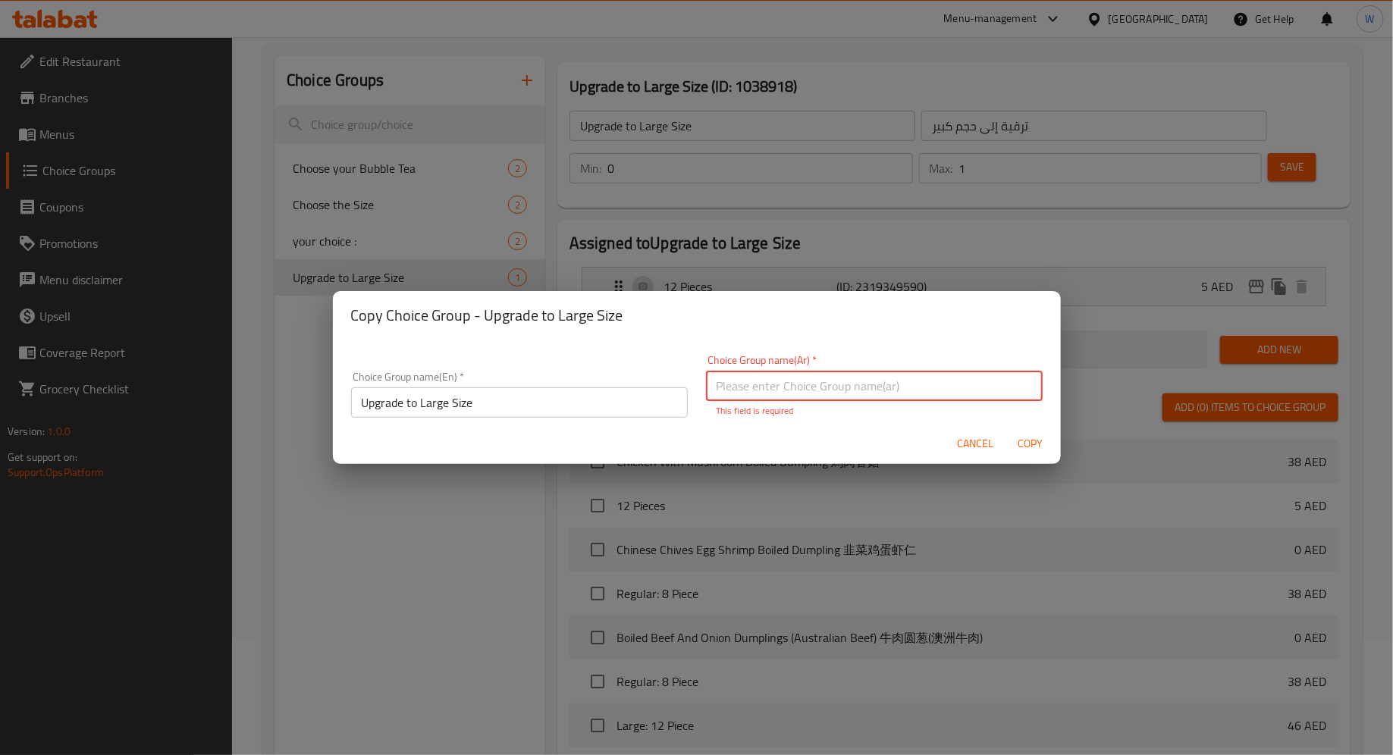
paste input "الترقية إلى الحجم الكبير"
type input "الترقية إلى الحجم الكبير"
click at [1028, 445] on span "Copy" at bounding box center [1030, 443] width 36 height 19
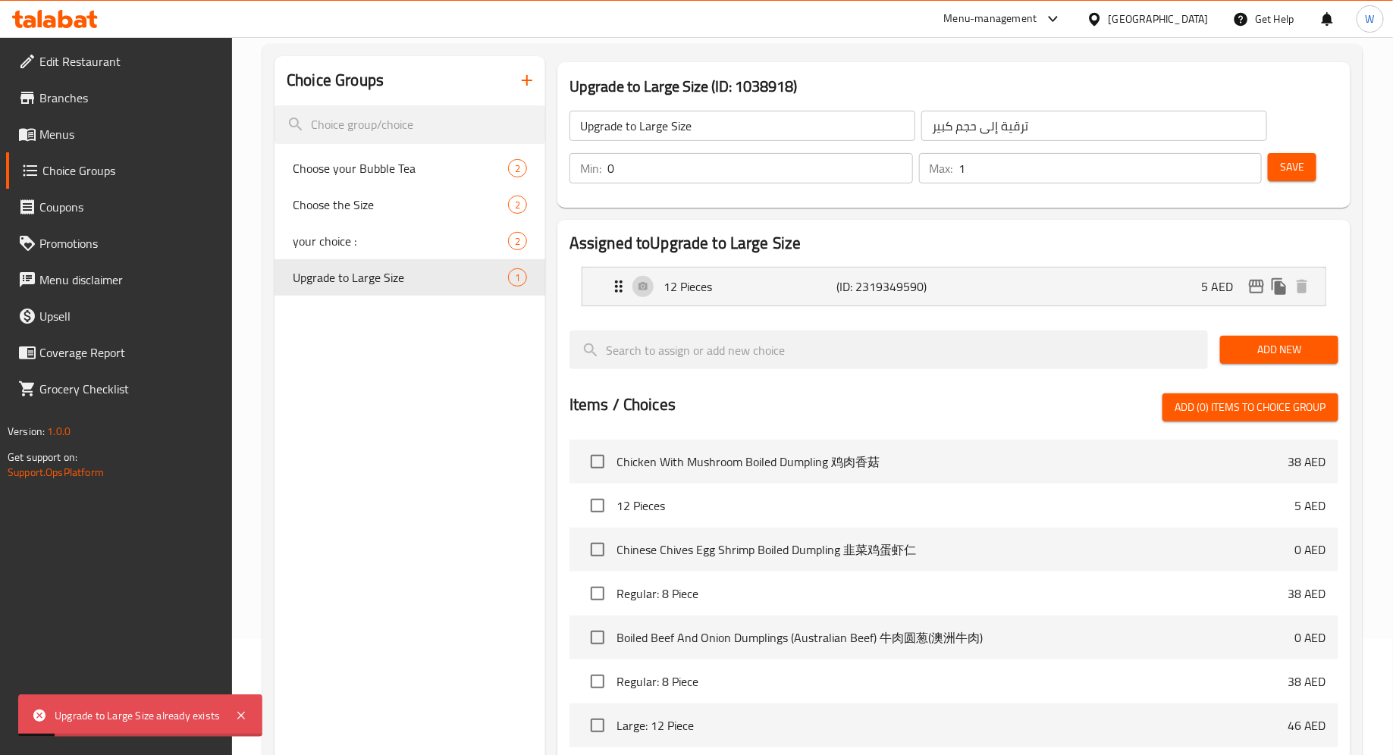
click at [448, 349] on div "Choice Groups Choose your Bubble Tea 2 Choose the Size 2 your choice : 2 Upgrad…" at bounding box center [409, 533] width 271 height 955
click at [503, 352] on div "Choice Groups Choose your Bubble Tea 2 Choose the Size 2 your choice : 2 Upgrad…" at bounding box center [409, 533] width 271 height 955
click at [529, 85] on icon "button" at bounding box center [527, 80] width 18 height 18
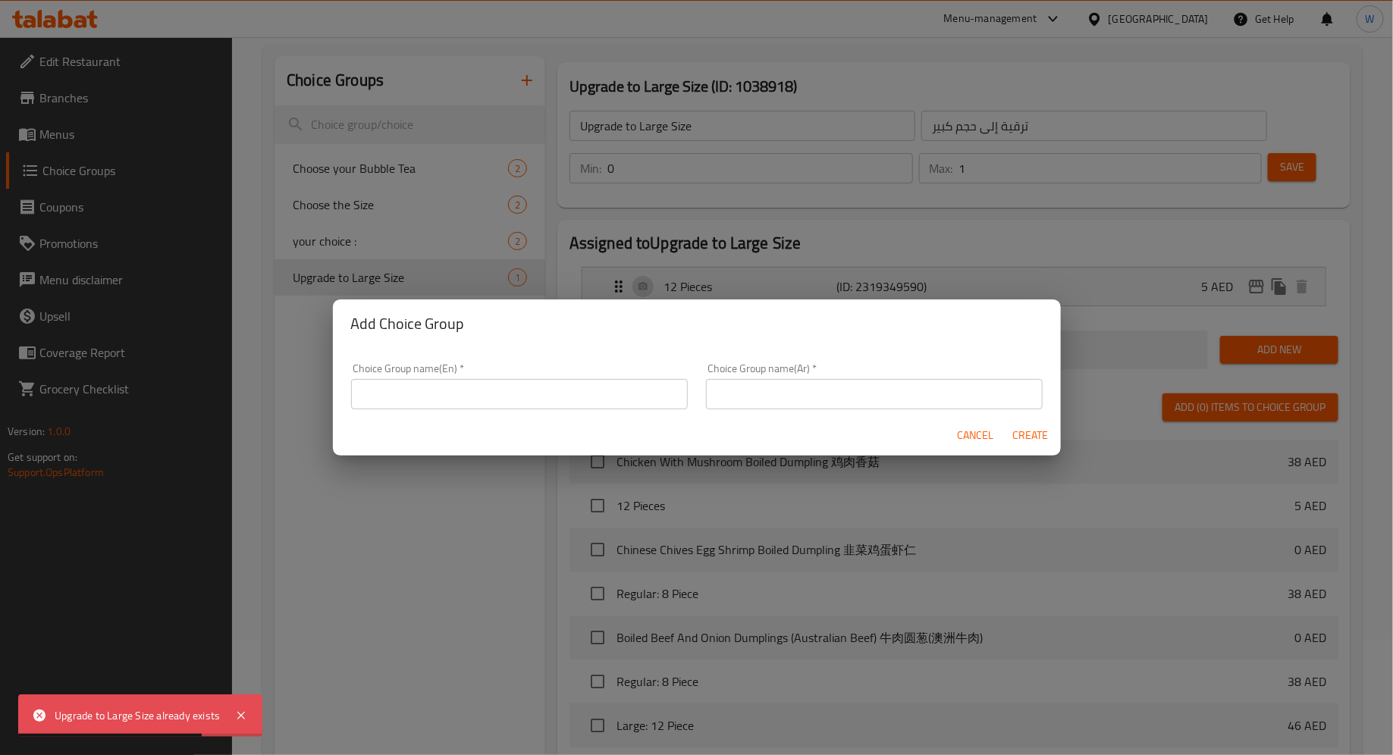
click at [764, 399] on input "text" at bounding box center [874, 394] width 337 height 30
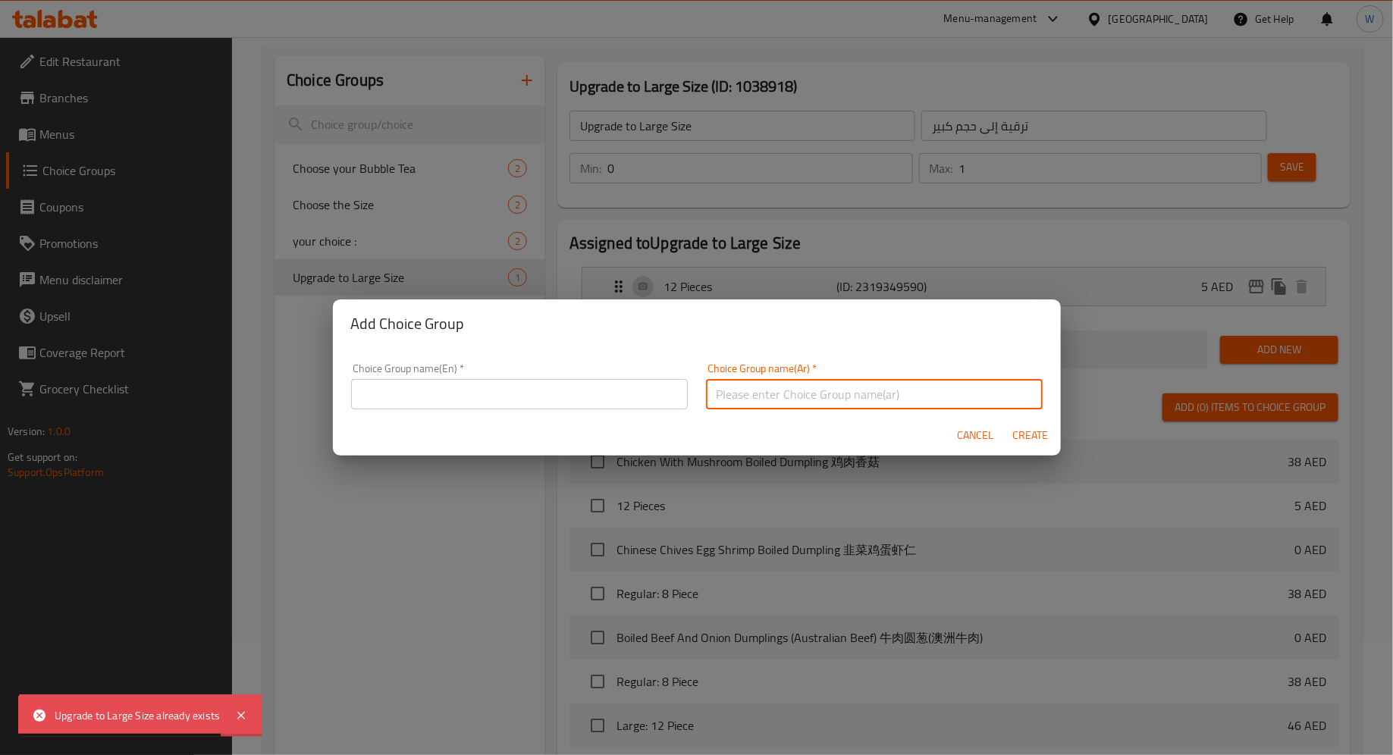
paste input "الترقية إلى الحجم الكبير"
type input "الترقية إلى الحجم الكبير"
click at [547, 389] on input "text" at bounding box center [519, 394] width 337 height 30
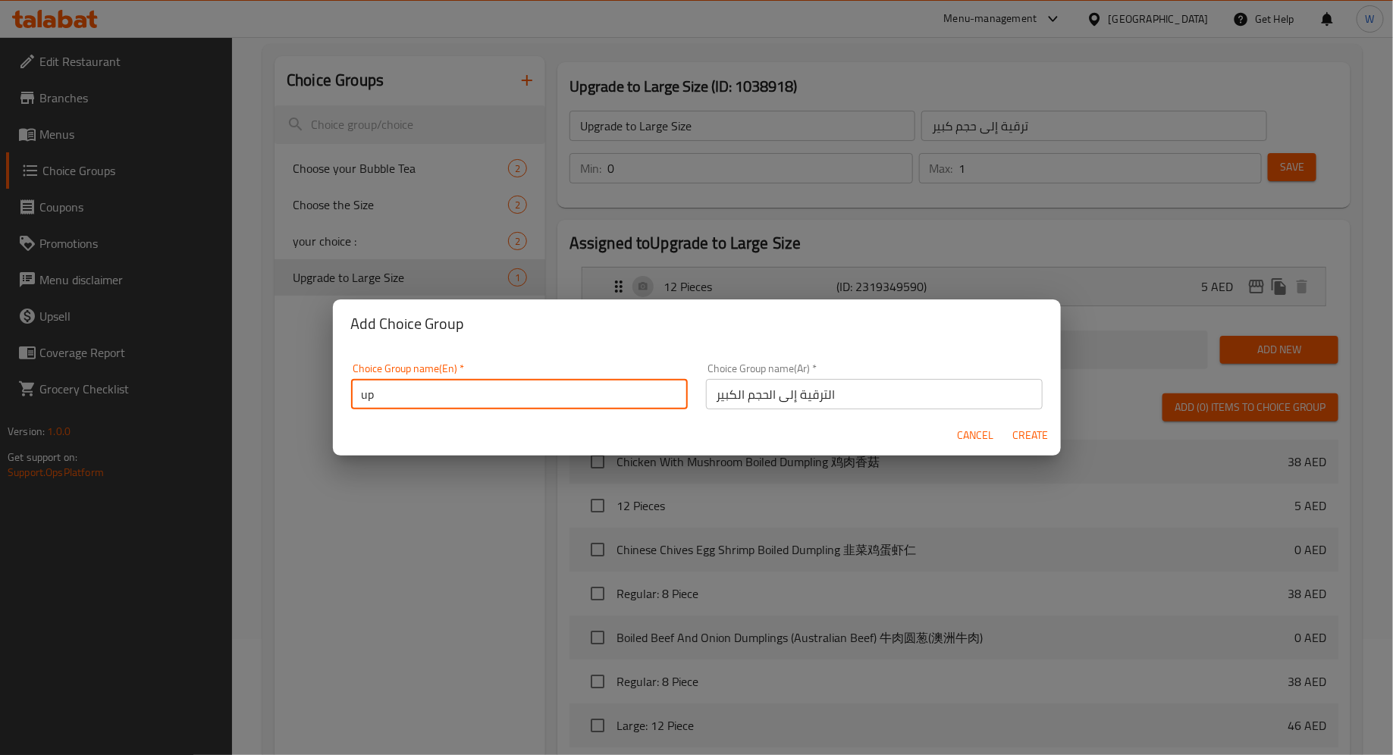
type input "Upgrade to Large Size"
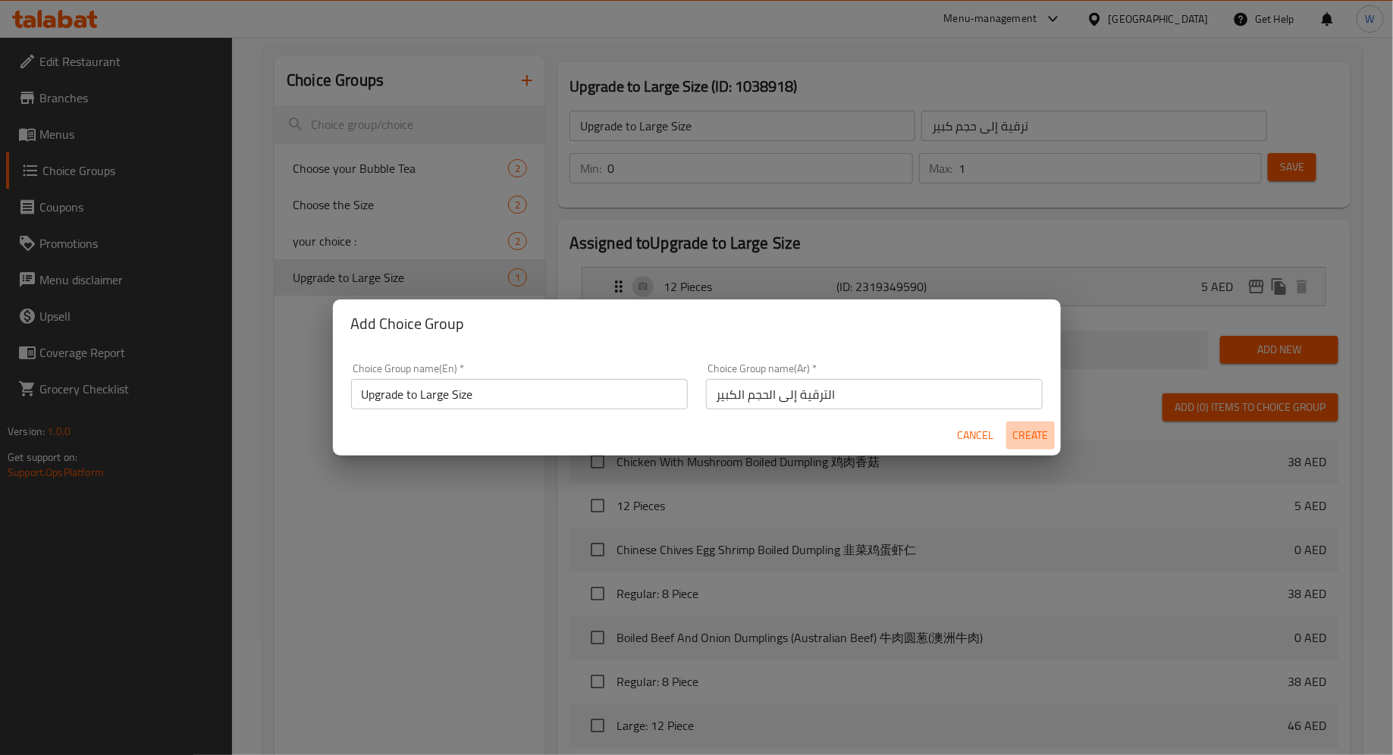
click at [1026, 440] on span "Create" at bounding box center [1030, 435] width 36 height 19
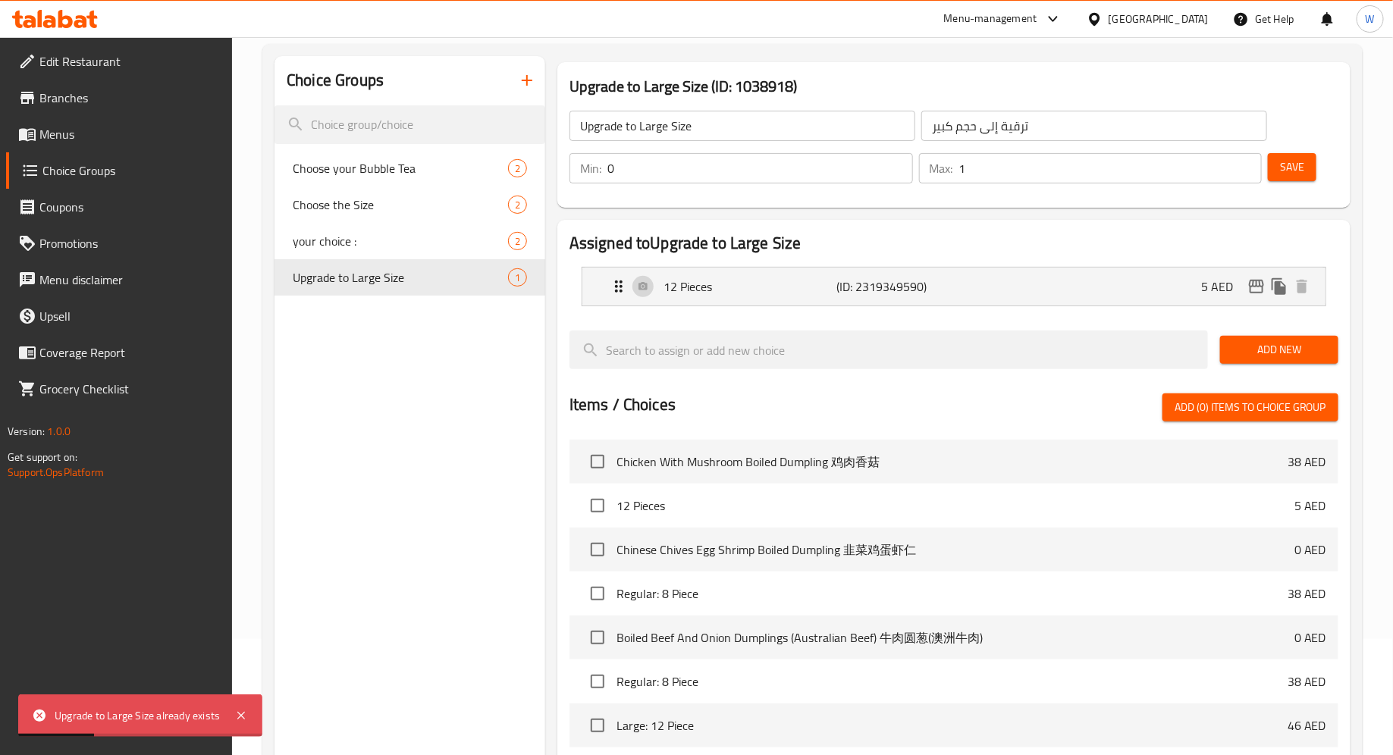
click at [520, 86] on icon "button" at bounding box center [527, 80] width 18 height 18
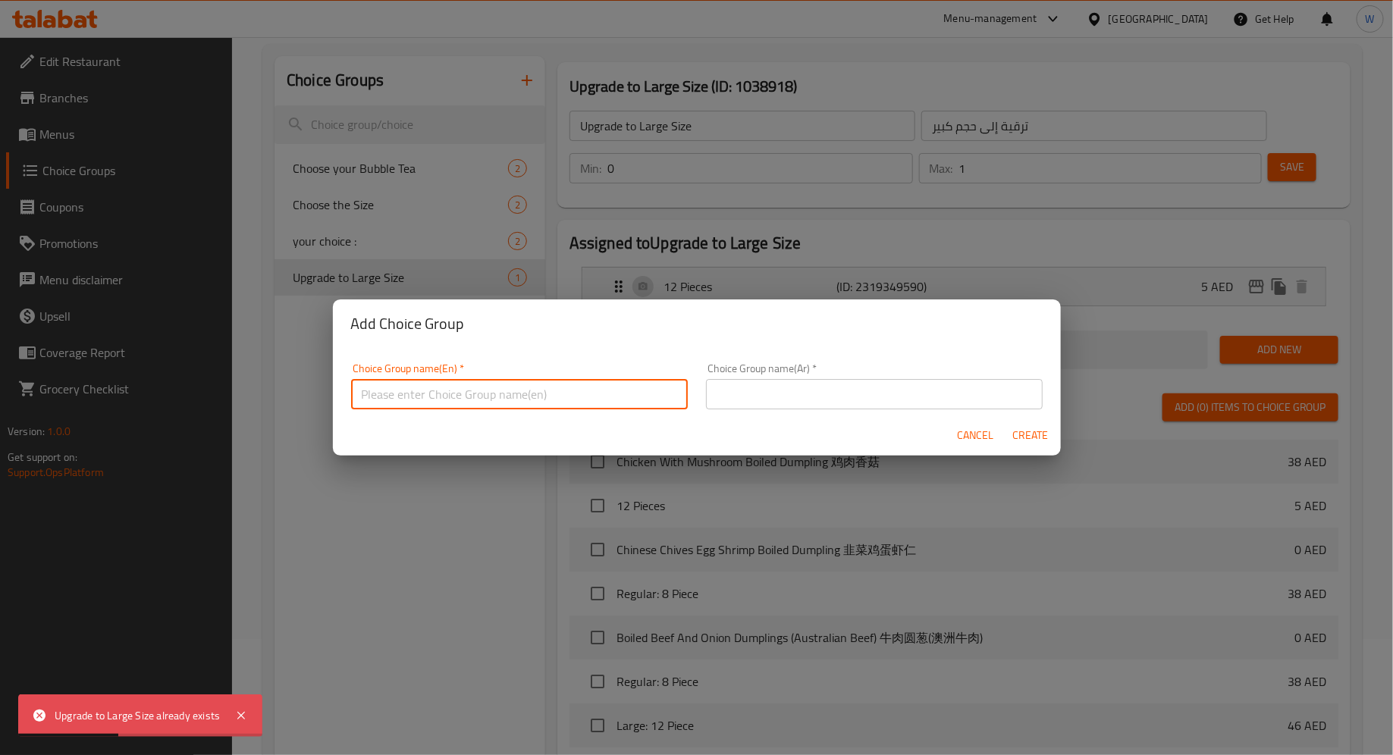
click at [508, 403] on input "text" at bounding box center [519, 394] width 337 height 30
type input "u"
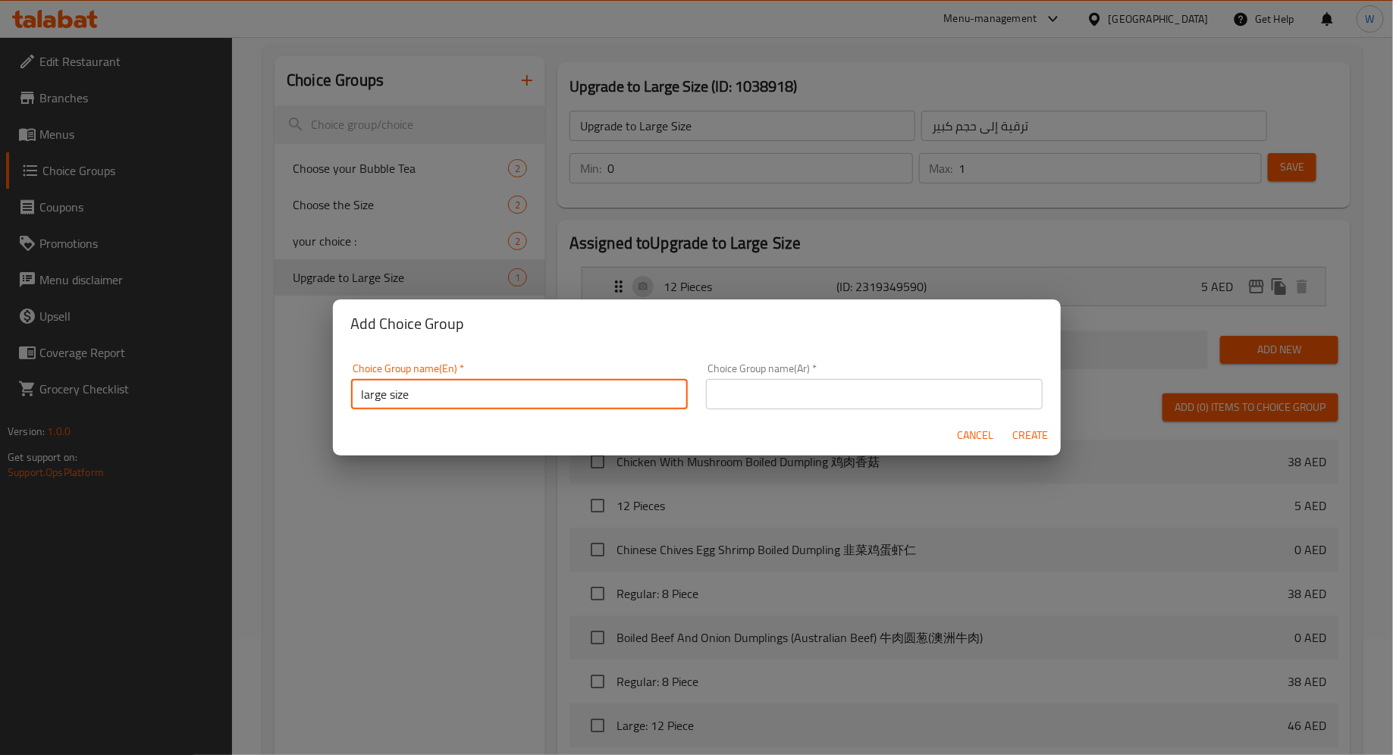
click at [666, 402] on input "large size" at bounding box center [519, 394] width 337 height 30
type input "large size"
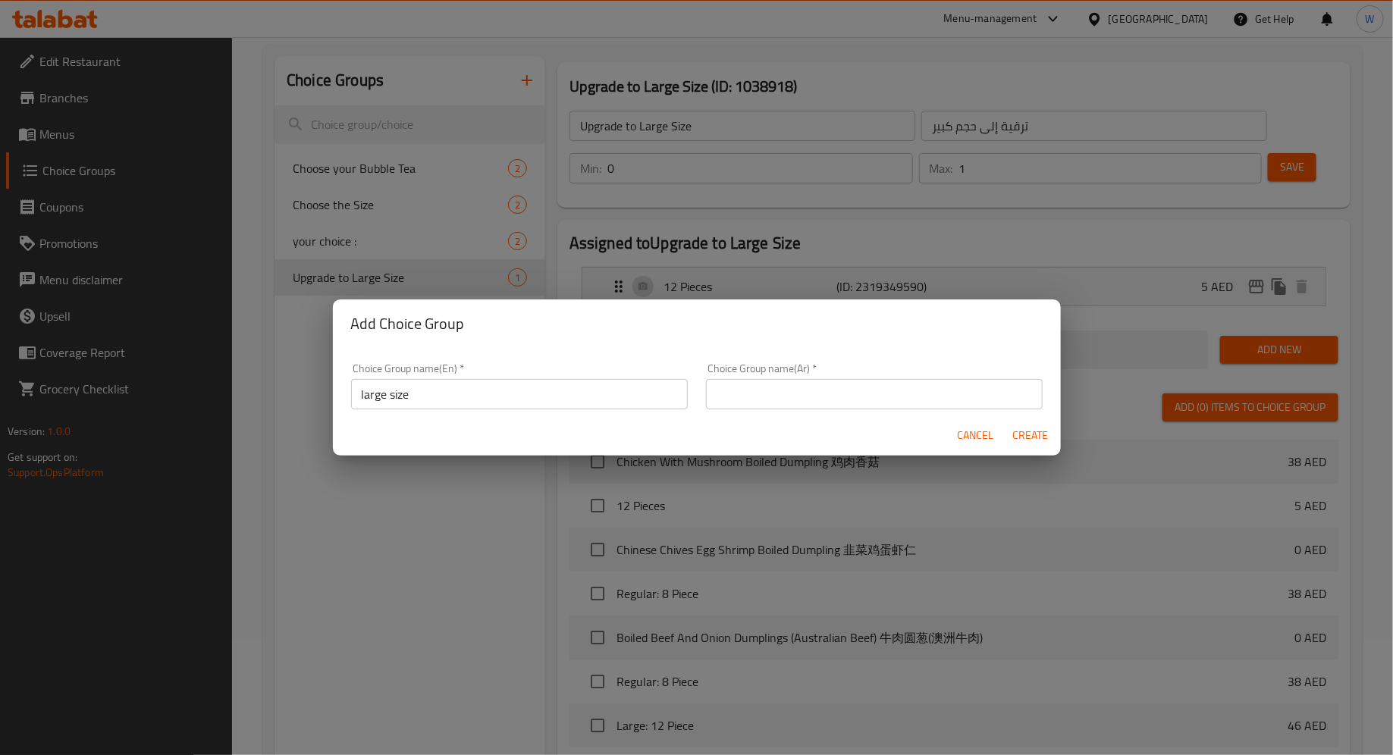
click at [668, 446] on div "Cancel Create" at bounding box center [697, 435] width 728 height 40
click at [775, 384] on input "text" at bounding box center [874, 394] width 337 height 30
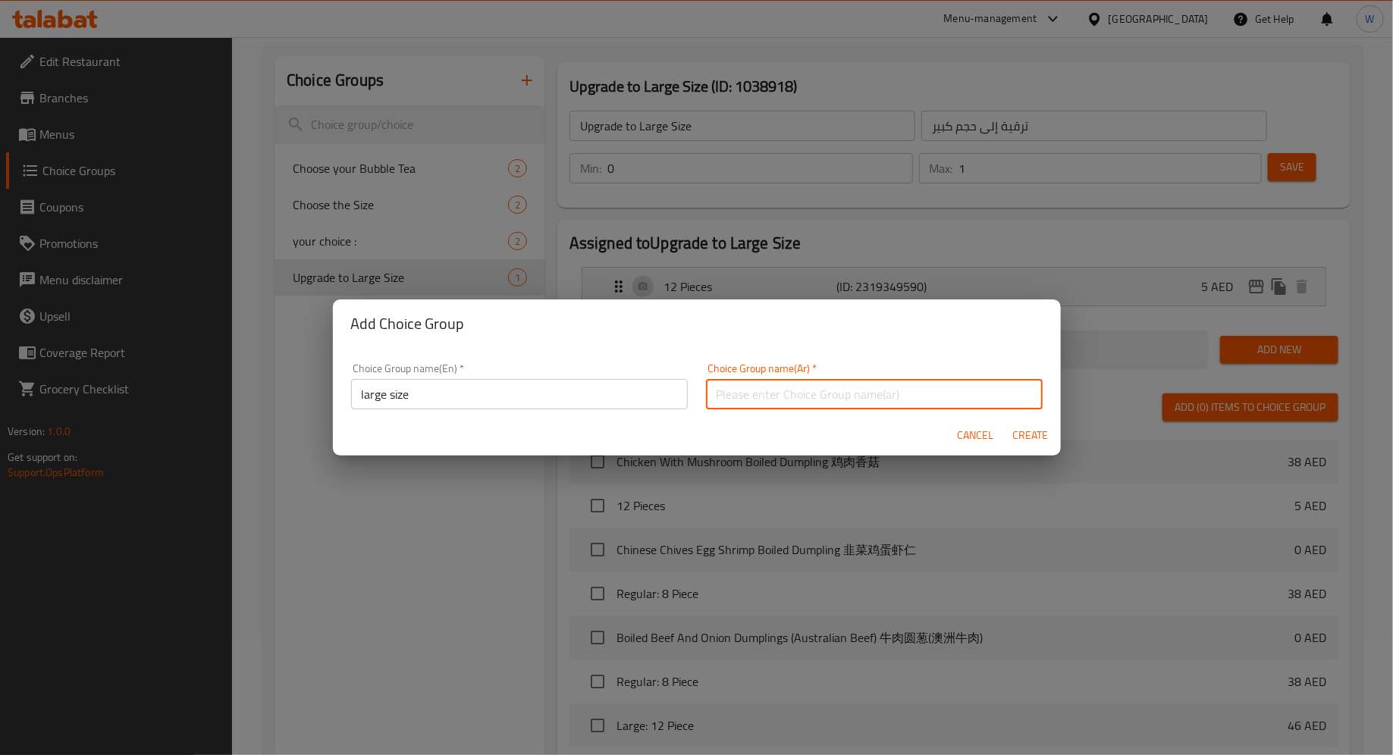
paste input "الترقية إلى الحجم الكبير"
type input "الترقية إلى الحجم الكبير"
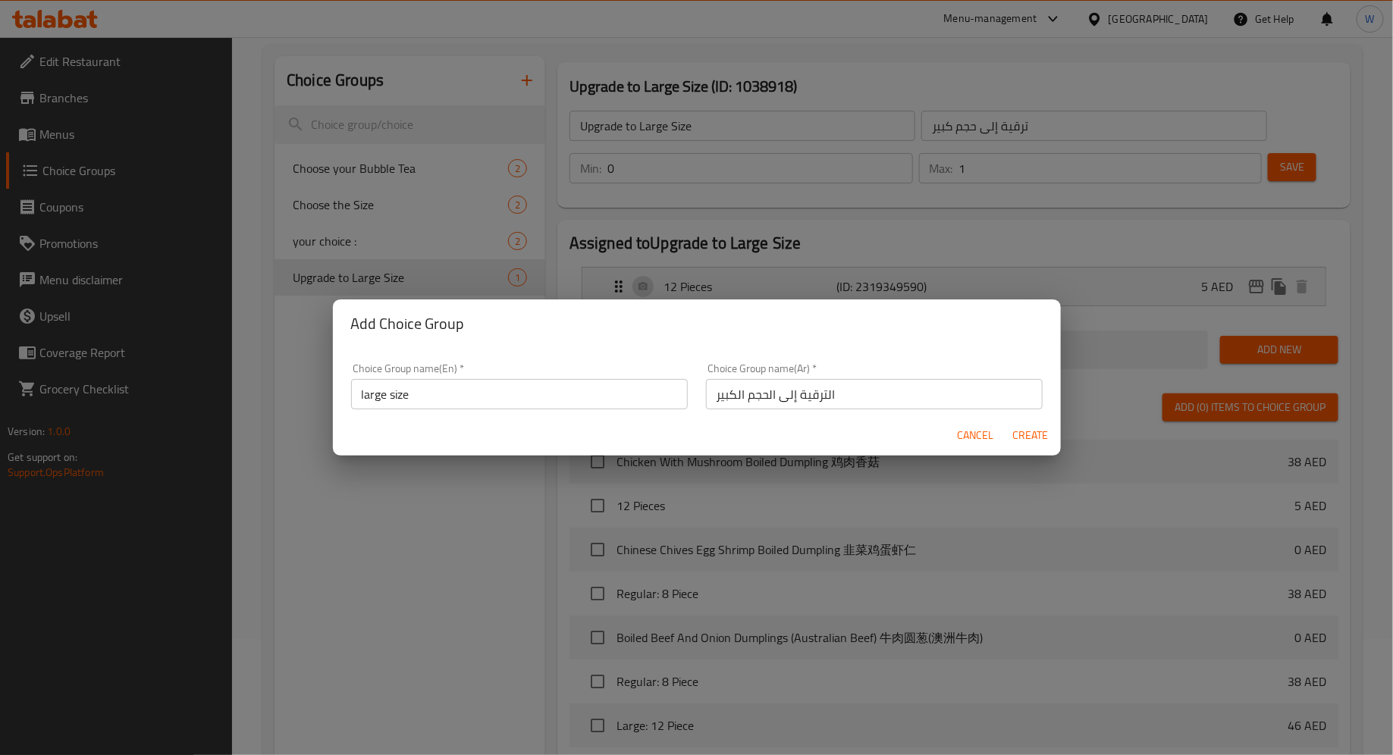
click at [722, 428] on div "Cancel Create" at bounding box center [697, 435] width 728 height 40
click at [1020, 434] on span "Create" at bounding box center [1030, 435] width 36 height 19
type input "large size"
type input "الترقية إلى الحجم الكبير"
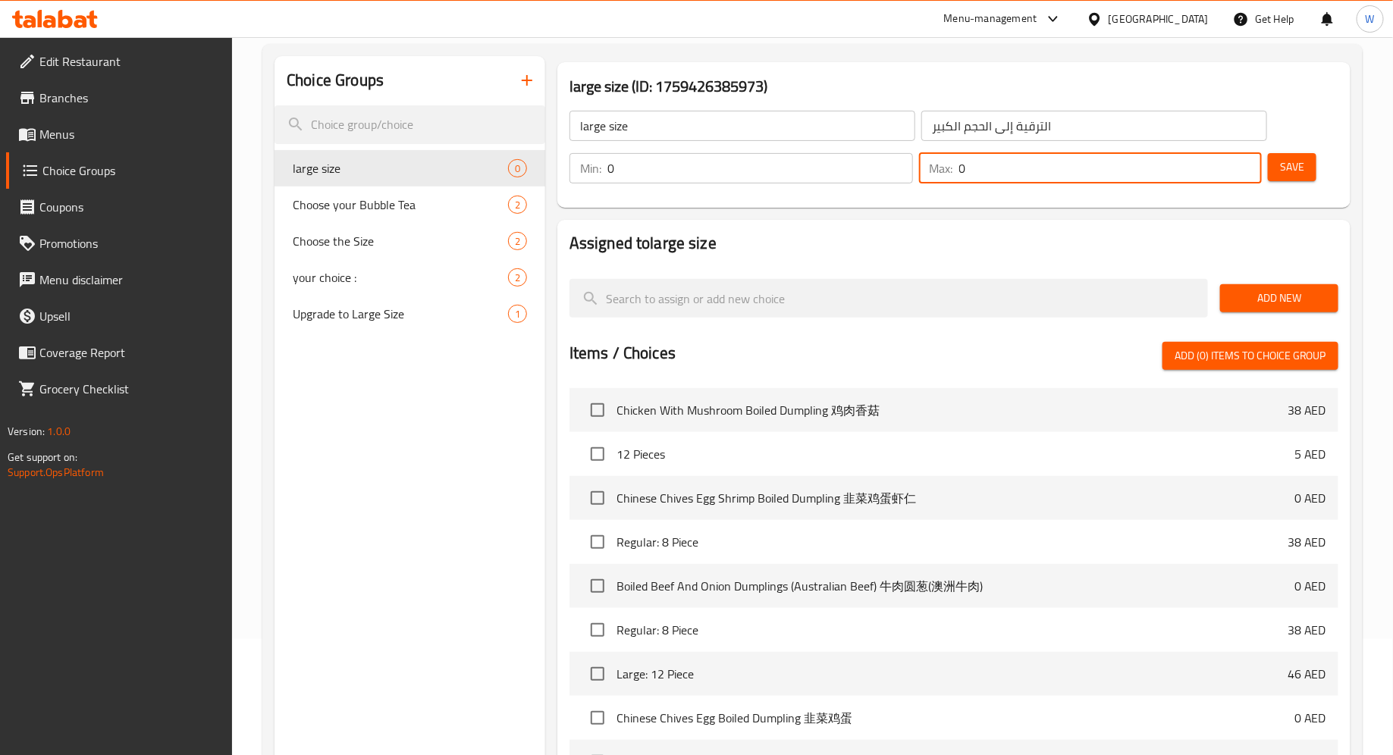
drag, startPoint x: 997, startPoint y: 171, endPoint x: 944, endPoint y: 168, distance: 53.1
click at [944, 169] on div "Max: 0 ​" at bounding box center [1090, 168] width 343 height 30
type input "1"
click at [1294, 171] on span "Save" at bounding box center [1292, 167] width 24 height 19
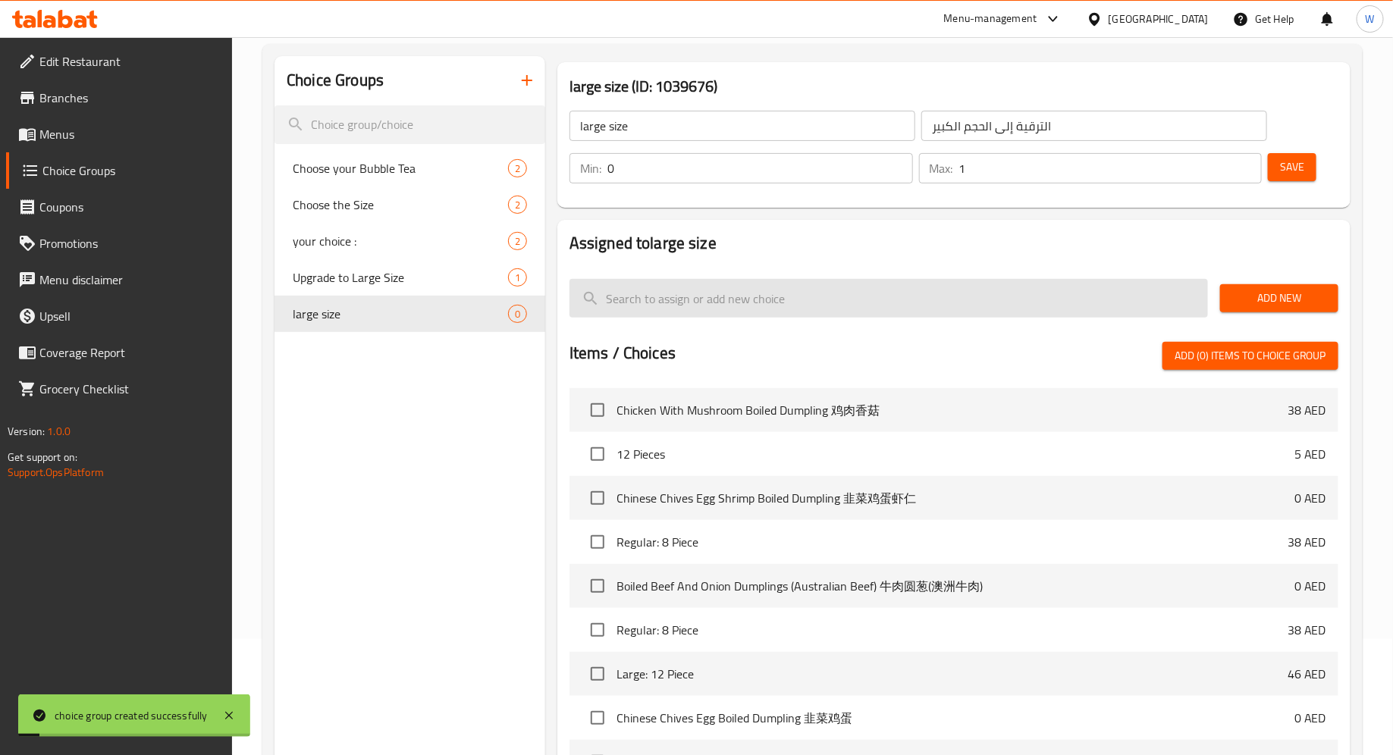
click at [1021, 303] on input "search" at bounding box center [888, 298] width 638 height 39
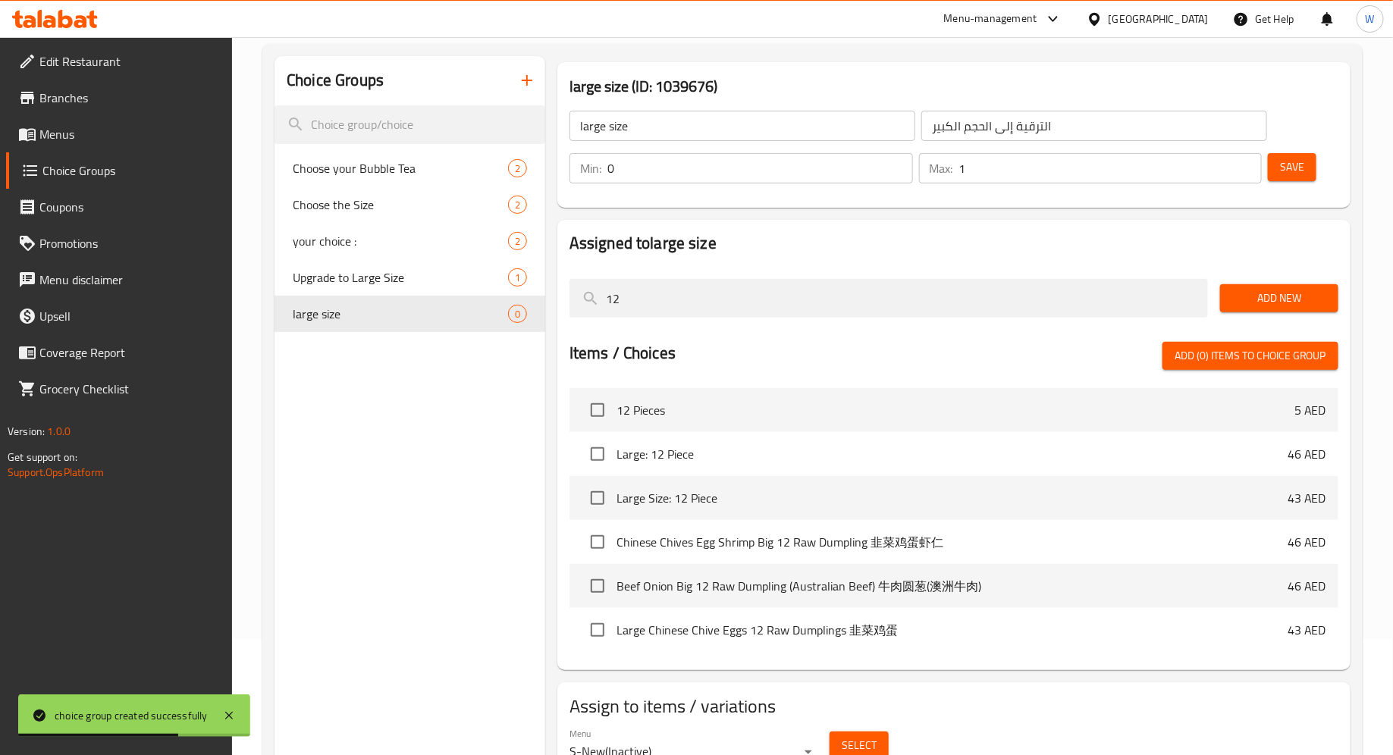
type input "12"
click at [1253, 293] on span "Add New" at bounding box center [1279, 298] width 94 height 19
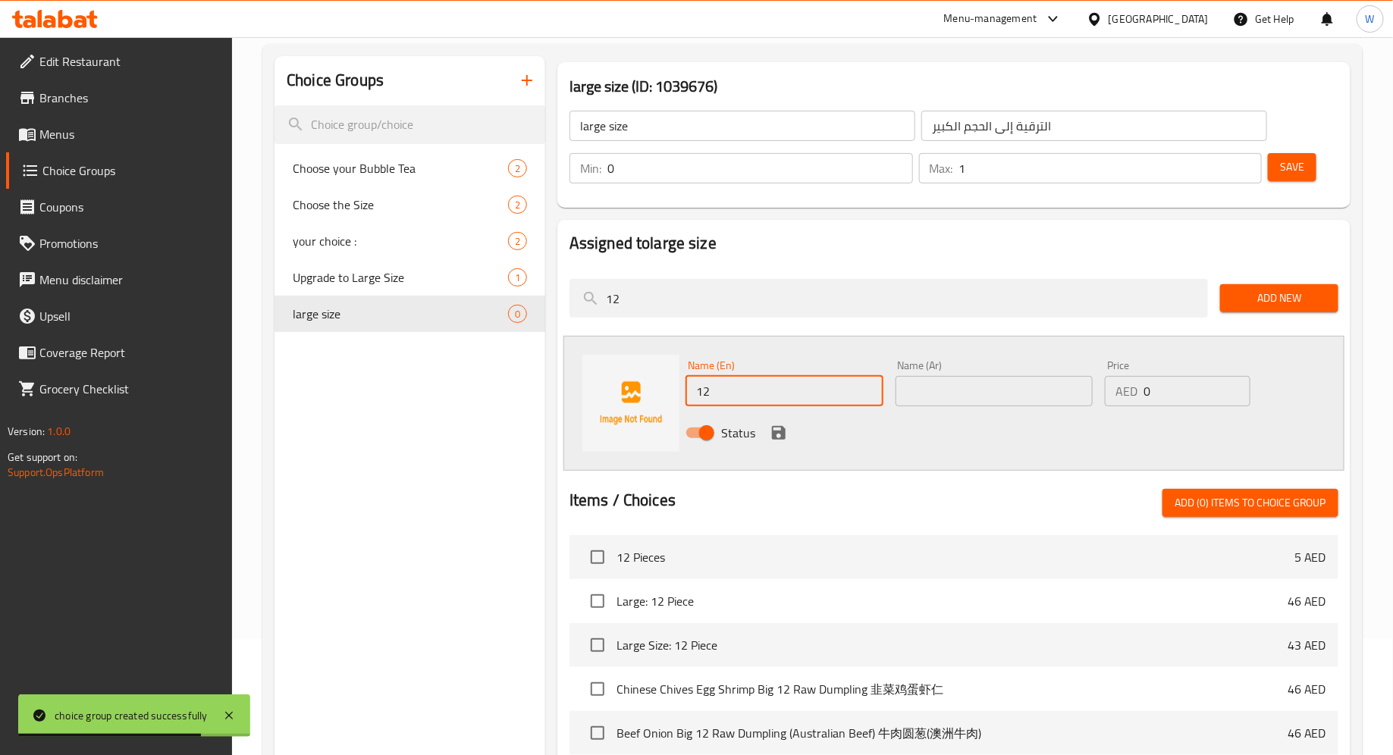
click at [760, 400] on input "12" at bounding box center [784, 391] width 198 height 30
type input "12 Pieces"
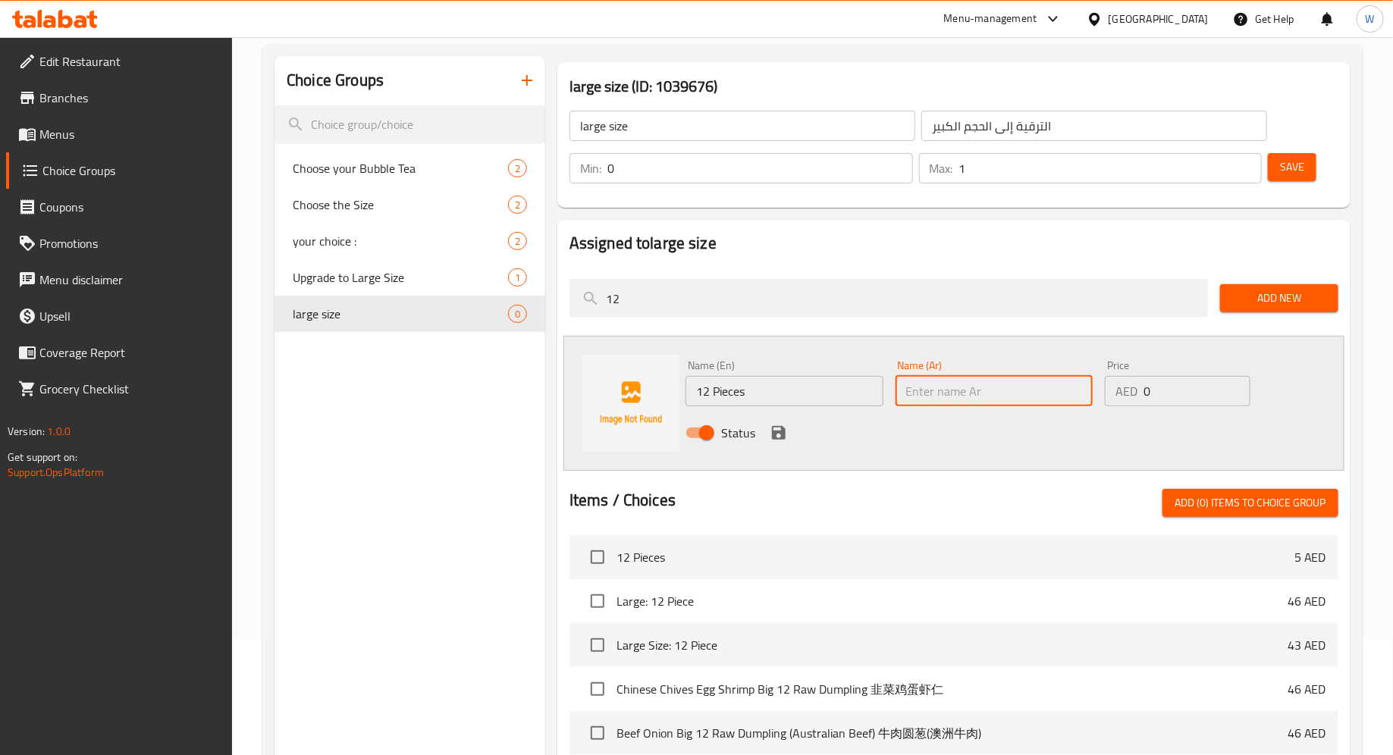
click at [991, 396] on input "text" at bounding box center [994, 391] width 198 height 30
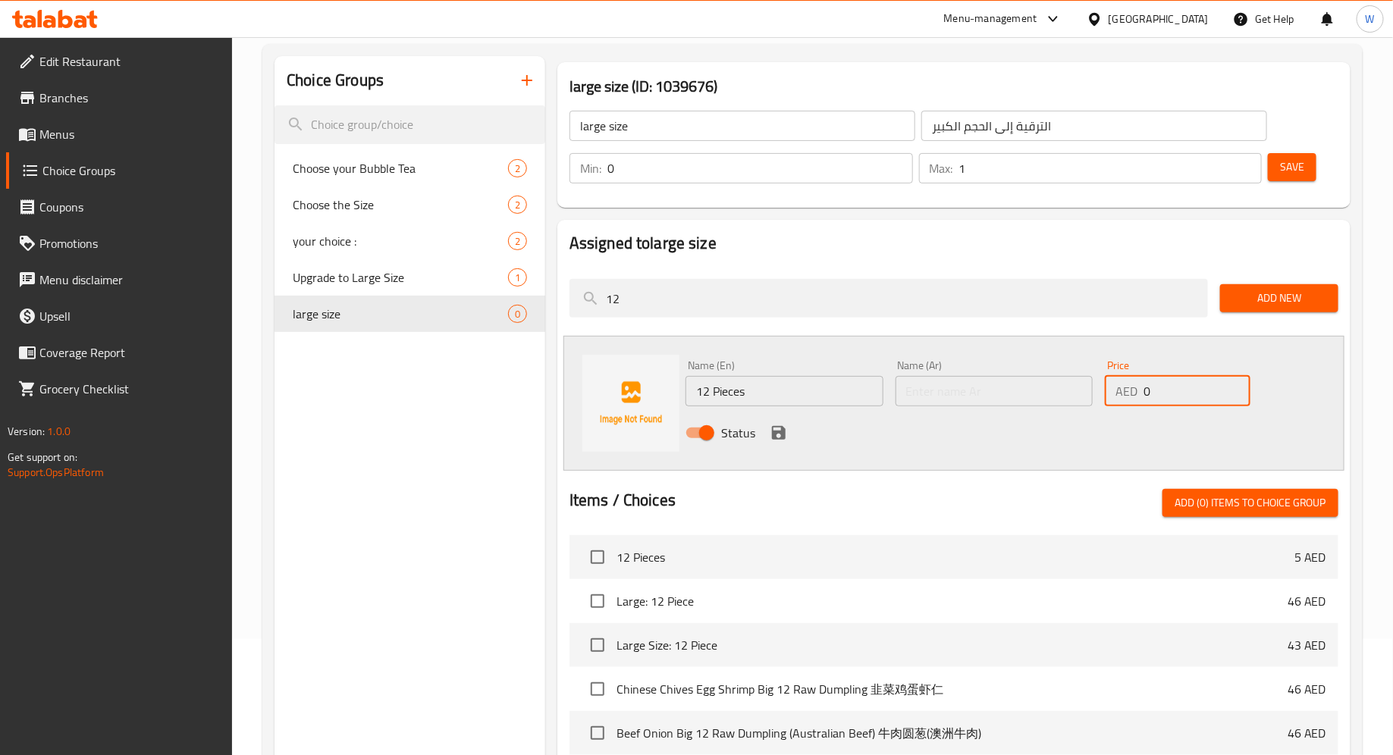
drag, startPoint x: 1166, startPoint y: 390, endPoint x: 1125, endPoint y: 384, distance: 41.4
click at [1125, 384] on div "AED 0 Price" at bounding box center [1177, 391] width 146 height 30
type input "10"
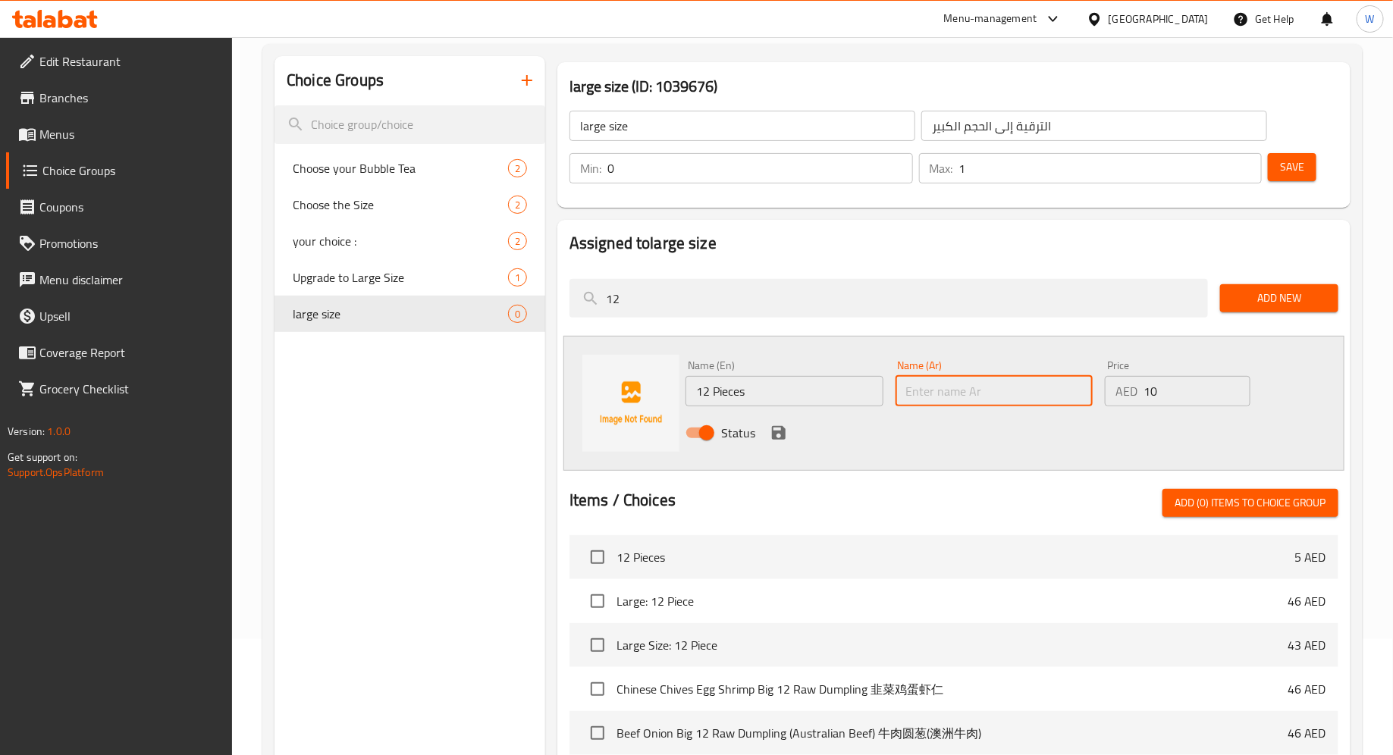
click at [936, 390] on input "text" at bounding box center [994, 391] width 198 height 30
type input "12"
click at [961, 459] on div "Name (En) 12 Pieces Name (En) Name (Ar) 12 Name (Ar) Price AED 10 Price Status" at bounding box center [953, 403] width 781 height 135
click at [774, 436] on icon "save" at bounding box center [779, 433] width 14 height 14
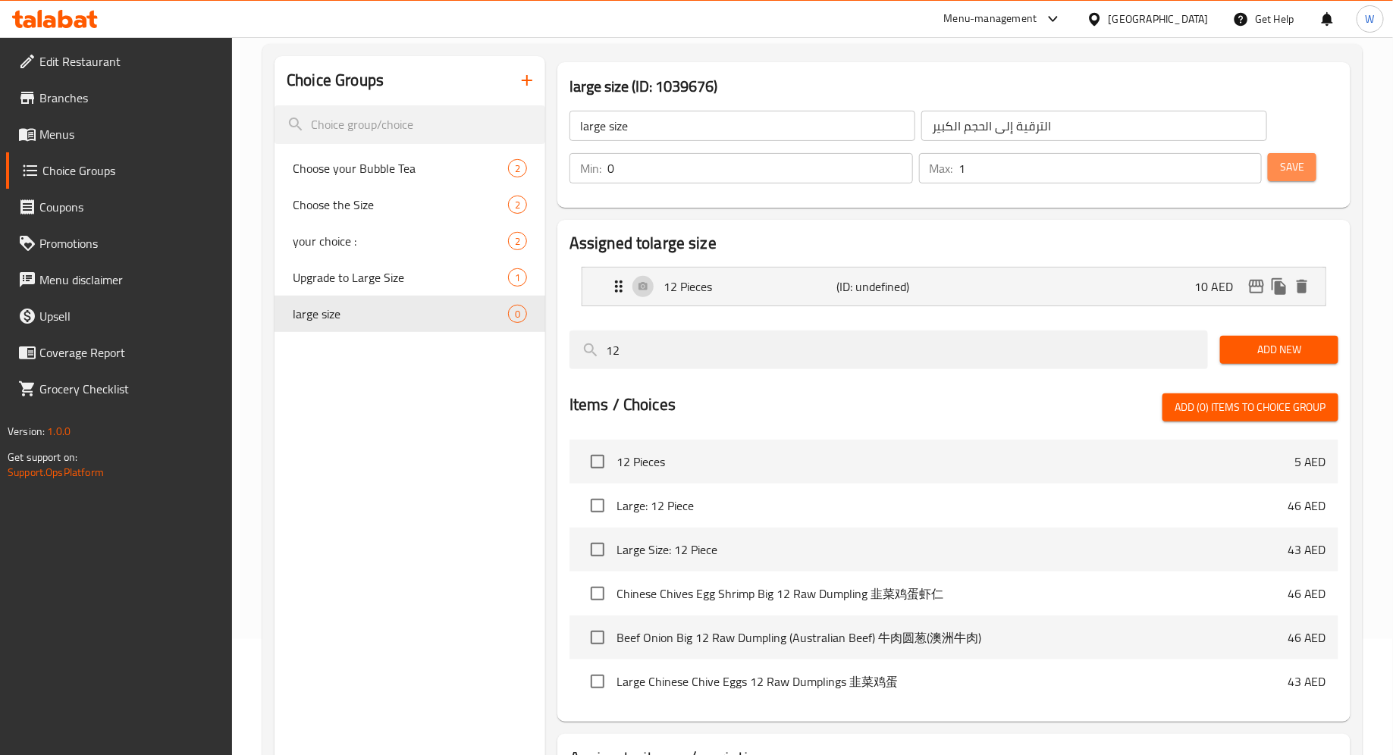
click at [1284, 155] on button "Save" at bounding box center [1291, 167] width 49 height 28
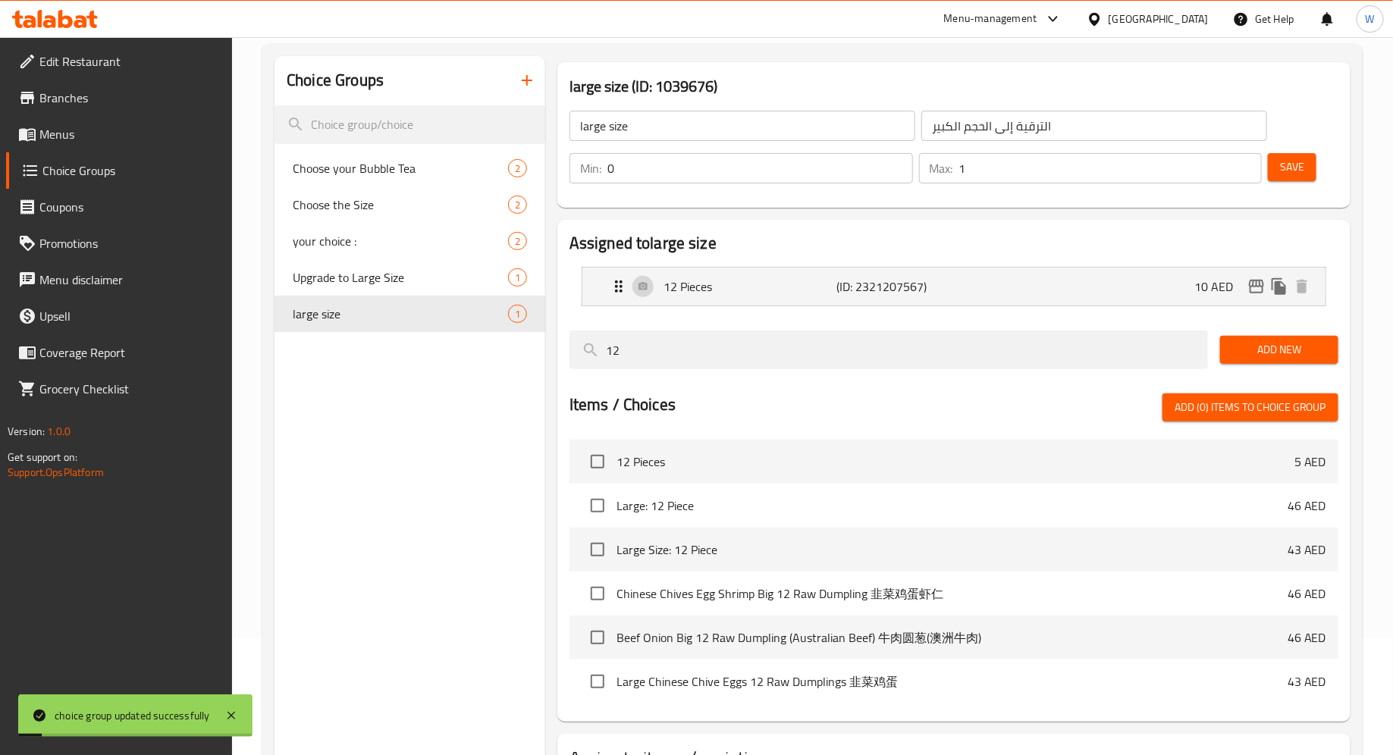
click at [85, 137] on span "Menus" at bounding box center [129, 134] width 181 height 18
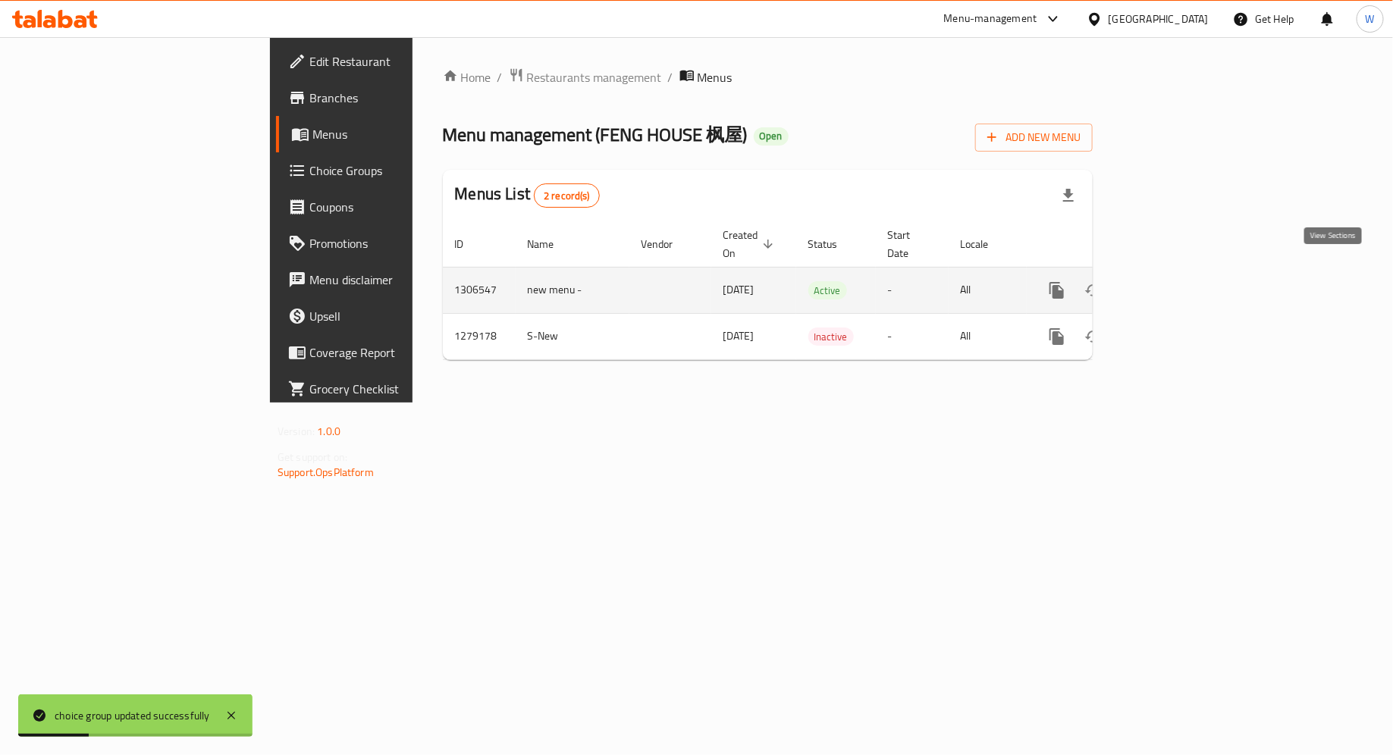
click at [1175, 281] on icon "enhanced table" at bounding box center [1166, 290] width 18 height 18
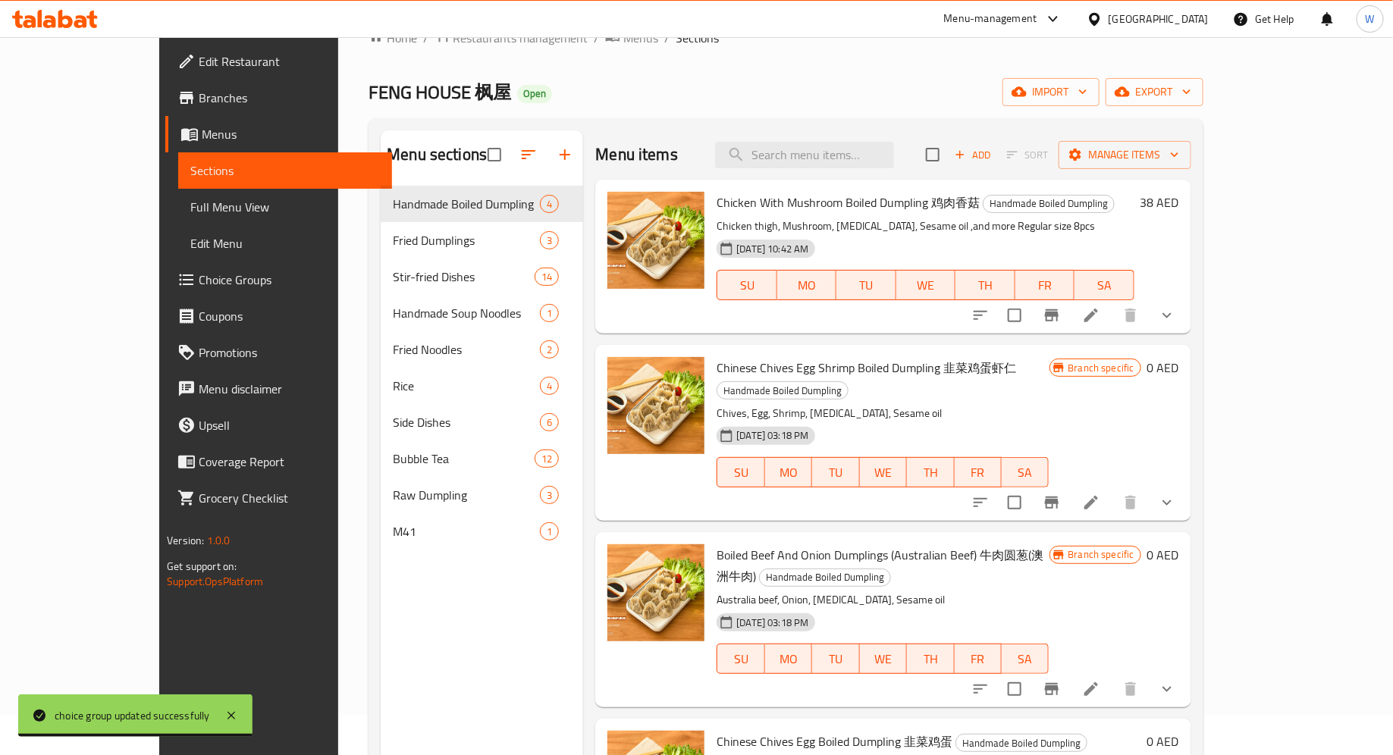
scroll to position [43, 0]
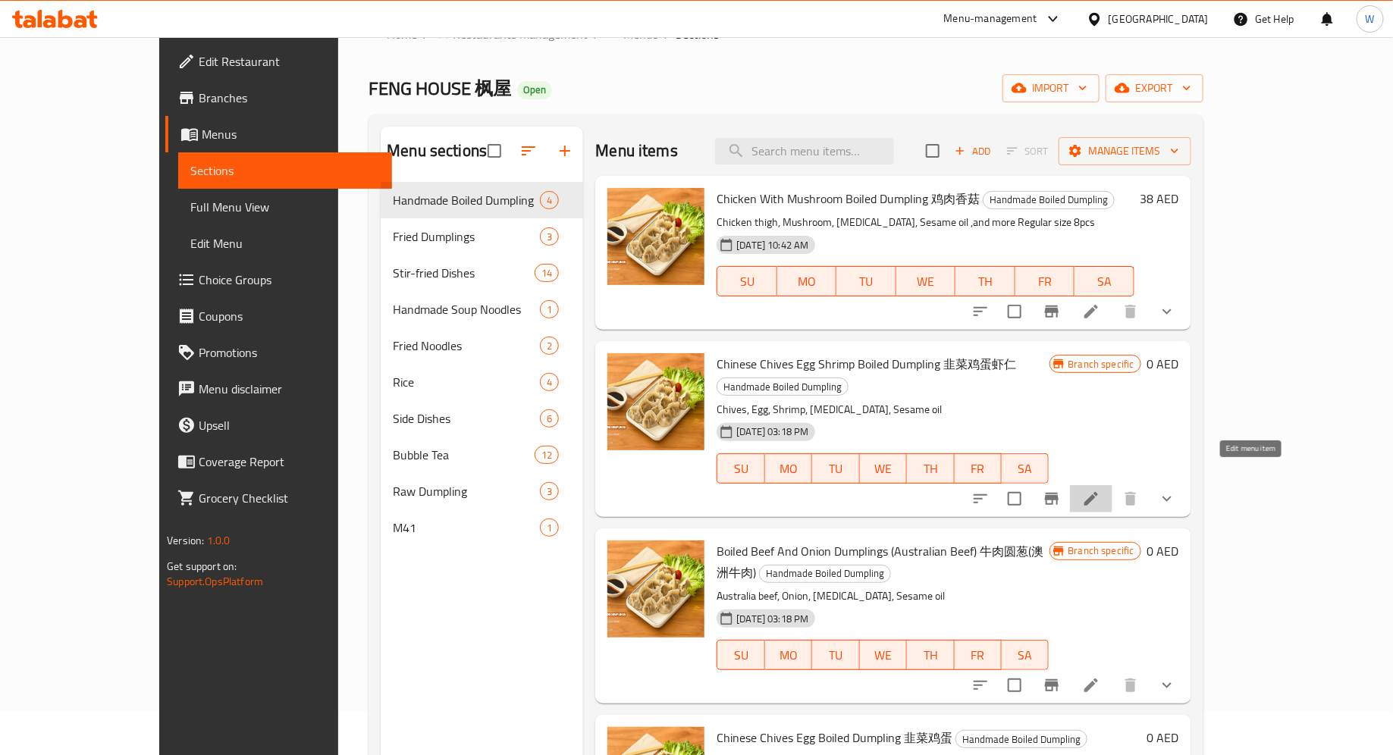
click at [1100, 490] on icon at bounding box center [1091, 499] width 18 height 18
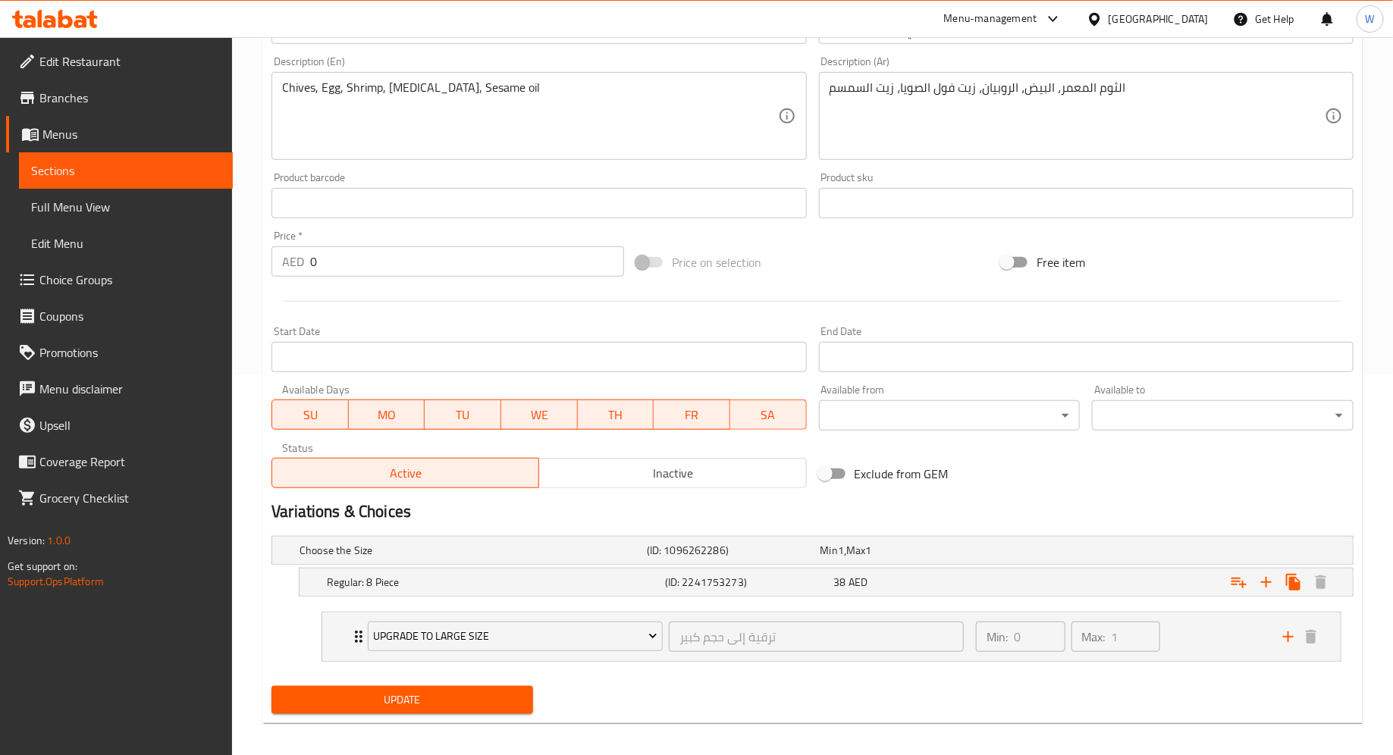
scroll to position [387, 0]
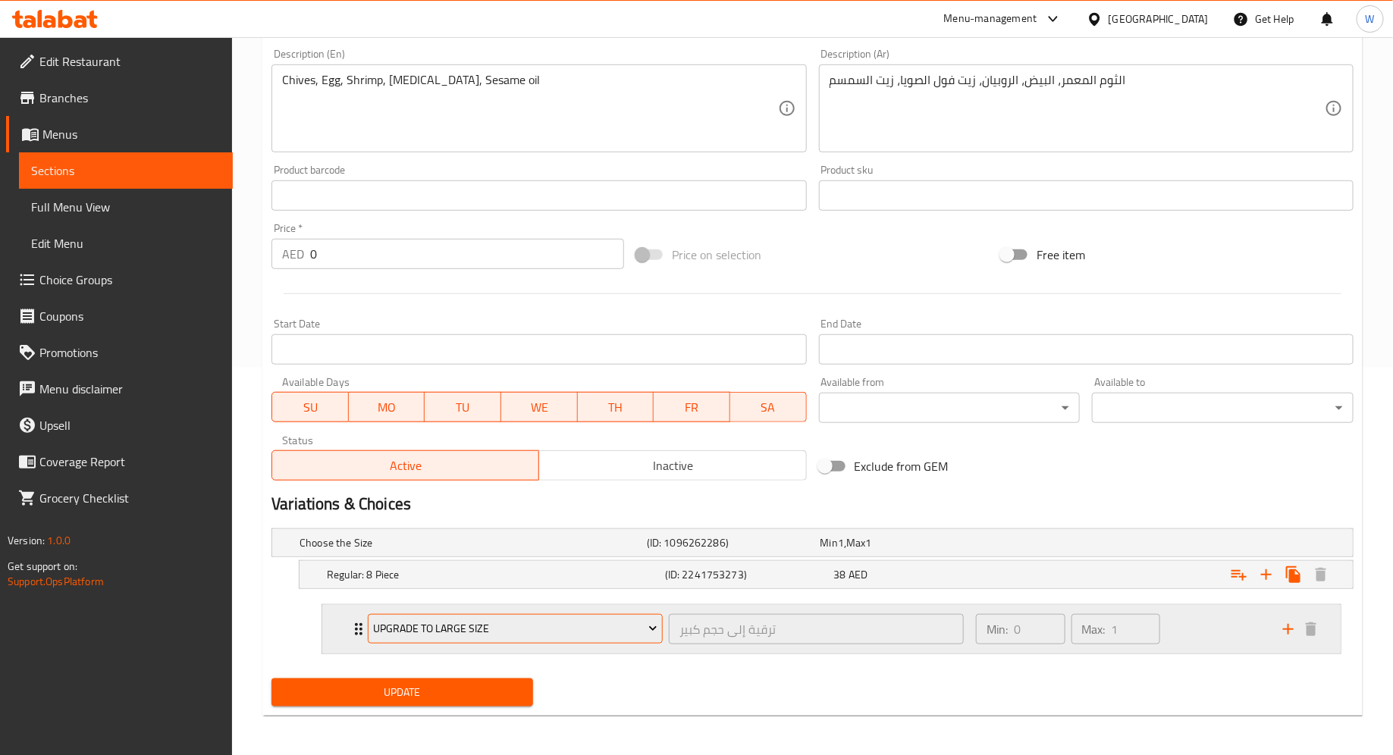
click at [618, 625] on span "Upgrade to Large Size" at bounding box center [516, 628] width 284 height 19
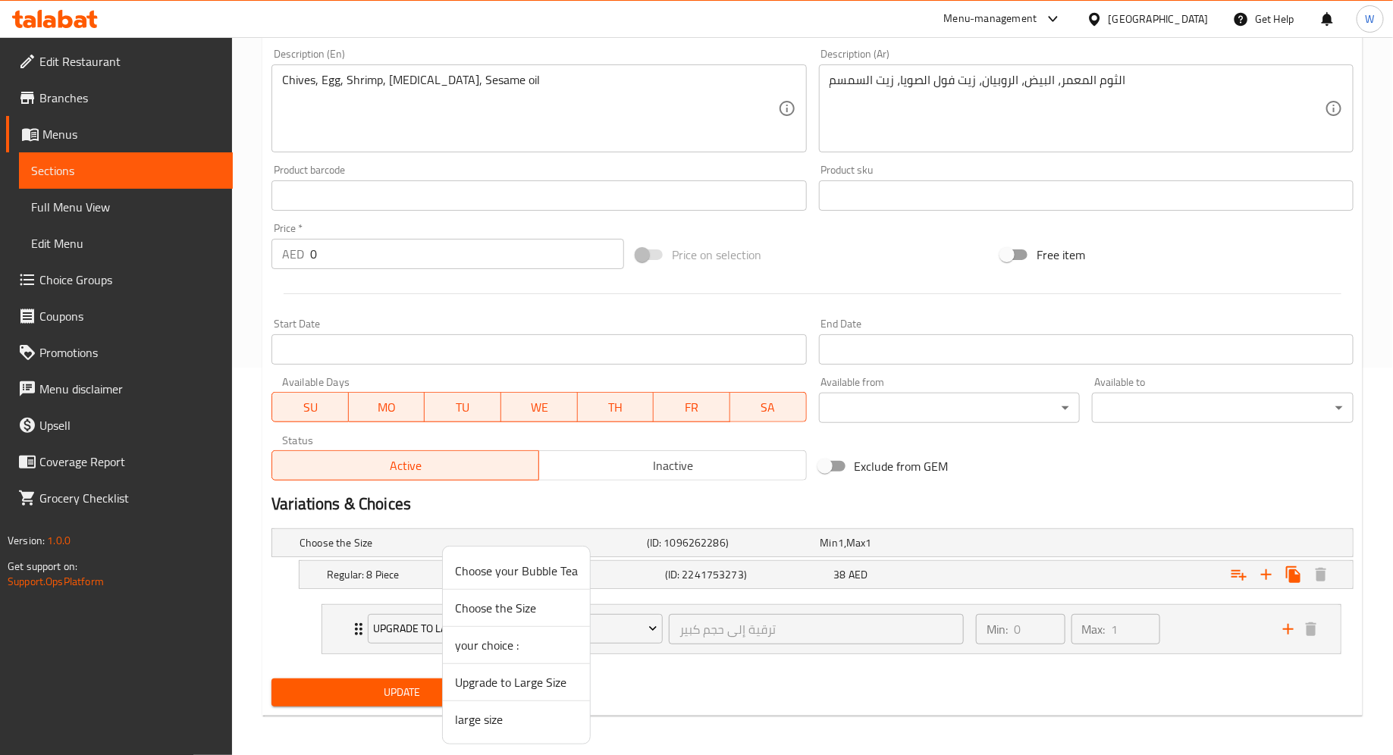
click at [555, 716] on span "large size" at bounding box center [516, 719] width 123 height 18
click at [356, 631] on icon "Expand" at bounding box center [359, 629] width 8 height 12
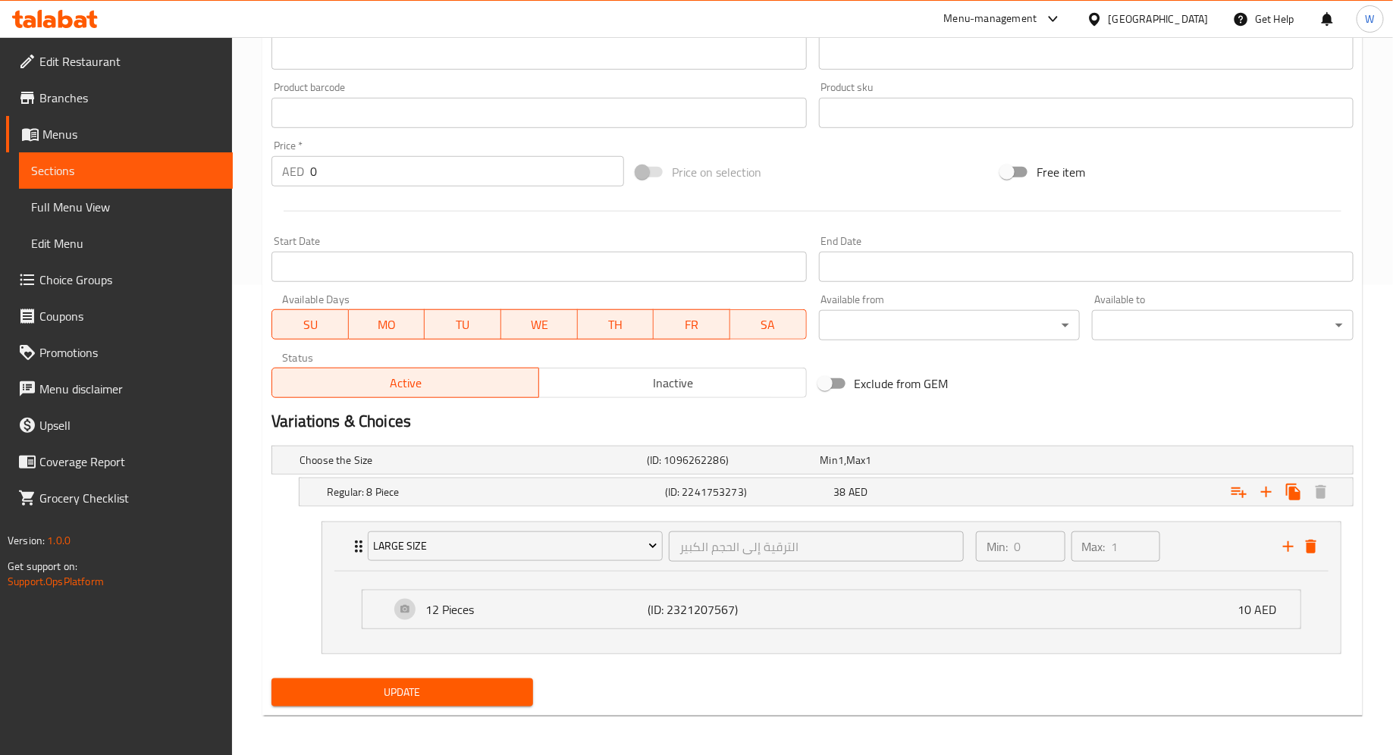
click at [450, 688] on span "Update" at bounding box center [402, 692] width 237 height 19
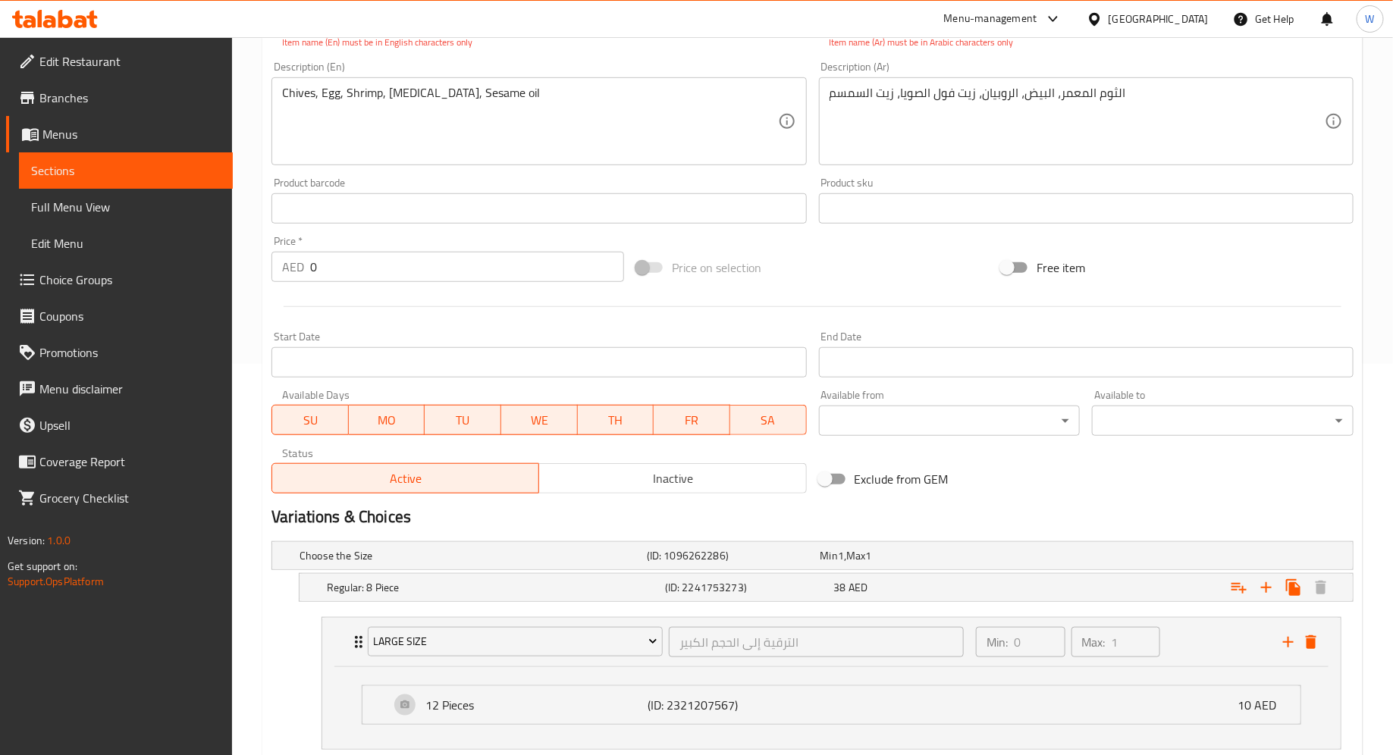
scroll to position [486, 0]
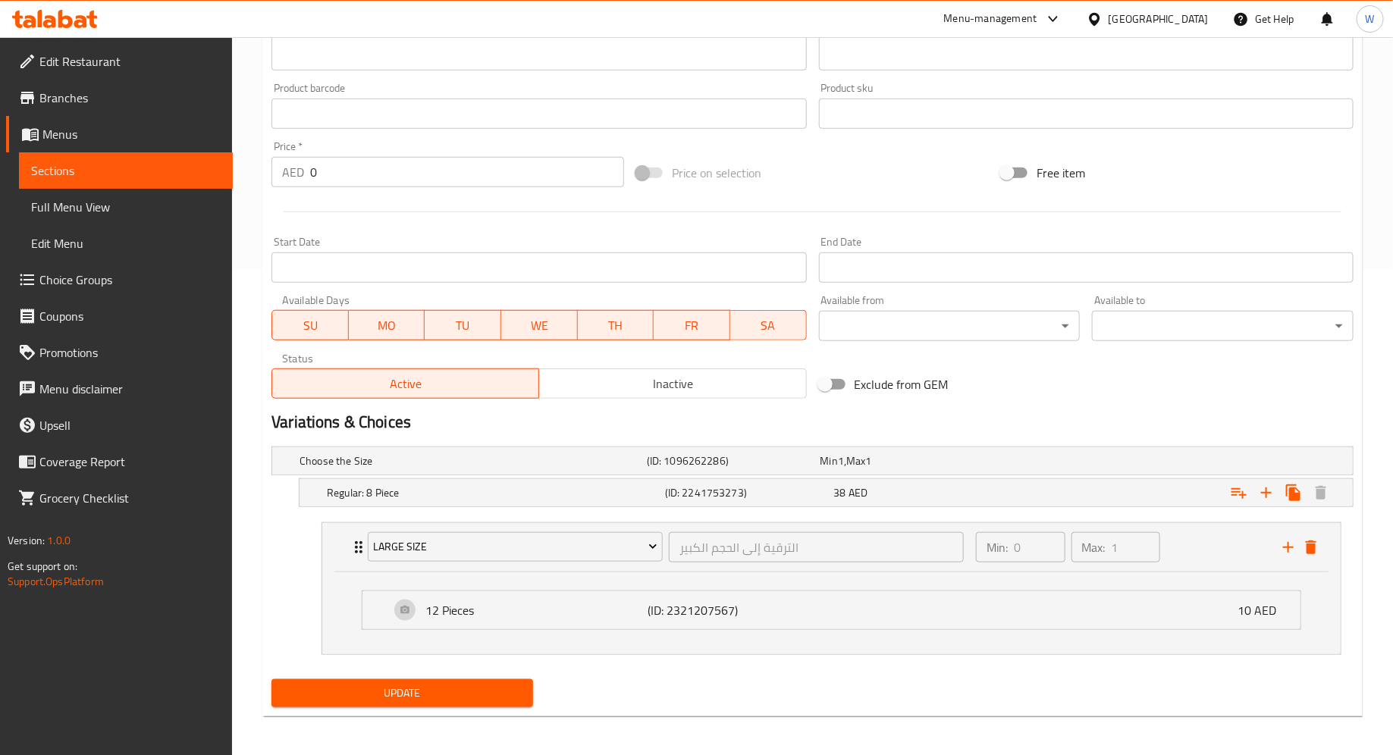
click at [407, 693] on span "Update" at bounding box center [402, 693] width 237 height 19
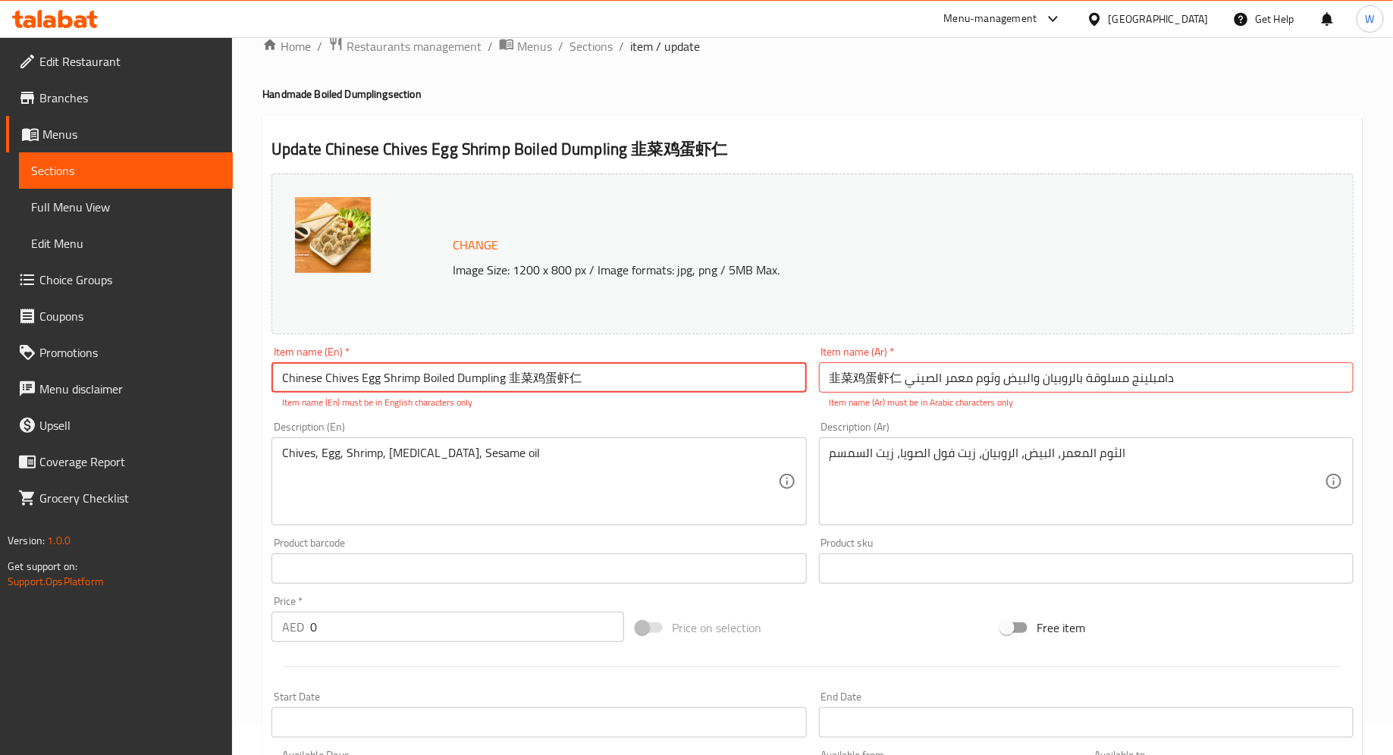
drag, startPoint x: 597, startPoint y: 375, endPoint x: 509, endPoint y: 372, distance: 87.2
click at [509, 372] on input "Chinese Chives Egg Shrimp Boiled Dumpling 韭菜鸡蛋虾仁" at bounding box center [538, 377] width 534 height 30
type input "Chinese Chives Egg Shrimp Boiled Dumpling"
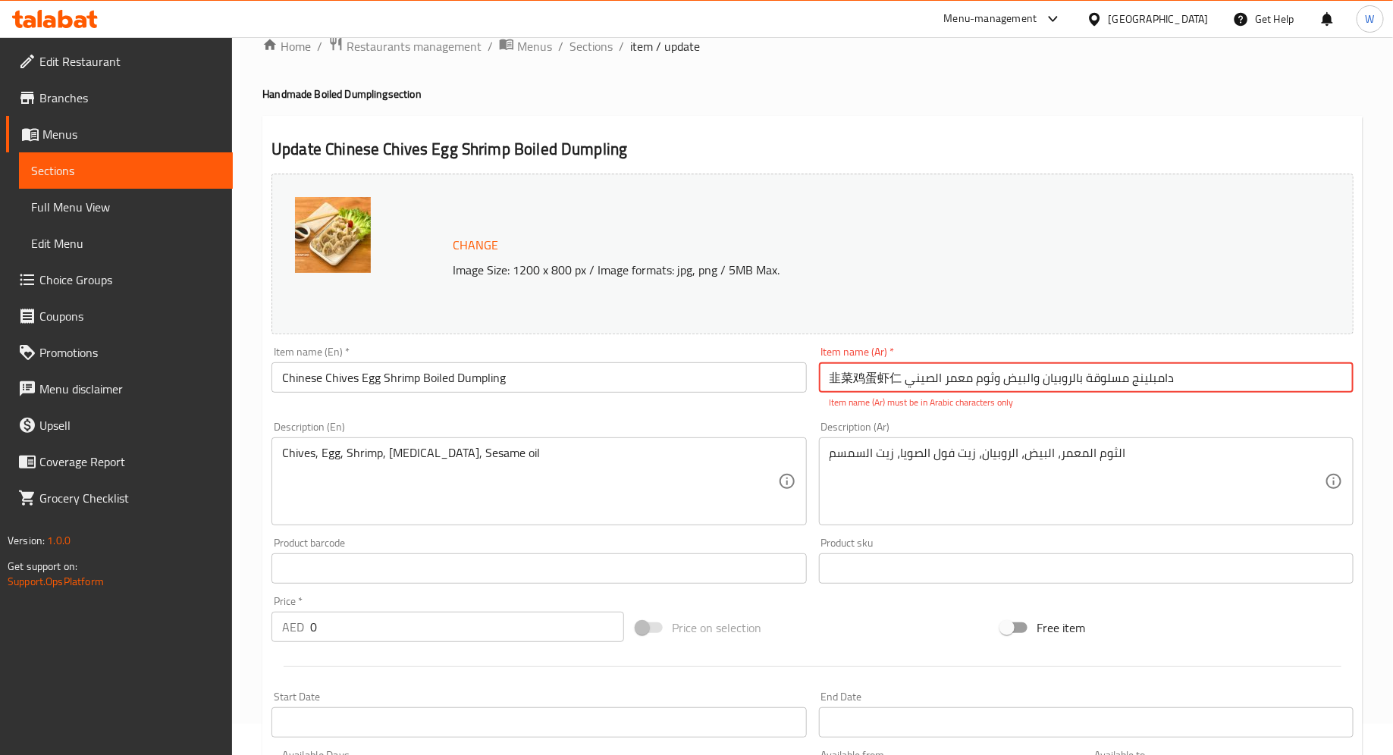
drag, startPoint x: 903, startPoint y: 379, endPoint x: 785, endPoint y: 373, distance: 118.4
click at [785, 373] on div "Change Image Size: 1200 x 800 px / Image formats: jpg, png / 5MB Max. Item name…" at bounding box center [812, 514] width 1094 height 692
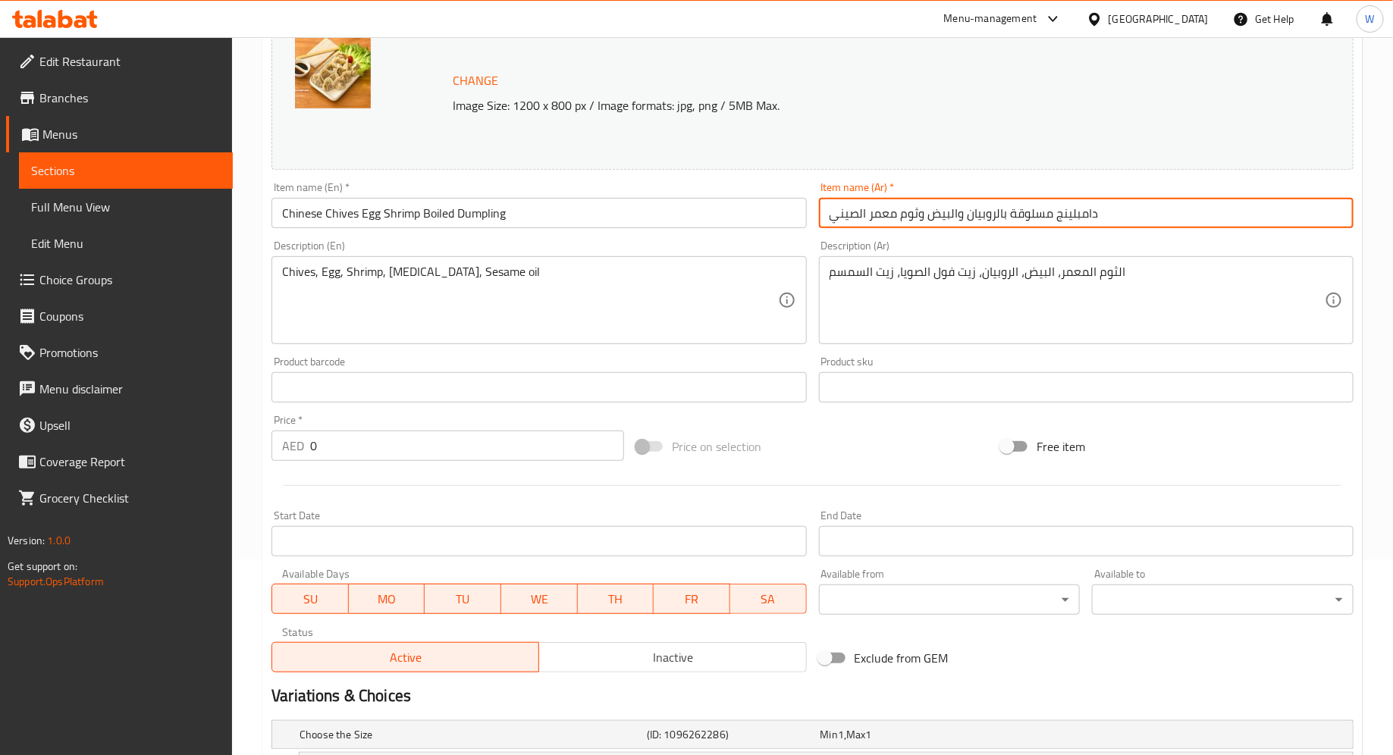
scroll to position [296, 0]
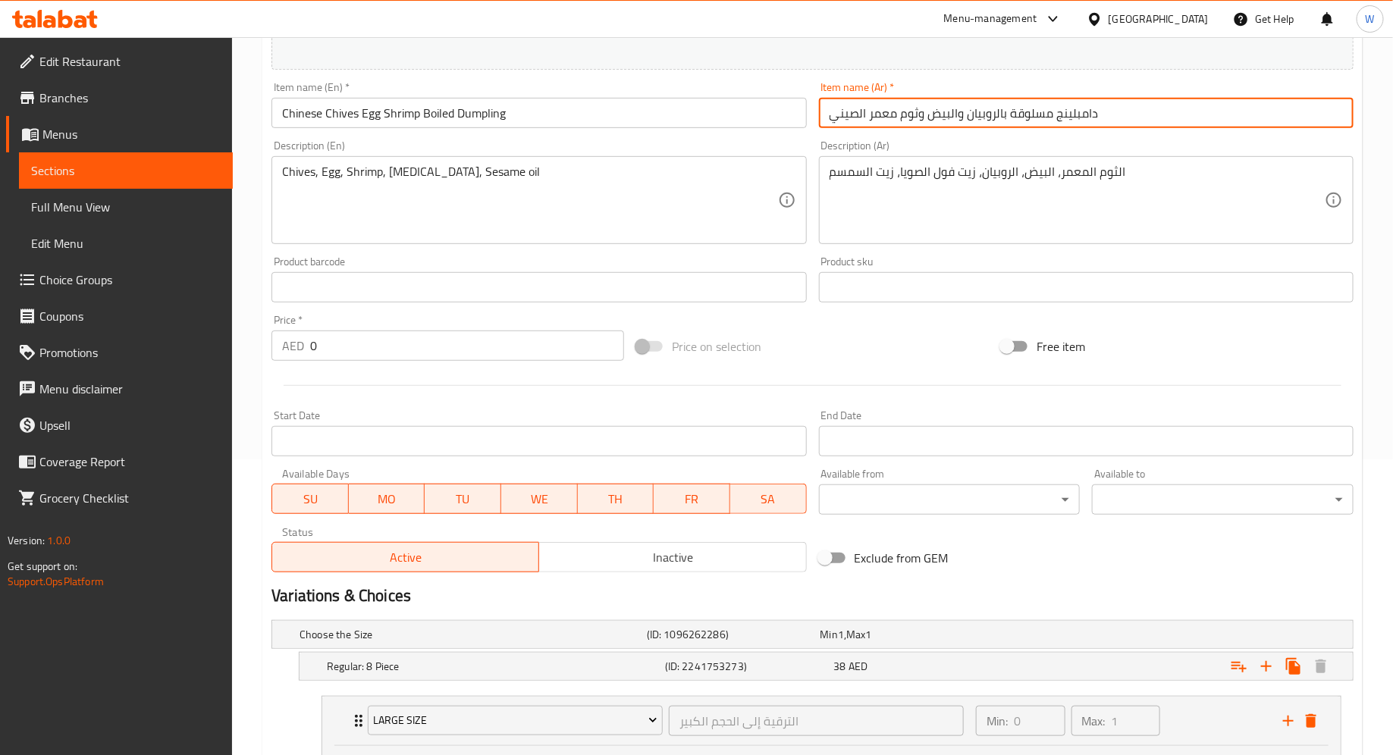
type input "دامبلينج مسلوقة بالروبيان والبيض وثوم معمر الصيني"
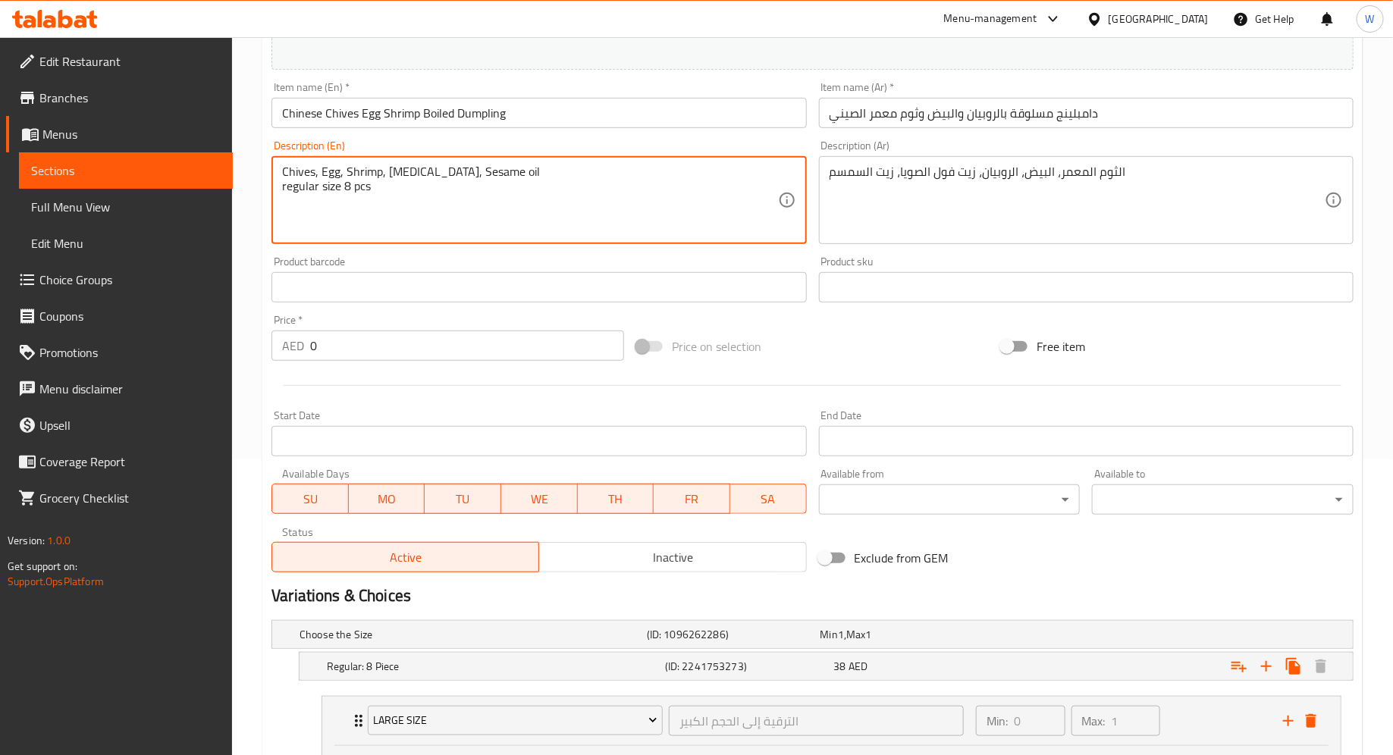
type textarea "Chives, Egg, Shrimp, [MEDICAL_DATA], Sesame oil regular size 8 pcs"
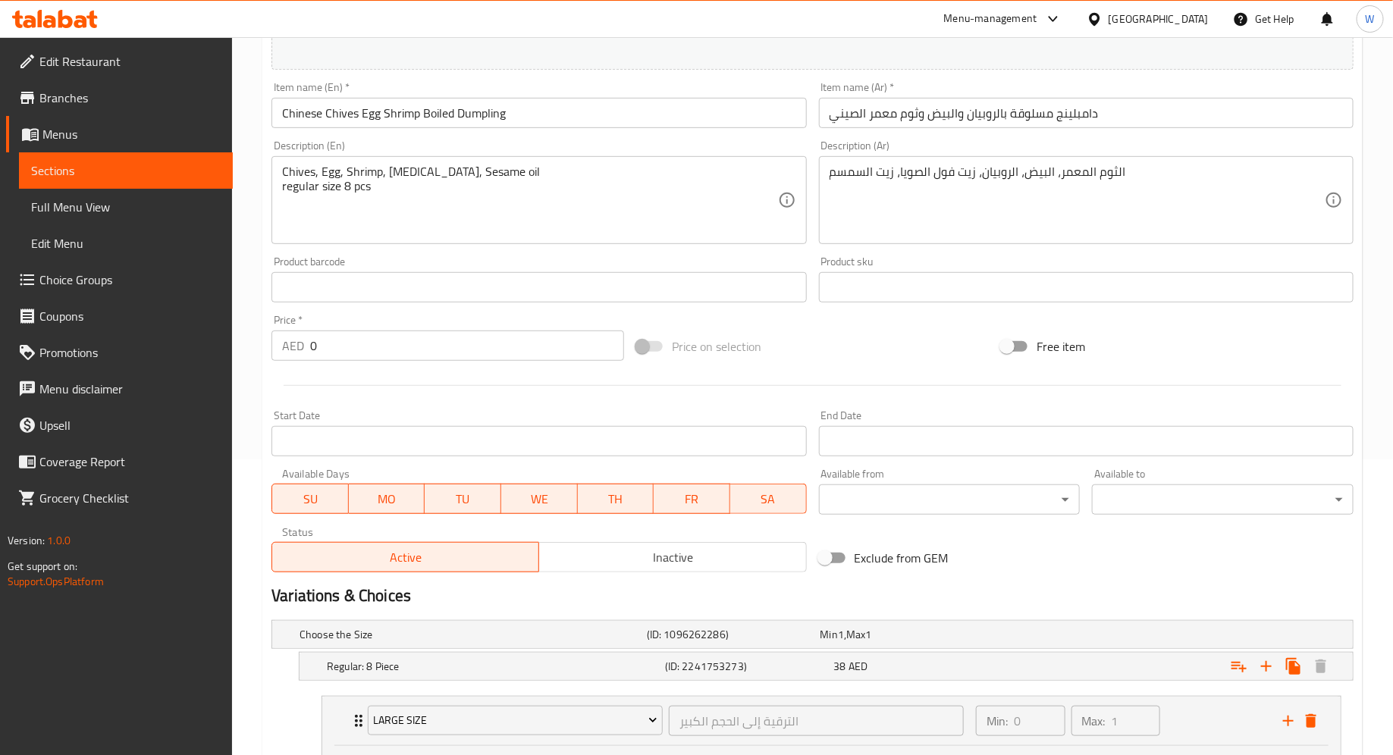
click at [517, 269] on div "Product barcode Product barcode" at bounding box center [538, 279] width 534 height 46
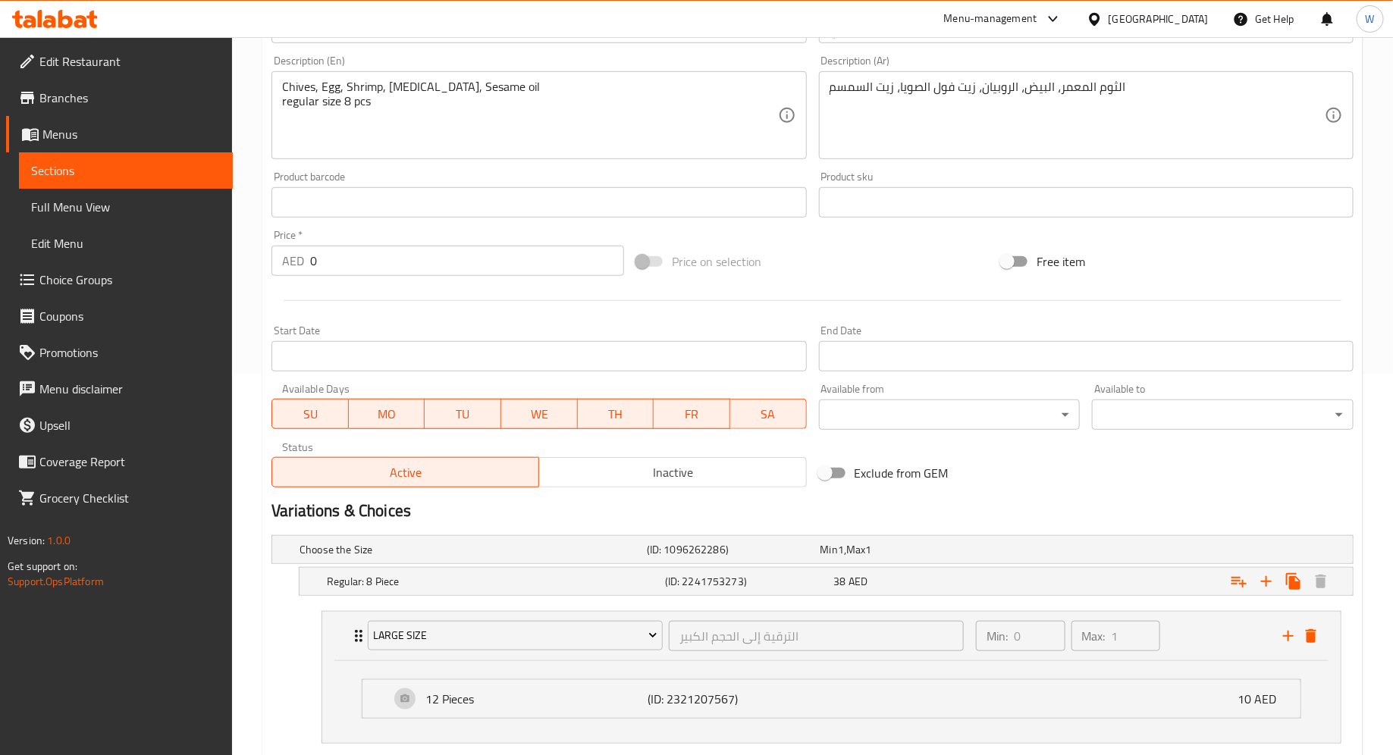
scroll to position [470, 0]
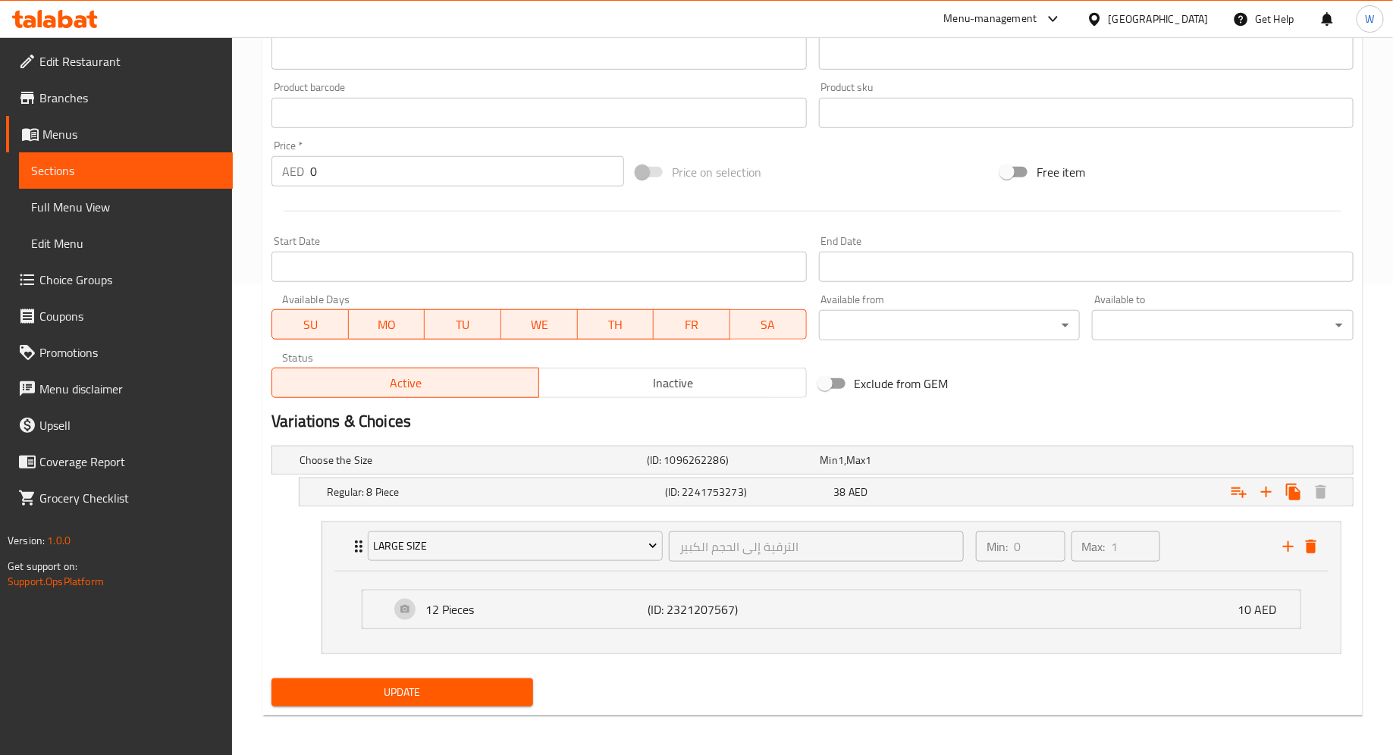
click at [385, 687] on span "Update" at bounding box center [402, 692] width 237 height 19
click at [924, 494] on div "38 AED" at bounding box center [915, 491] width 163 height 15
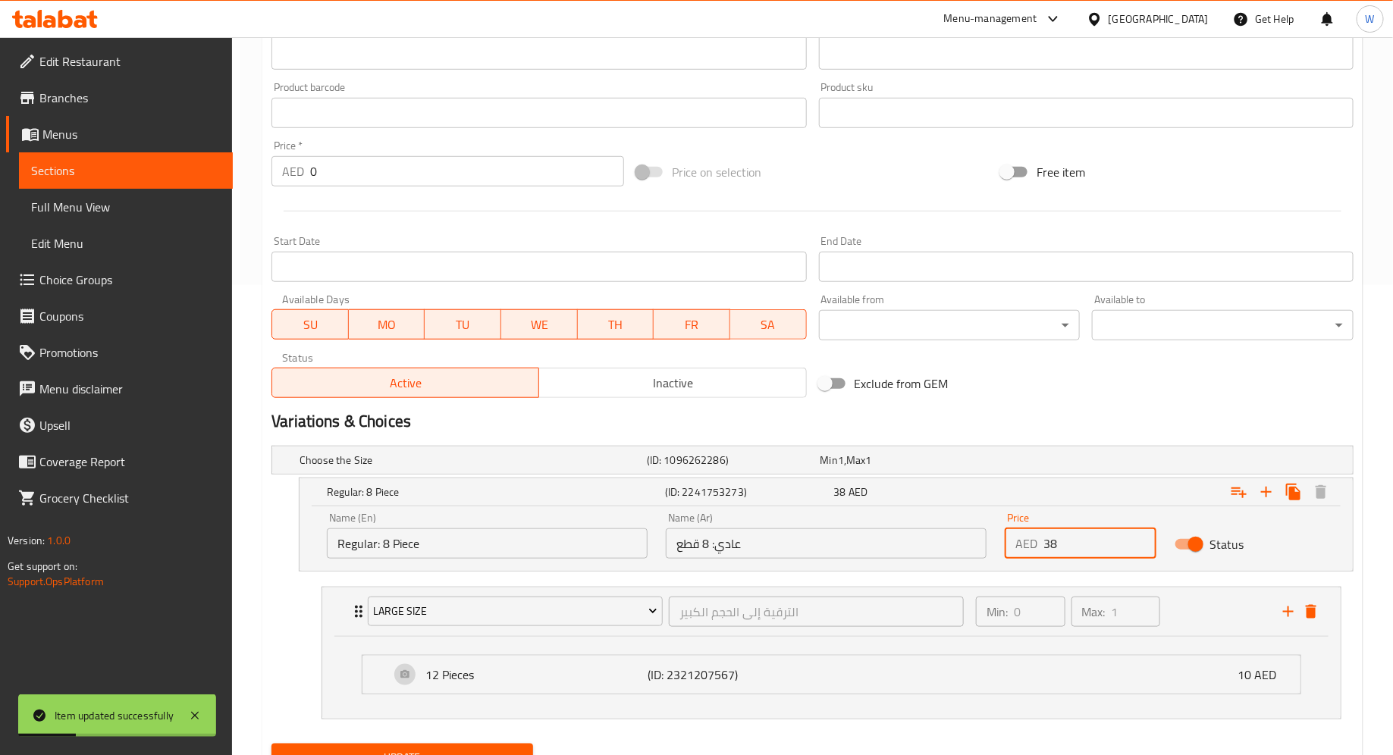
click at [1076, 544] on input "38" at bounding box center [1099, 543] width 112 height 30
click at [1073, 722] on li "large size الترقية إلى الحجم الكبير ​ Min: 0 ​ Max: 1 ​ 12 Pieces (ID: 23212075…" at bounding box center [831, 653] width 1044 height 145
type input "39"
click at [393, 749] on span "Update" at bounding box center [402, 757] width 237 height 19
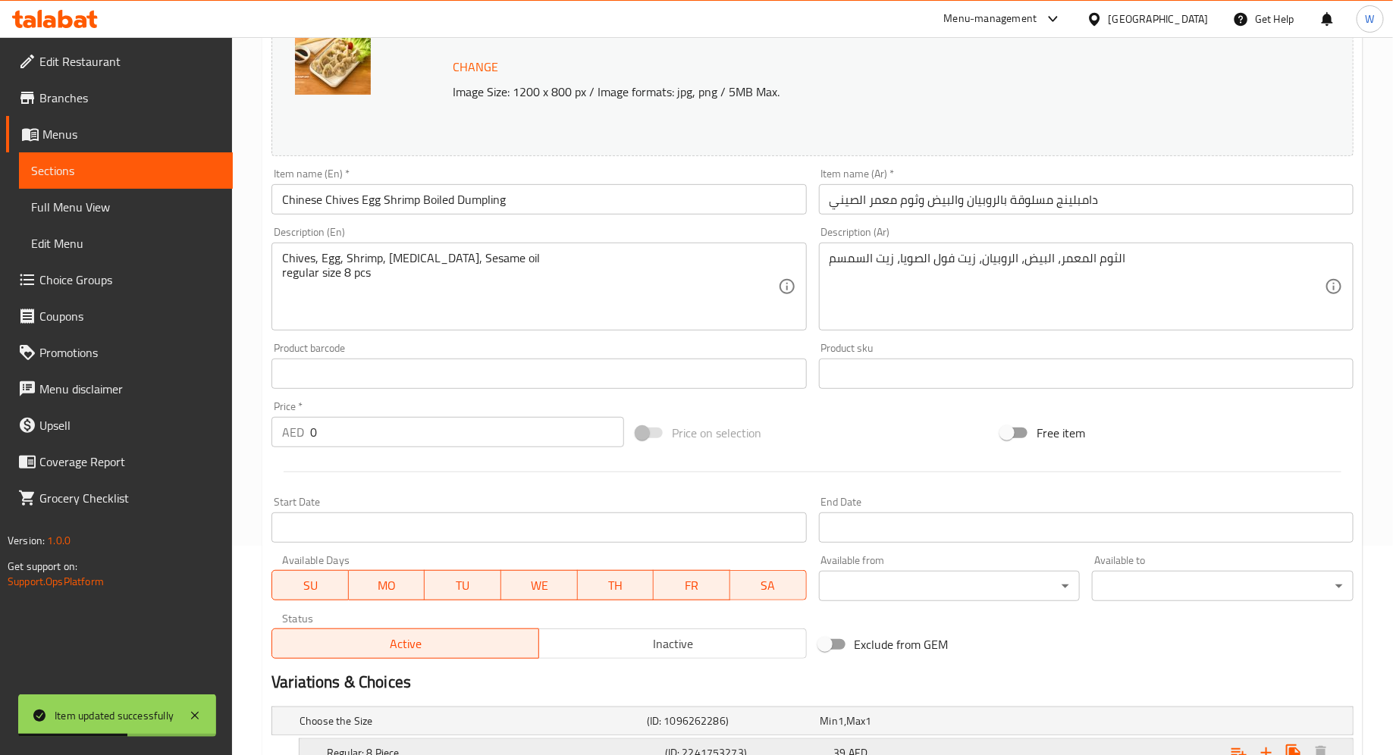
scroll to position [0, 0]
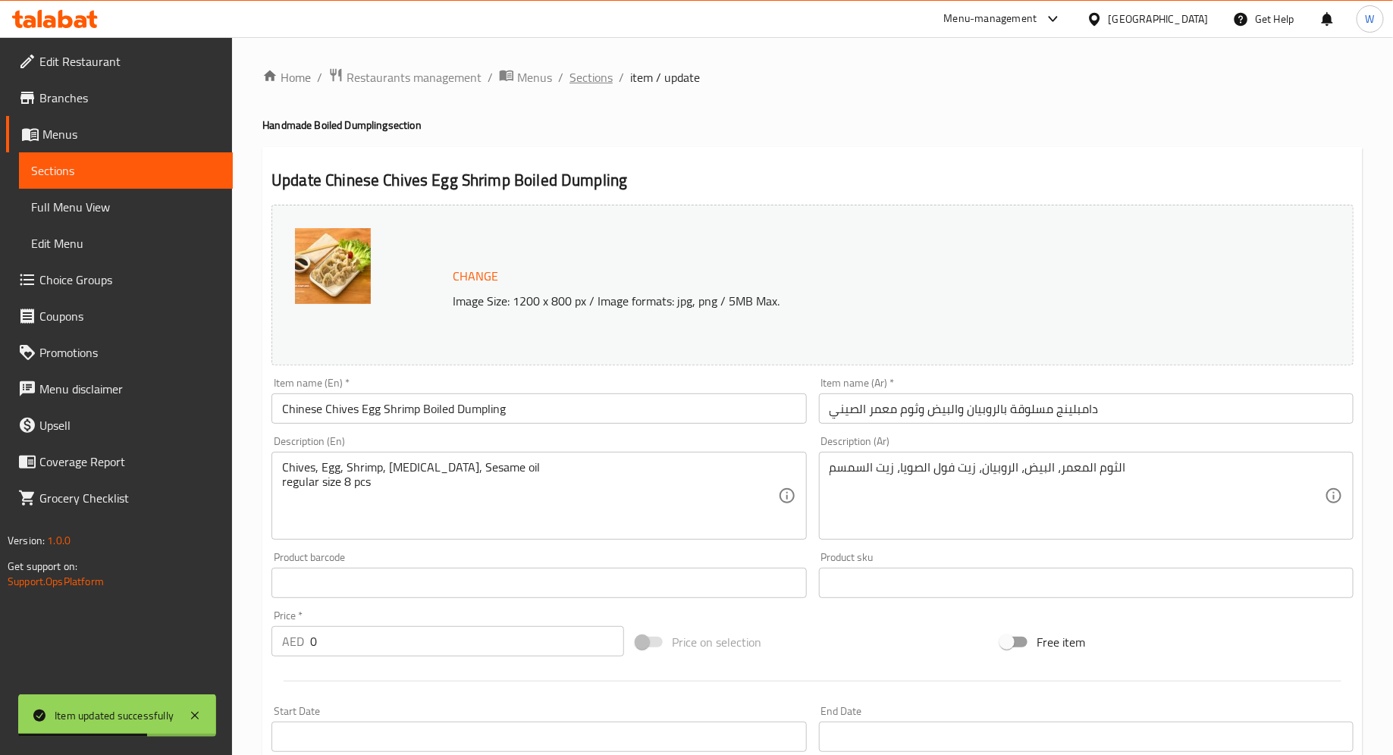
click at [595, 78] on span "Sections" at bounding box center [590, 77] width 43 height 18
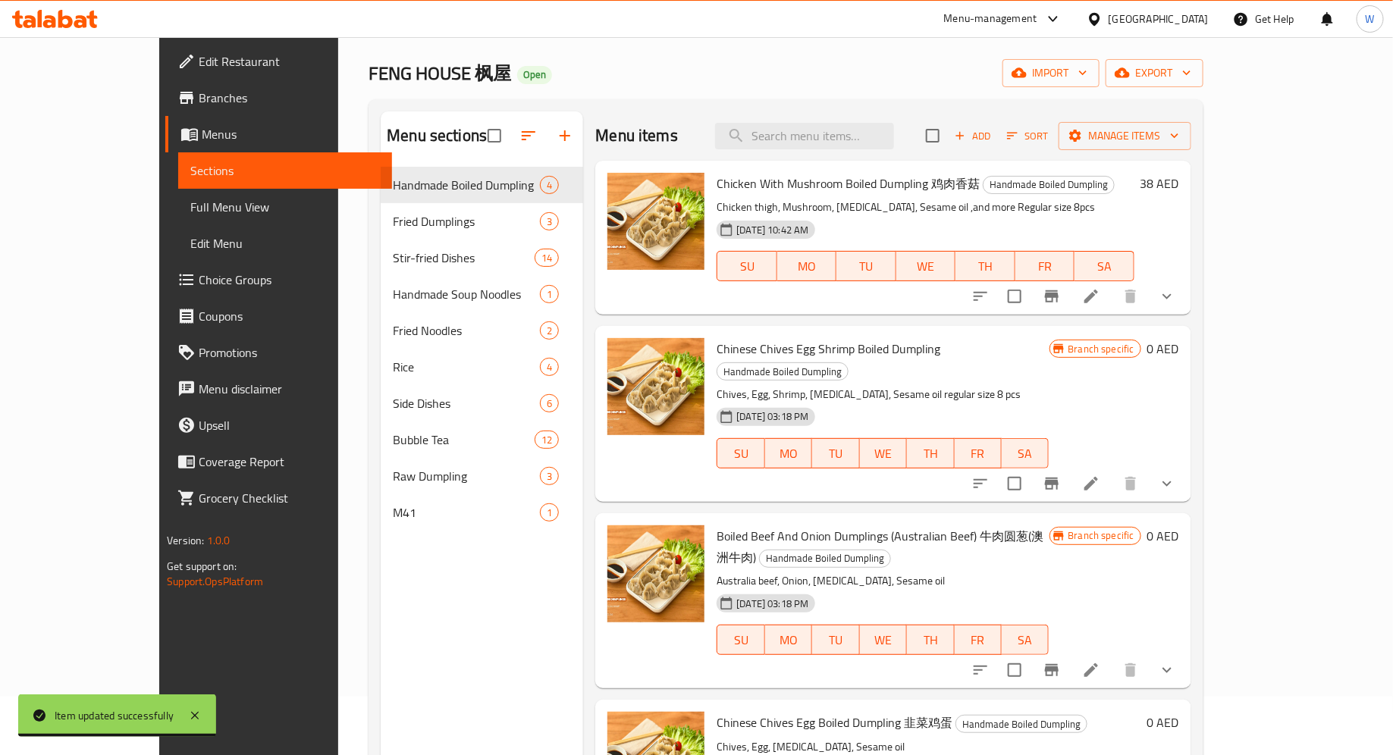
scroll to position [152, 0]
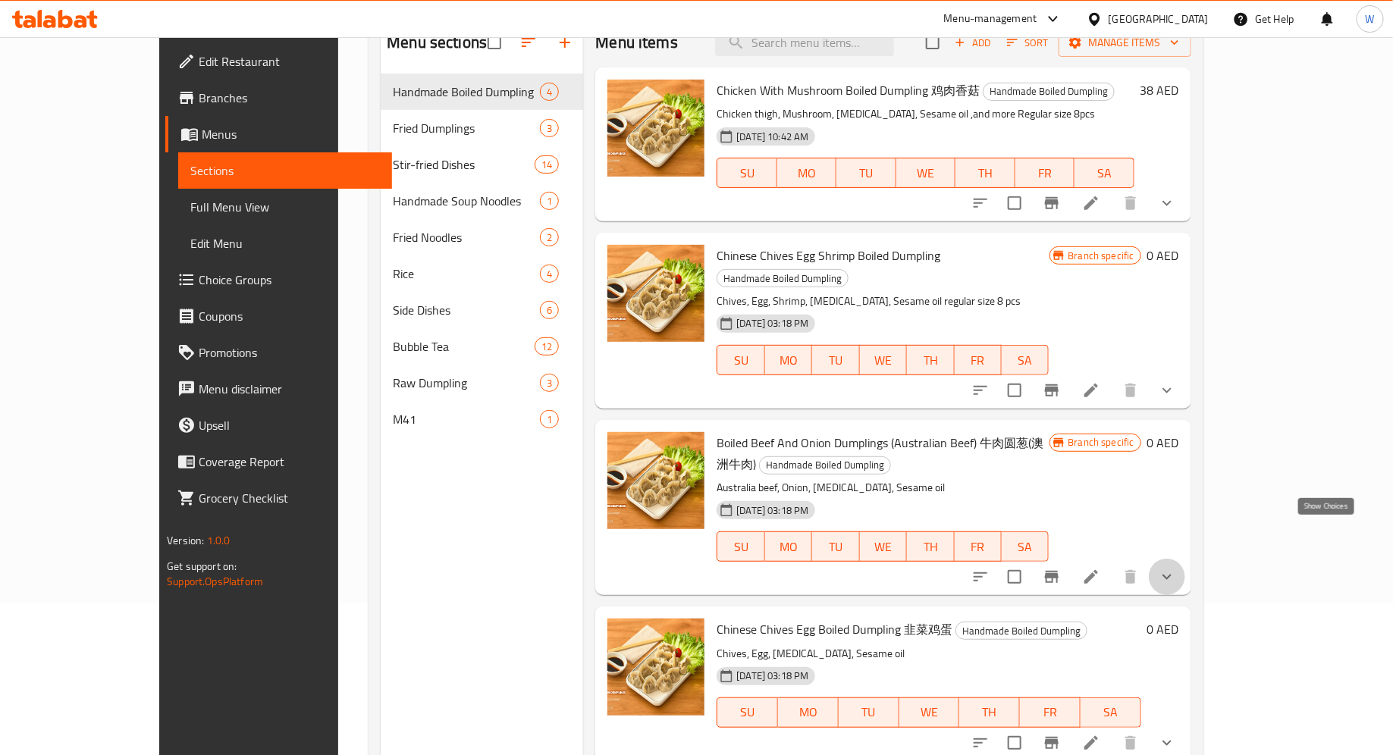
click at [1176, 568] on icon "show more" at bounding box center [1167, 577] width 18 height 18
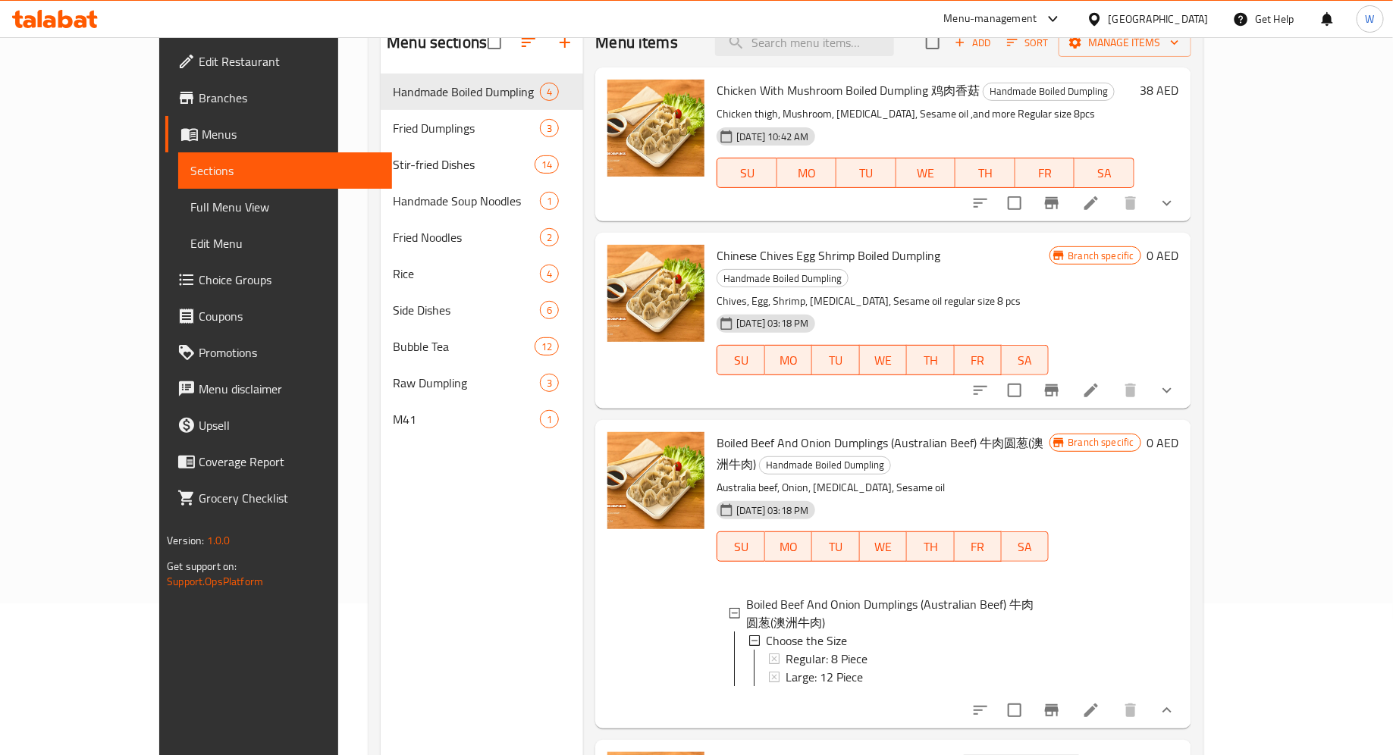
scroll to position [2, 0]
click at [1112, 697] on li at bounding box center [1091, 710] width 42 height 27
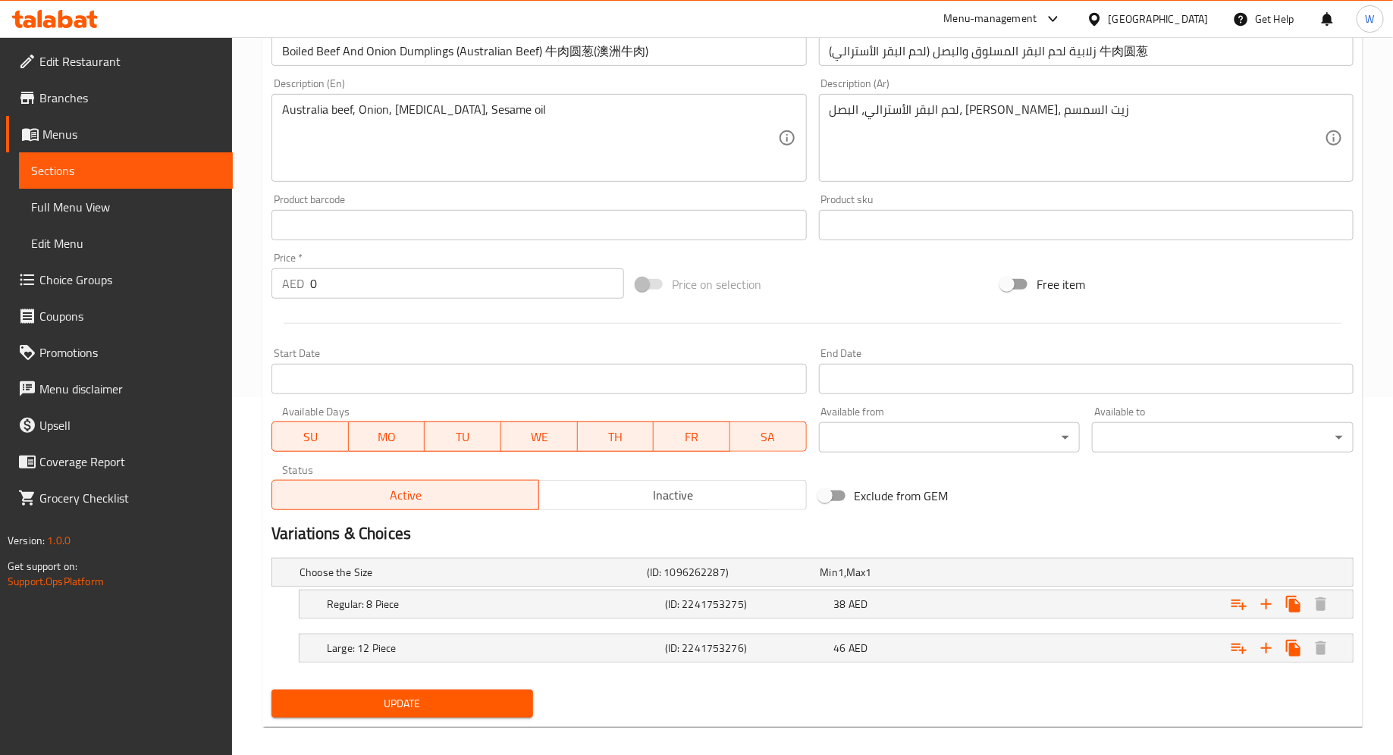
scroll to position [369, 0]
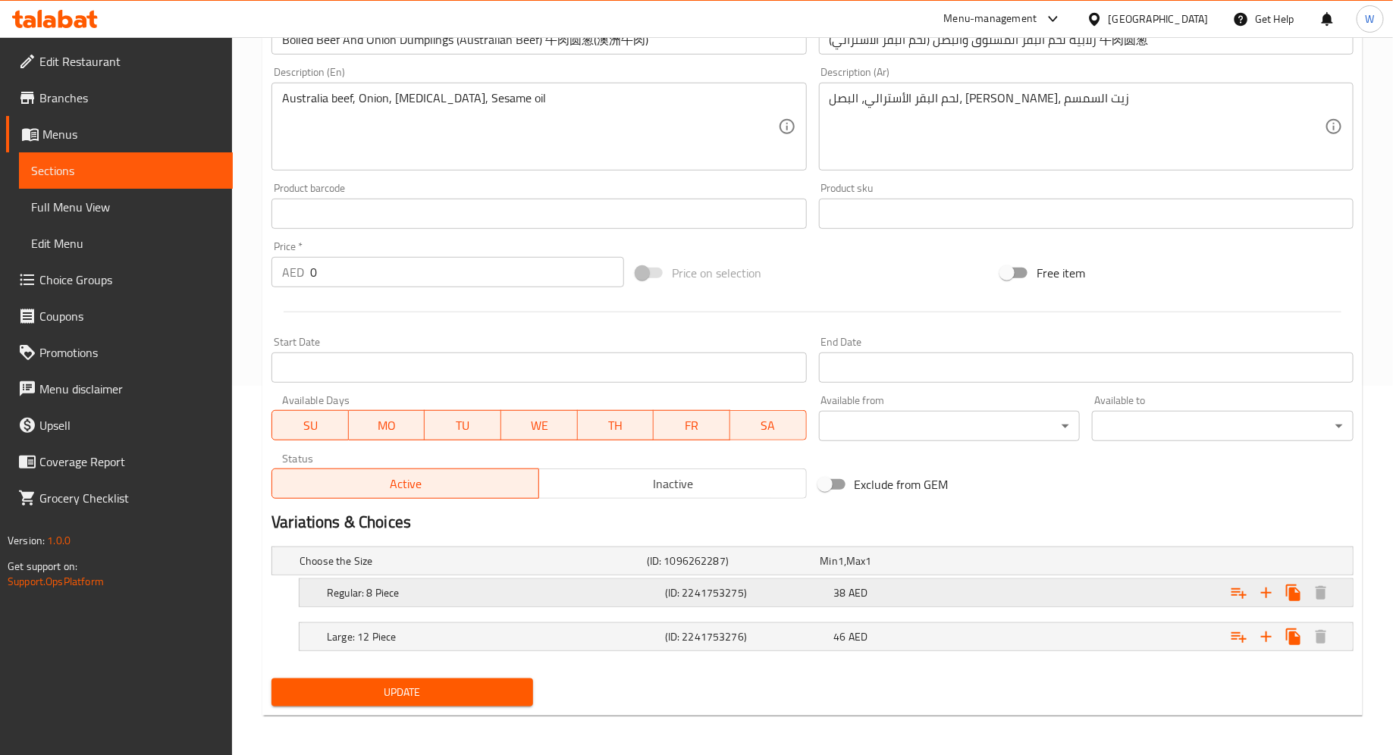
click at [1139, 594] on div "Expand" at bounding box center [1168, 592] width 338 height 33
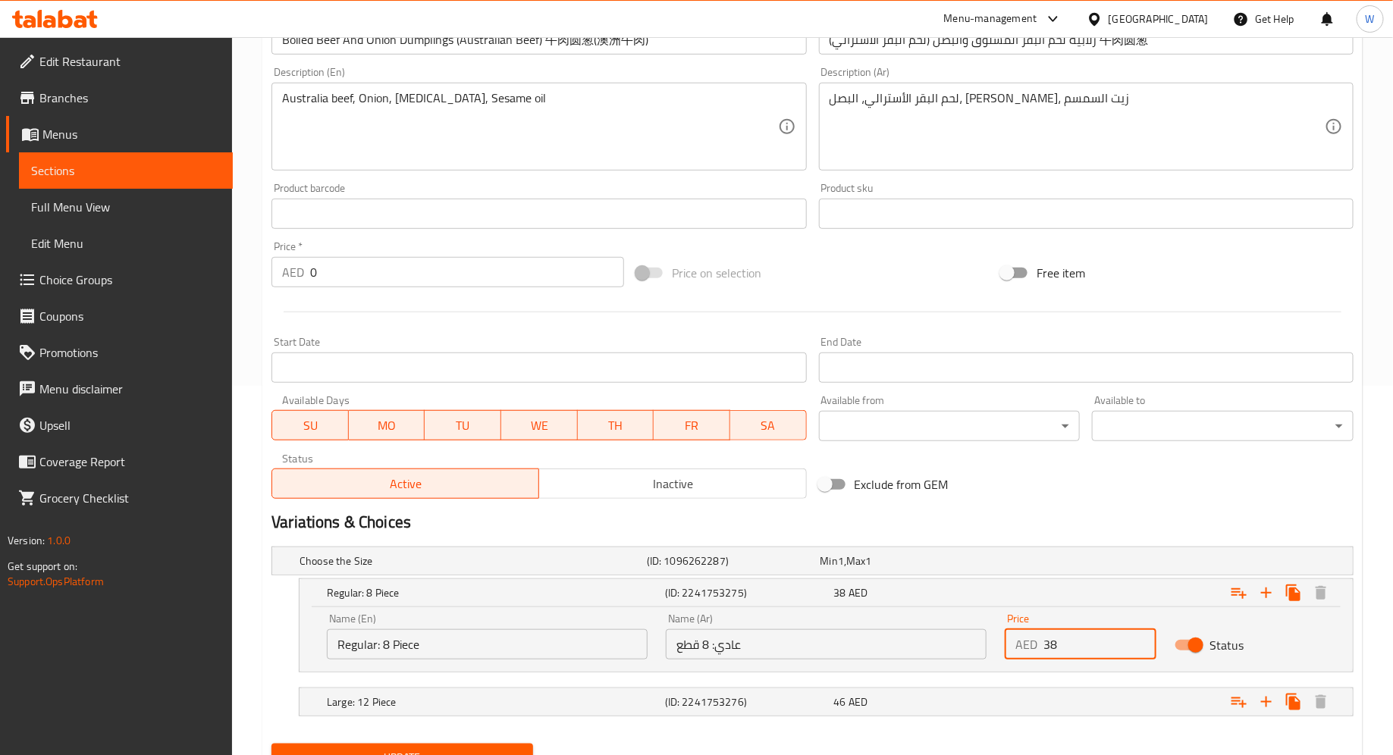
click at [1093, 647] on input "38" at bounding box center [1099, 644] width 112 height 30
type input "39"
click at [1057, 703] on div "Expand" at bounding box center [1168, 701] width 338 height 33
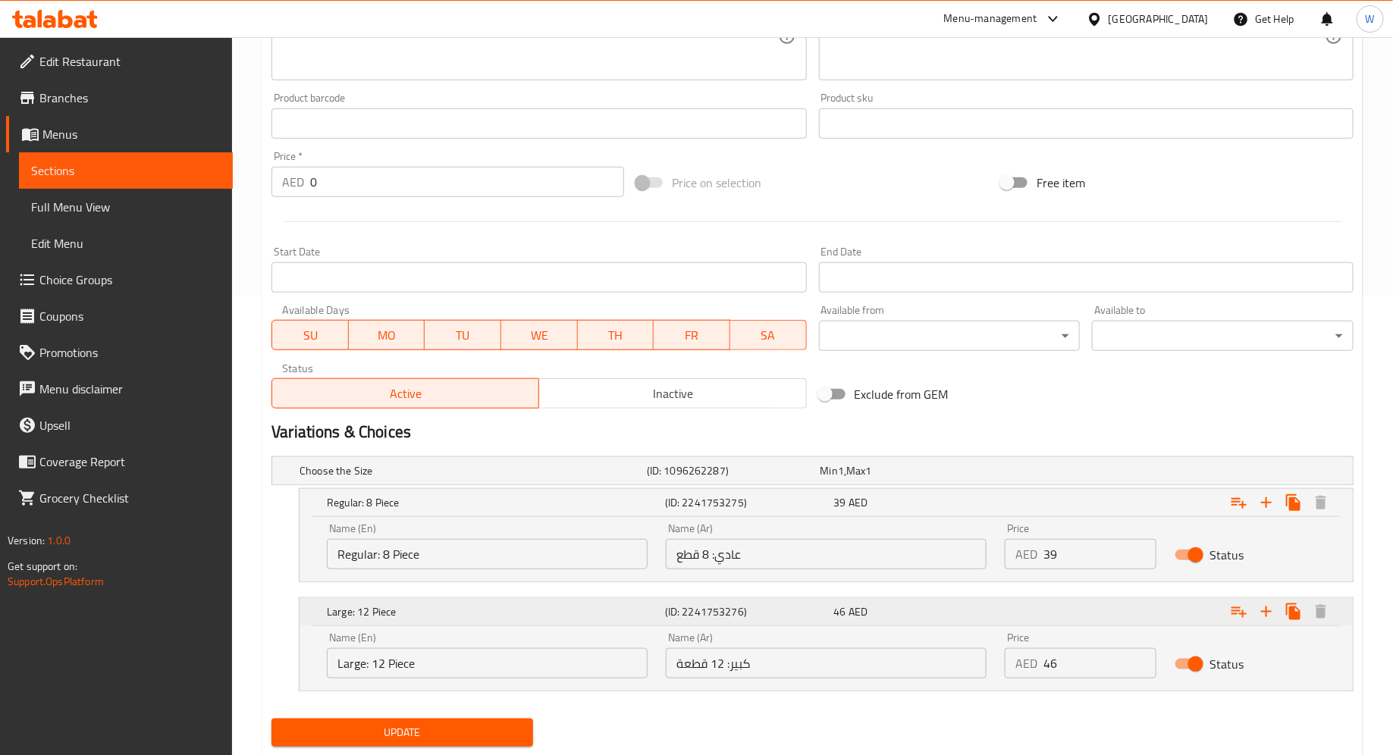
scroll to position [472, 0]
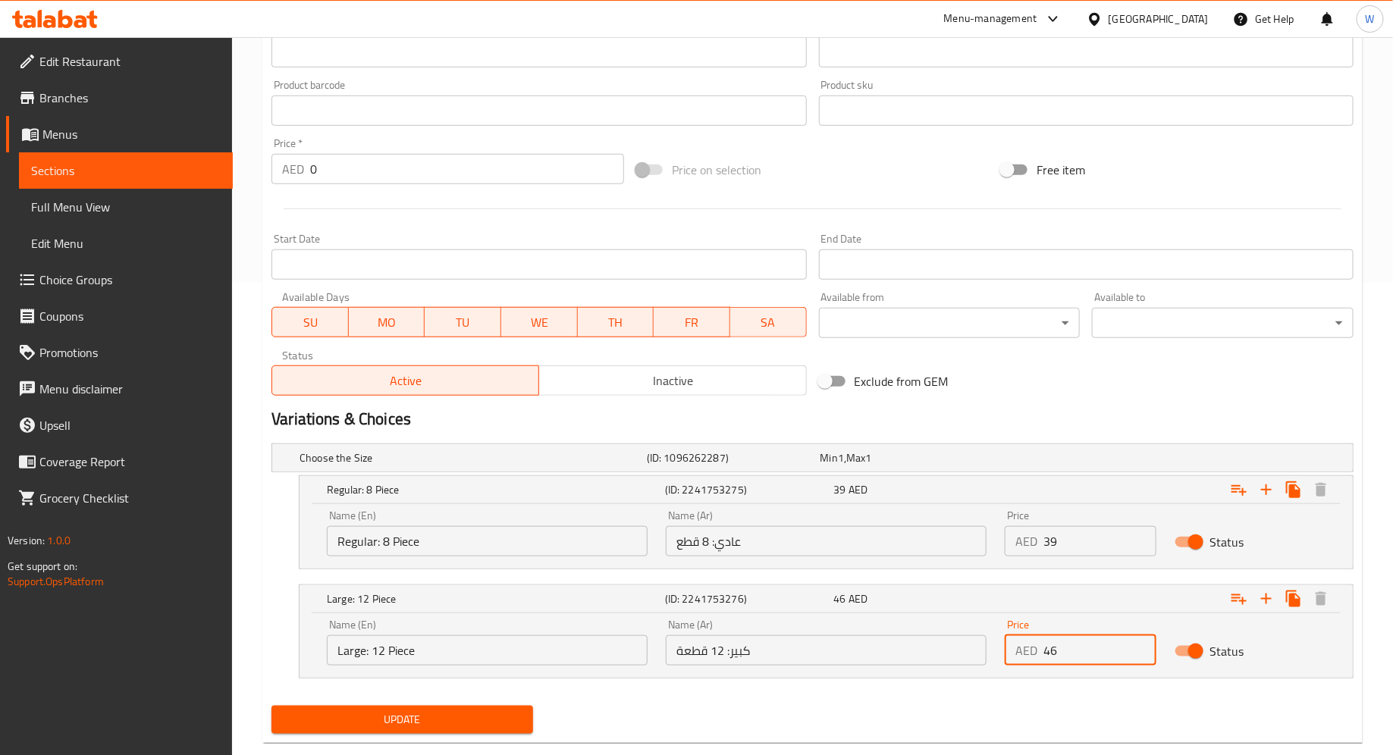
click at [1080, 647] on input "46" at bounding box center [1099, 650] width 112 height 30
type input "49"
click at [1014, 707] on div "Update" at bounding box center [812, 720] width 1094 height 40
click at [440, 716] on span "Update" at bounding box center [402, 719] width 237 height 19
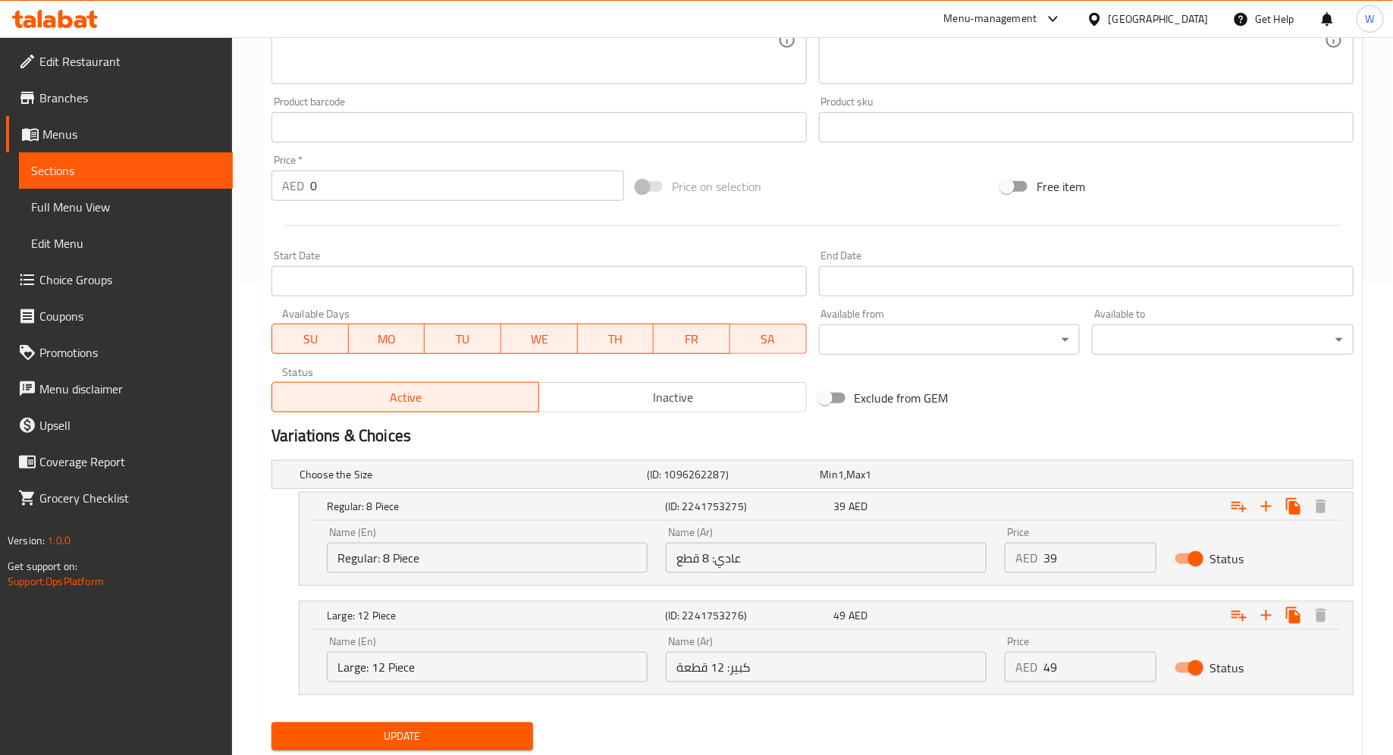
scroll to position [31, 0]
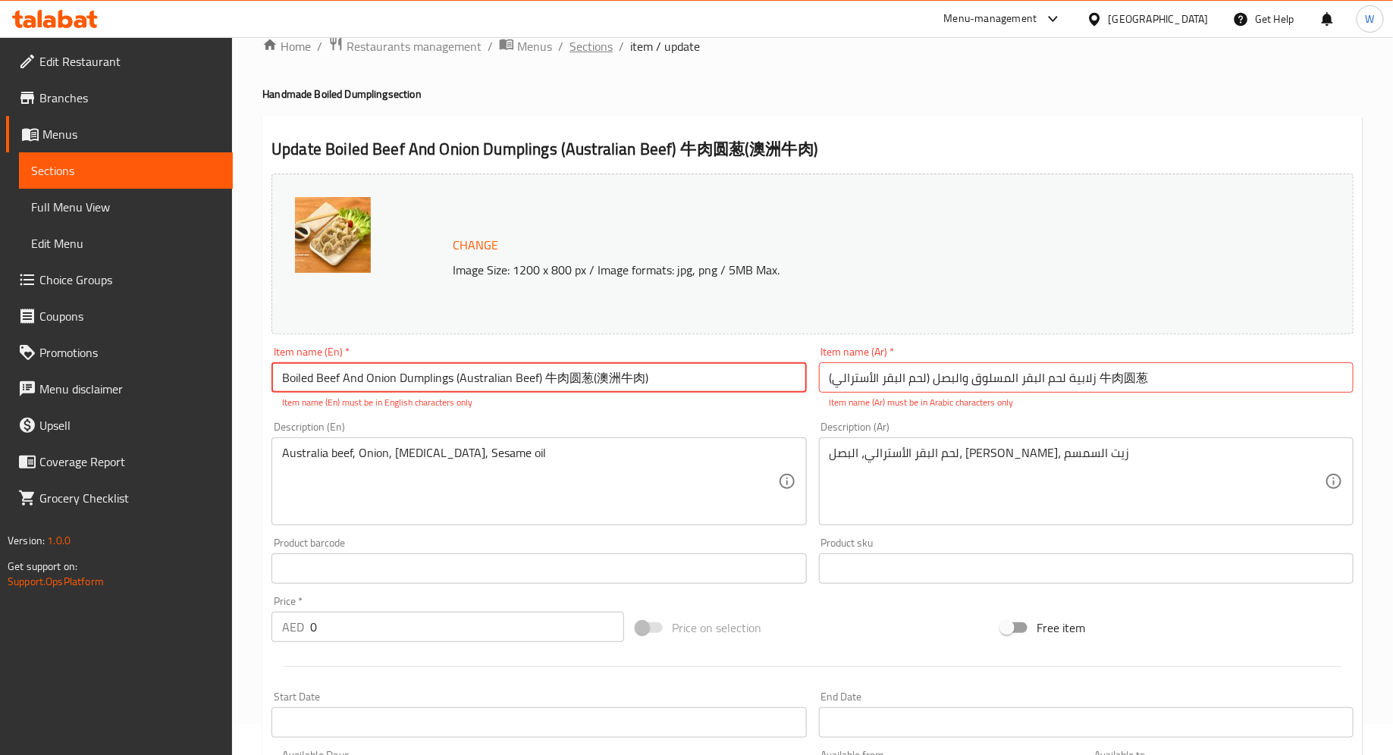
click at [584, 49] on span "Sections" at bounding box center [590, 46] width 43 height 18
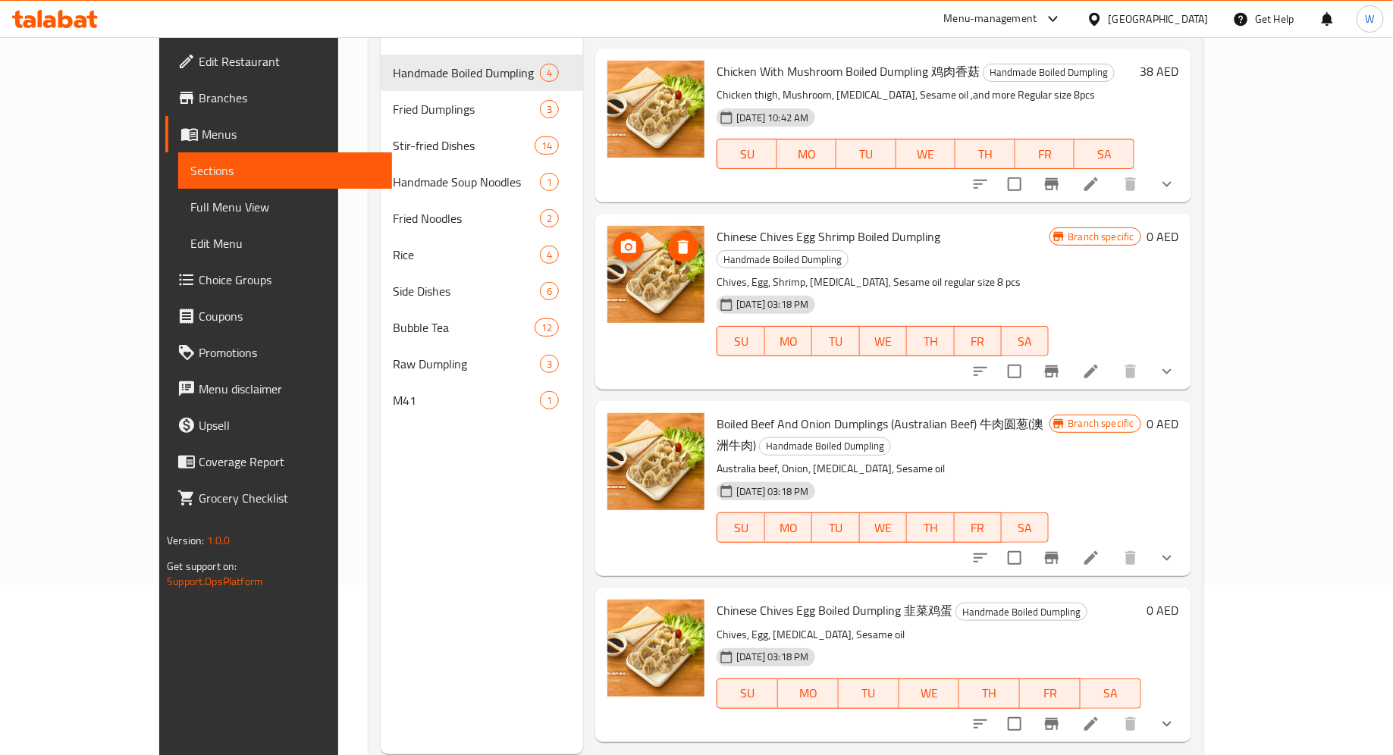
scroll to position [172, 0]
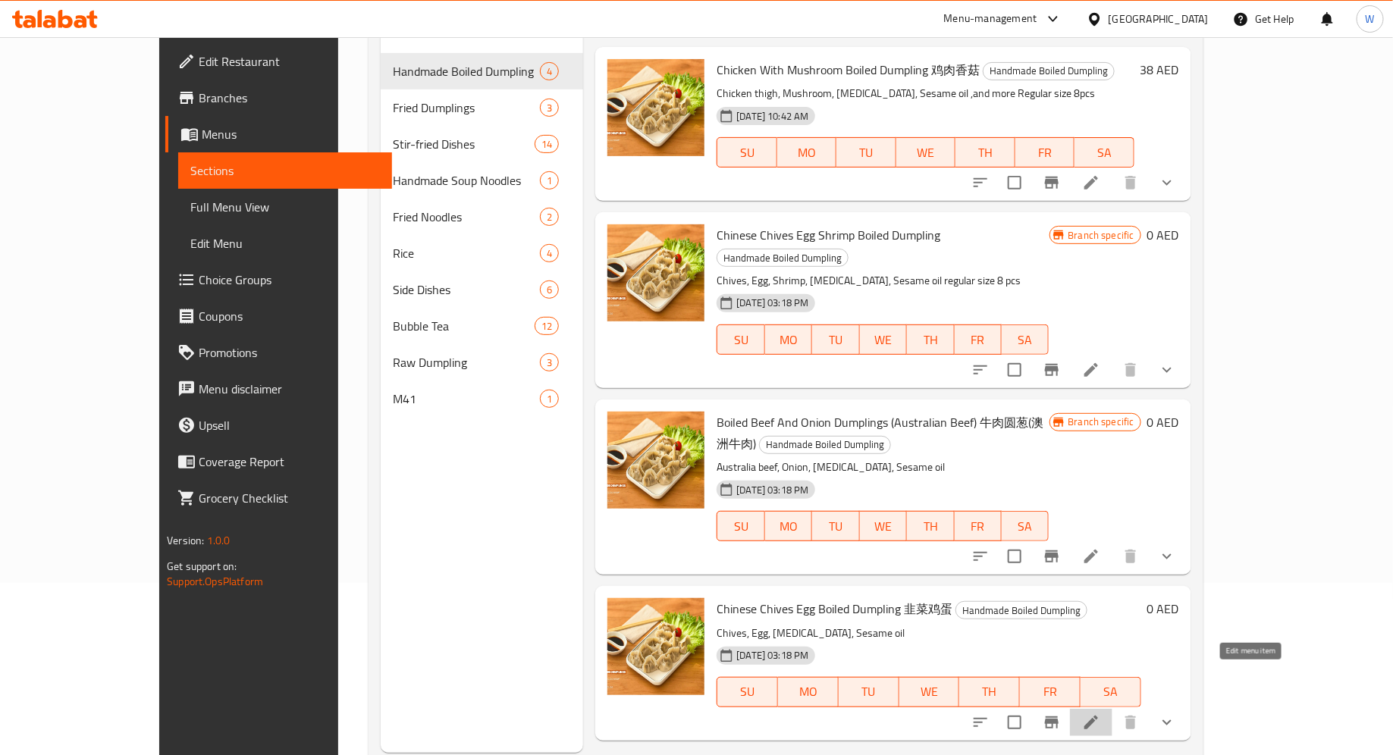
click at [1098, 716] on icon at bounding box center [1091, 723] width 14 height 14
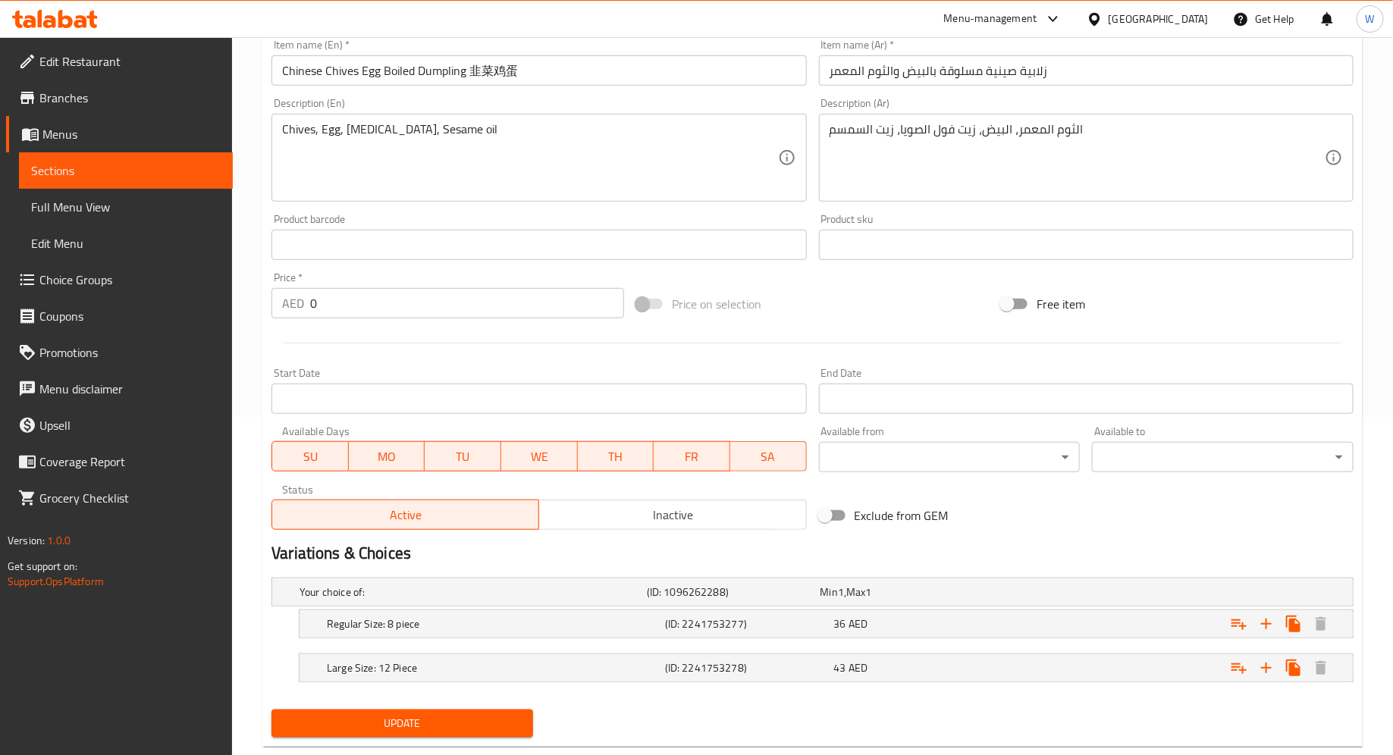
scroll to position [369, 0]
